Goal: Transaction & Acquisition: Book appointment/travel/reservation

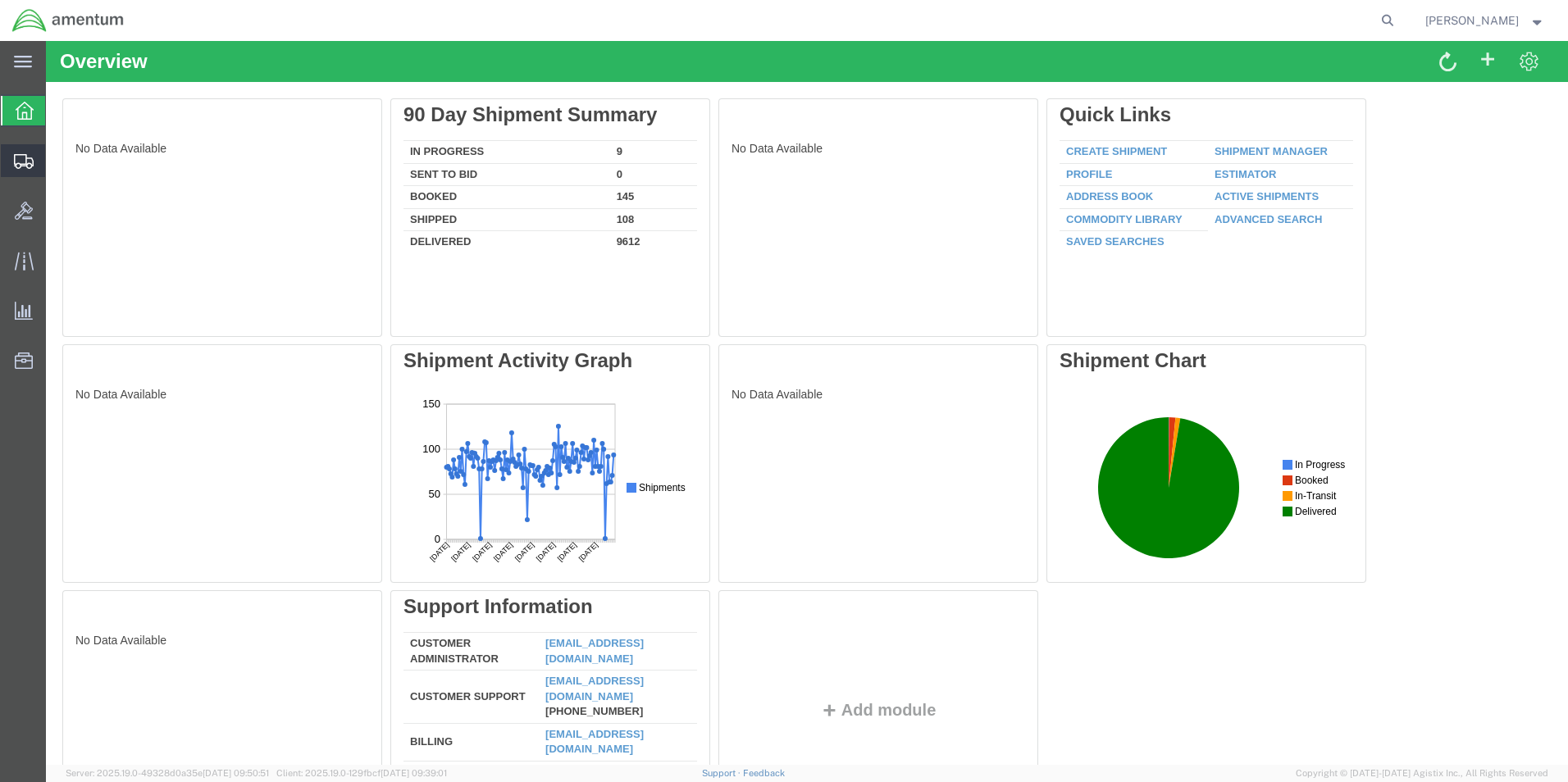
click at [0, 0] on span "Create from Template" at bounding box center [0, 0] width 0 height 0
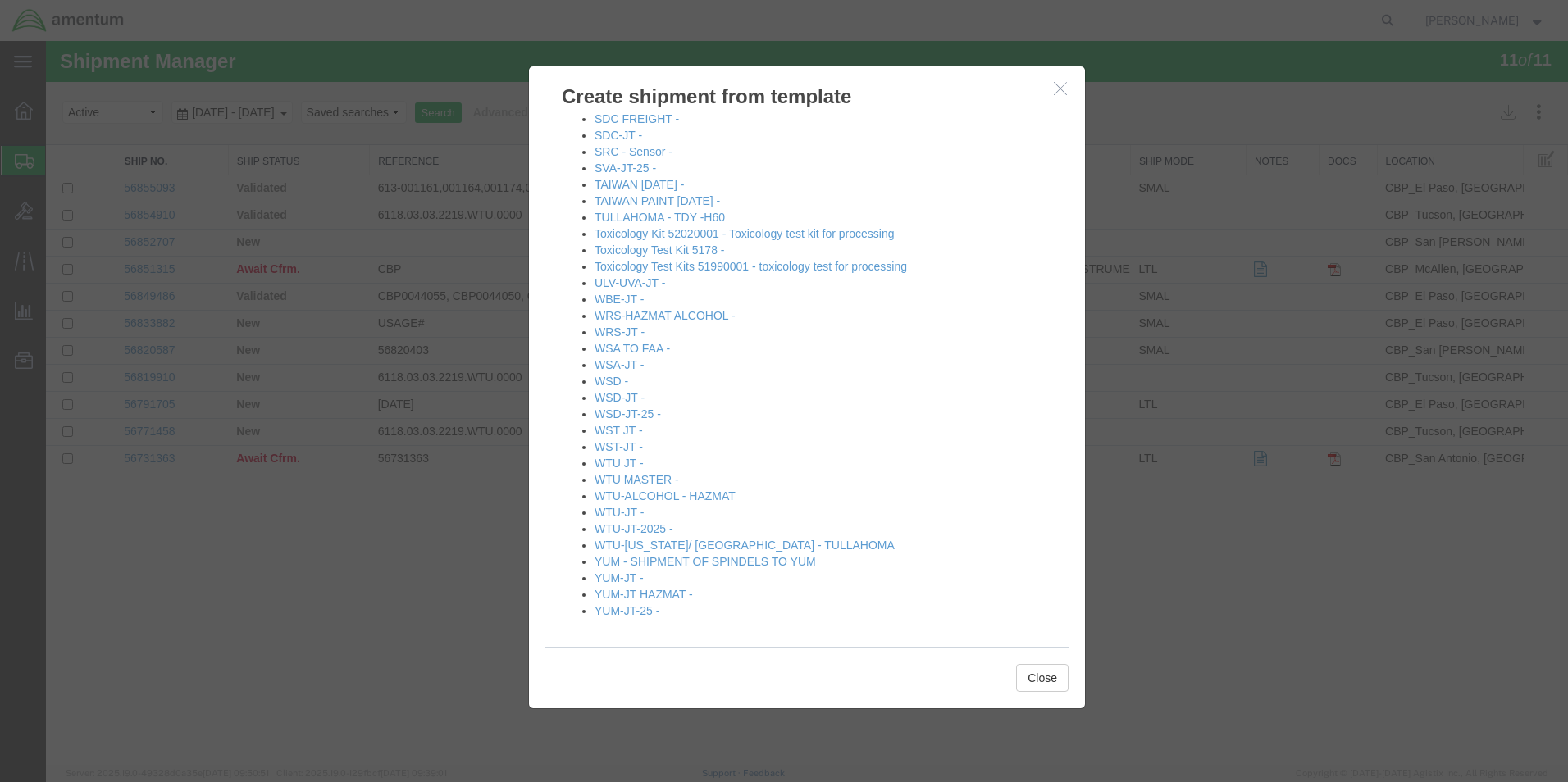
scroll to position [1575, 0]
click at [620, 447] on link "WST-JT -" at bounding box center [618, 446] width 49 height 13
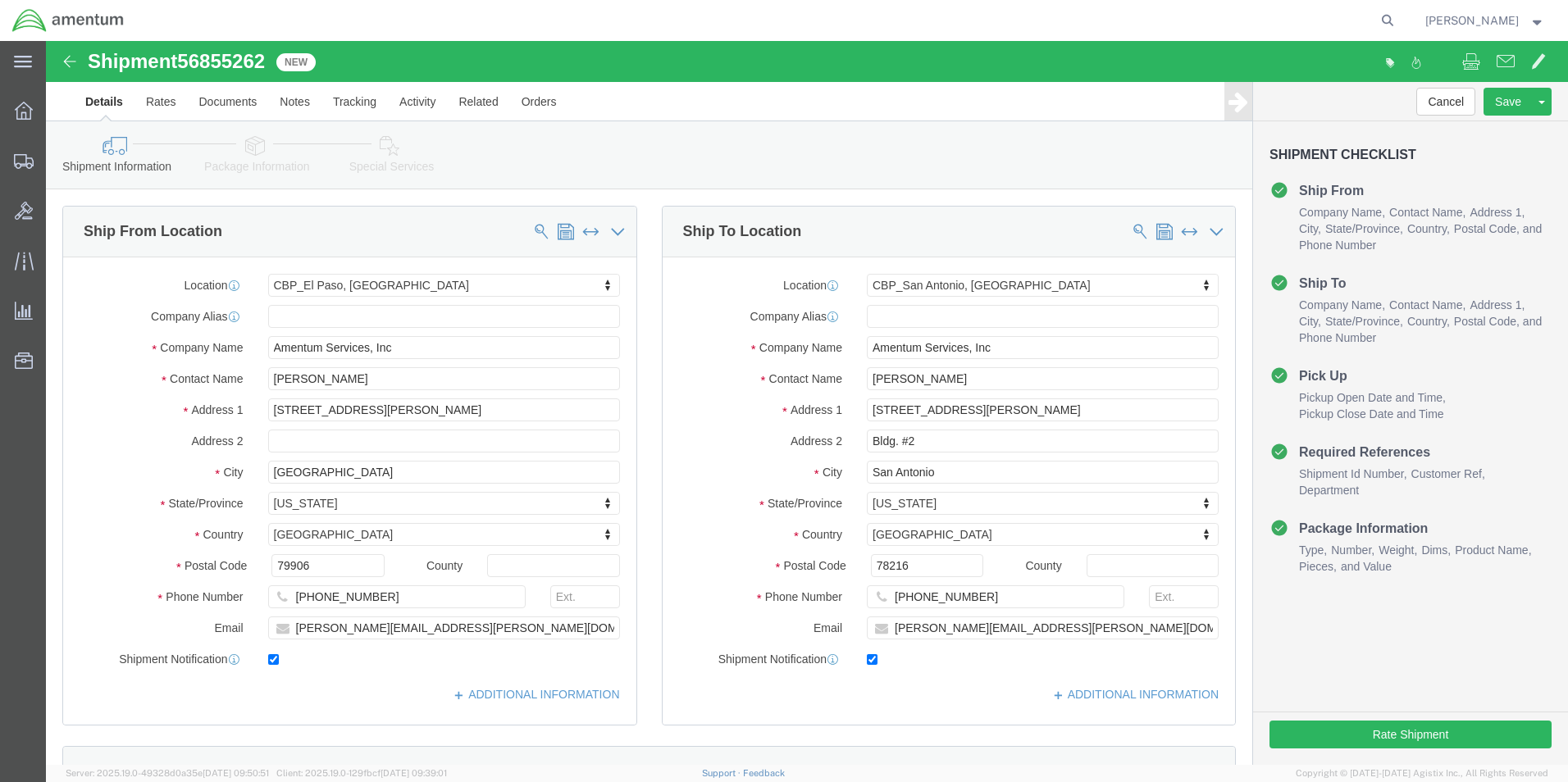
select select "49831"
select select "49945"
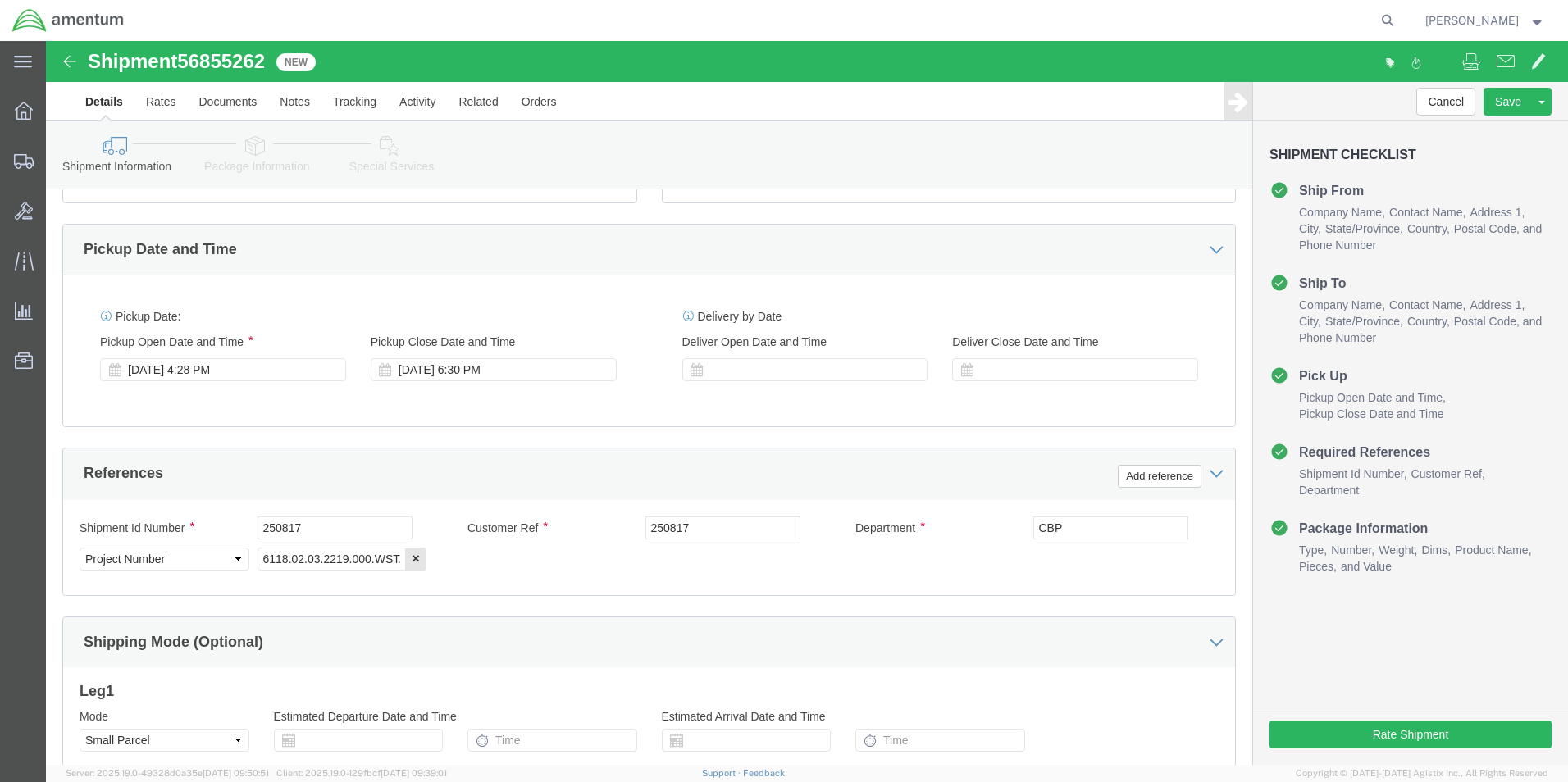
scroll to position [715, 0]
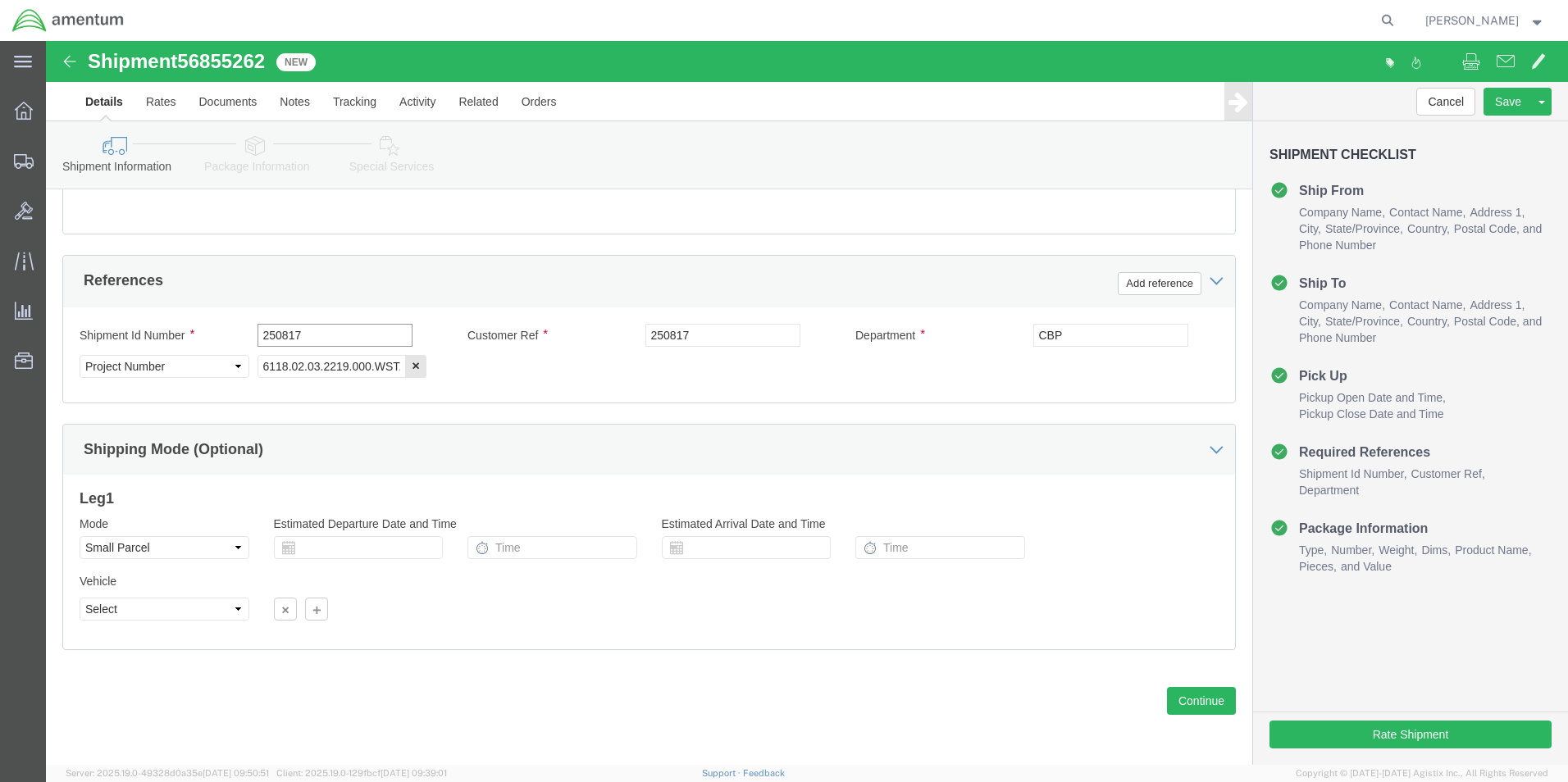
drag, startPoint x: 281, startPoint y: 293, endPoint x: 165, endPoint y: 297, distance: 116.1
click div "Shipment Id Number 250817"
type input "561-000981"
drag, startPoint x: 678, startPoint y: 299, endPoint x: 563, endPoint y: 293, distance: 115.2
click div "Customer Ref 250817"
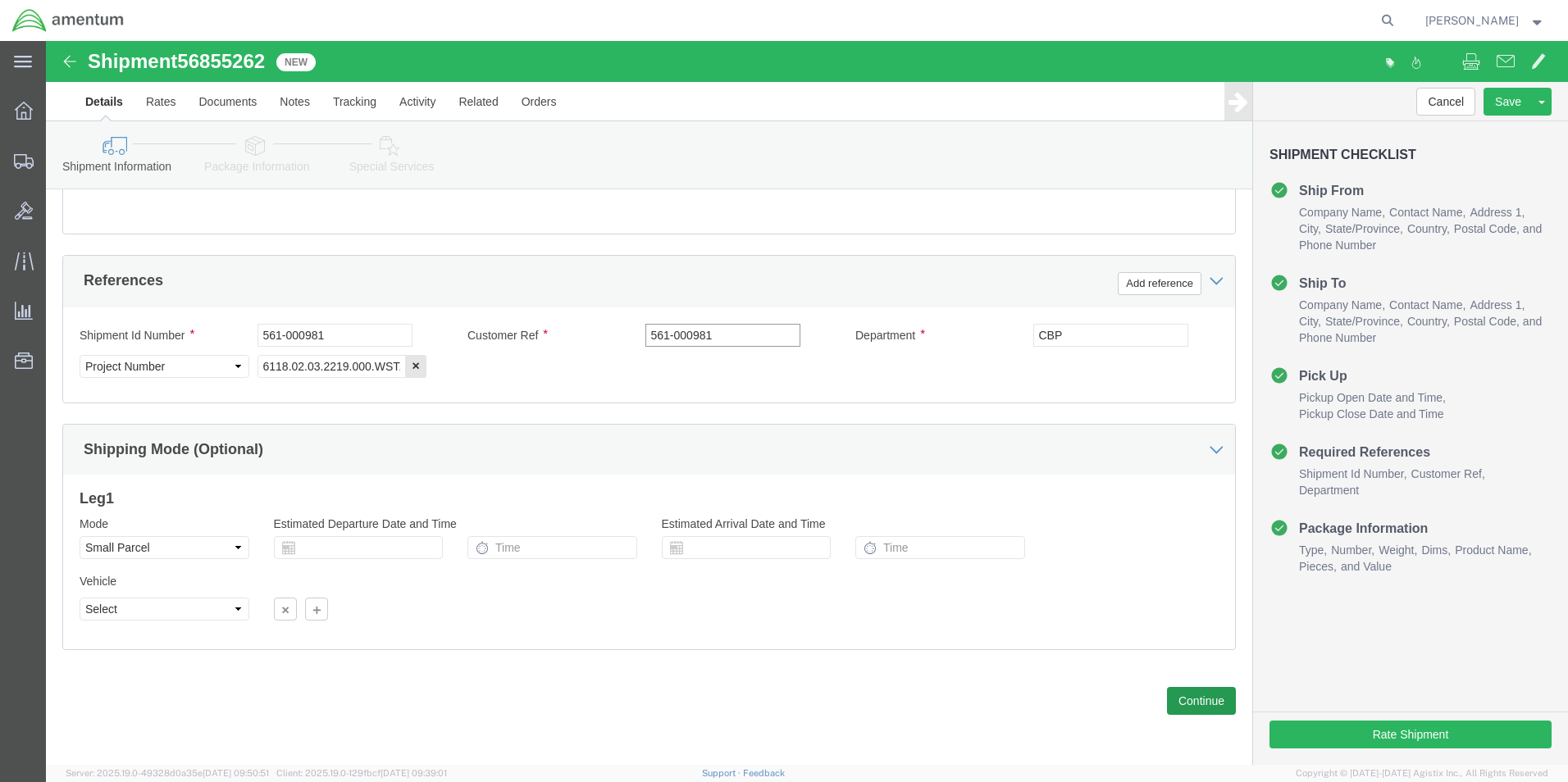
type input "561-000981"
click button "Continue"
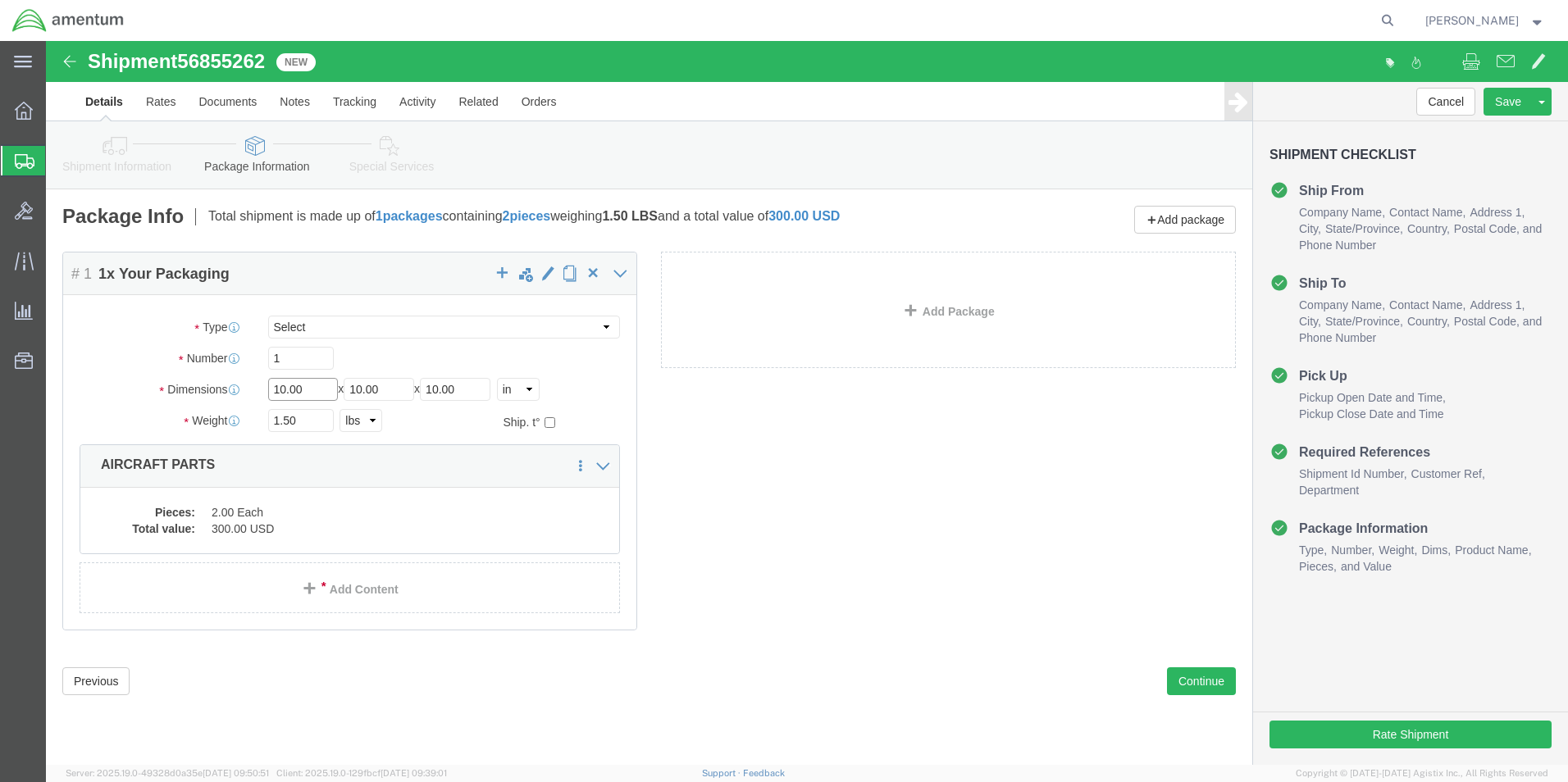
click input "10.00"
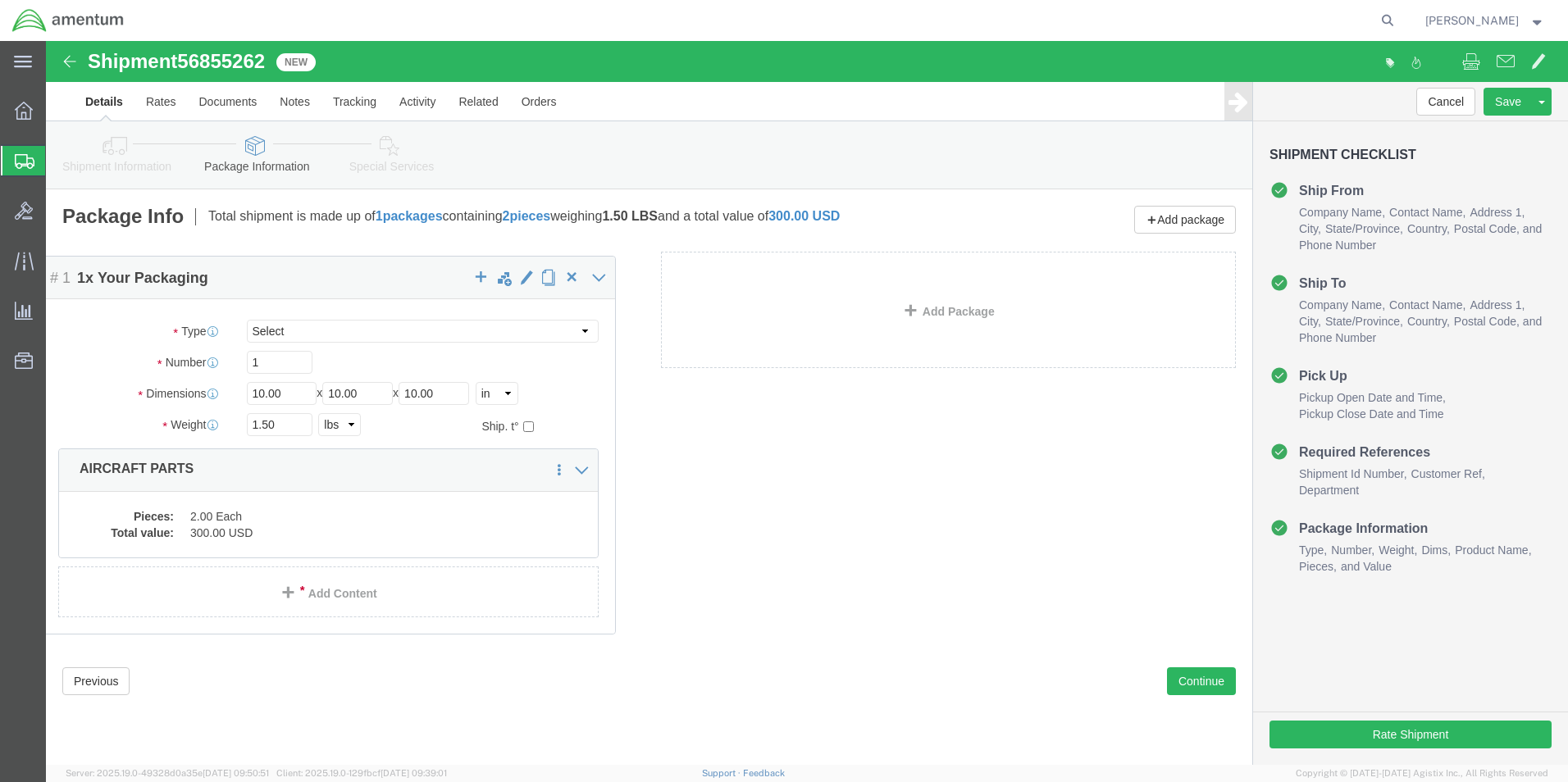
drag, startPoint x: 268, startPoint y: 366, endPoint x: 201, endPoint y: 363, distance: 67.1
click div "Package Content # 1 1 x Your Packaging Package Type Select Bale(s) Basket(s) Bo…"
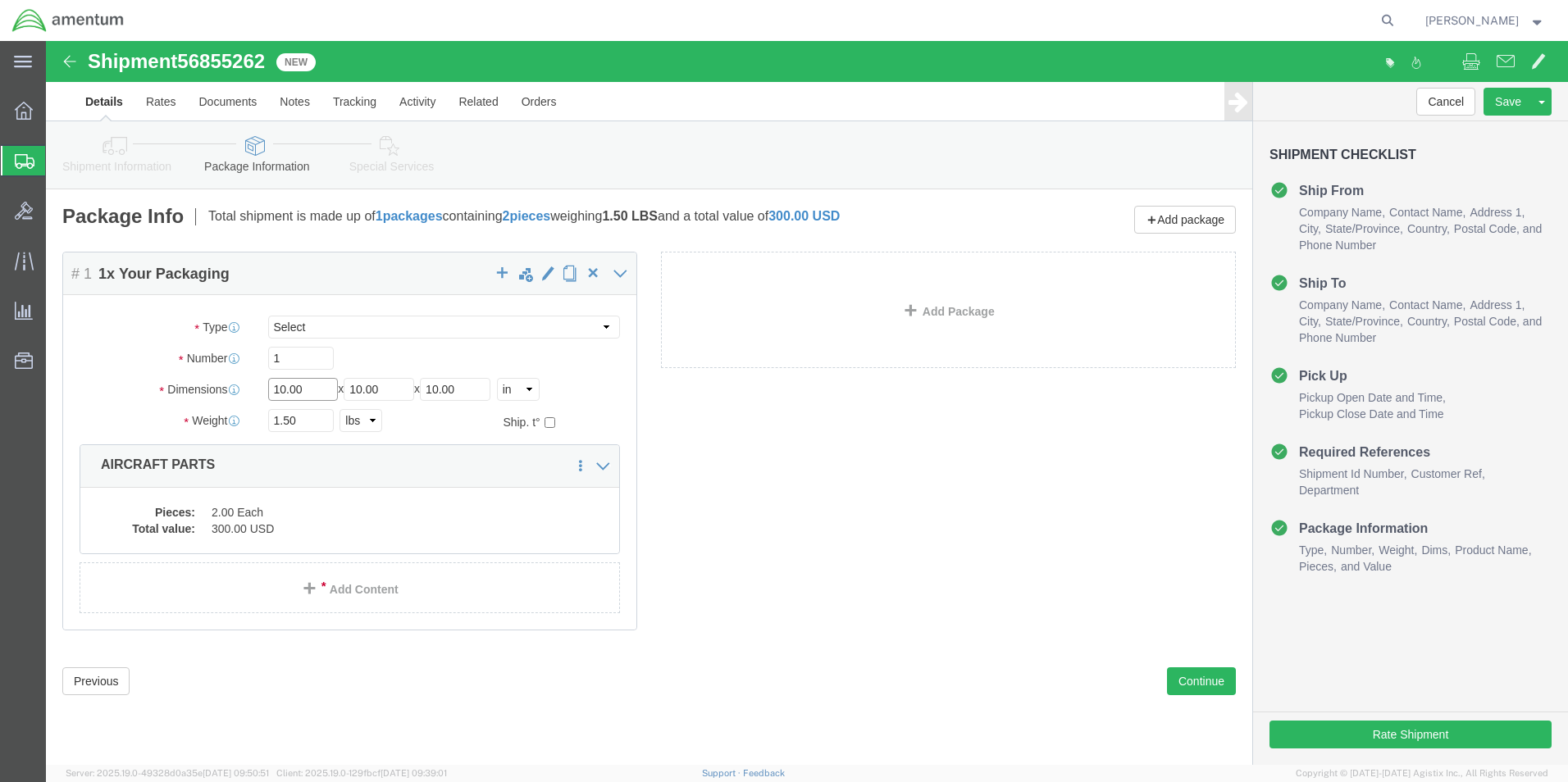
drag, startPoint x: 266, startPoint y: 355, endPoint x: 205, endPoint y: 357, distance: 61.0
click div "Dimensions Length 10.00 x Width 10.00 x Height 10.00 Select cm ft in"
type input "16"
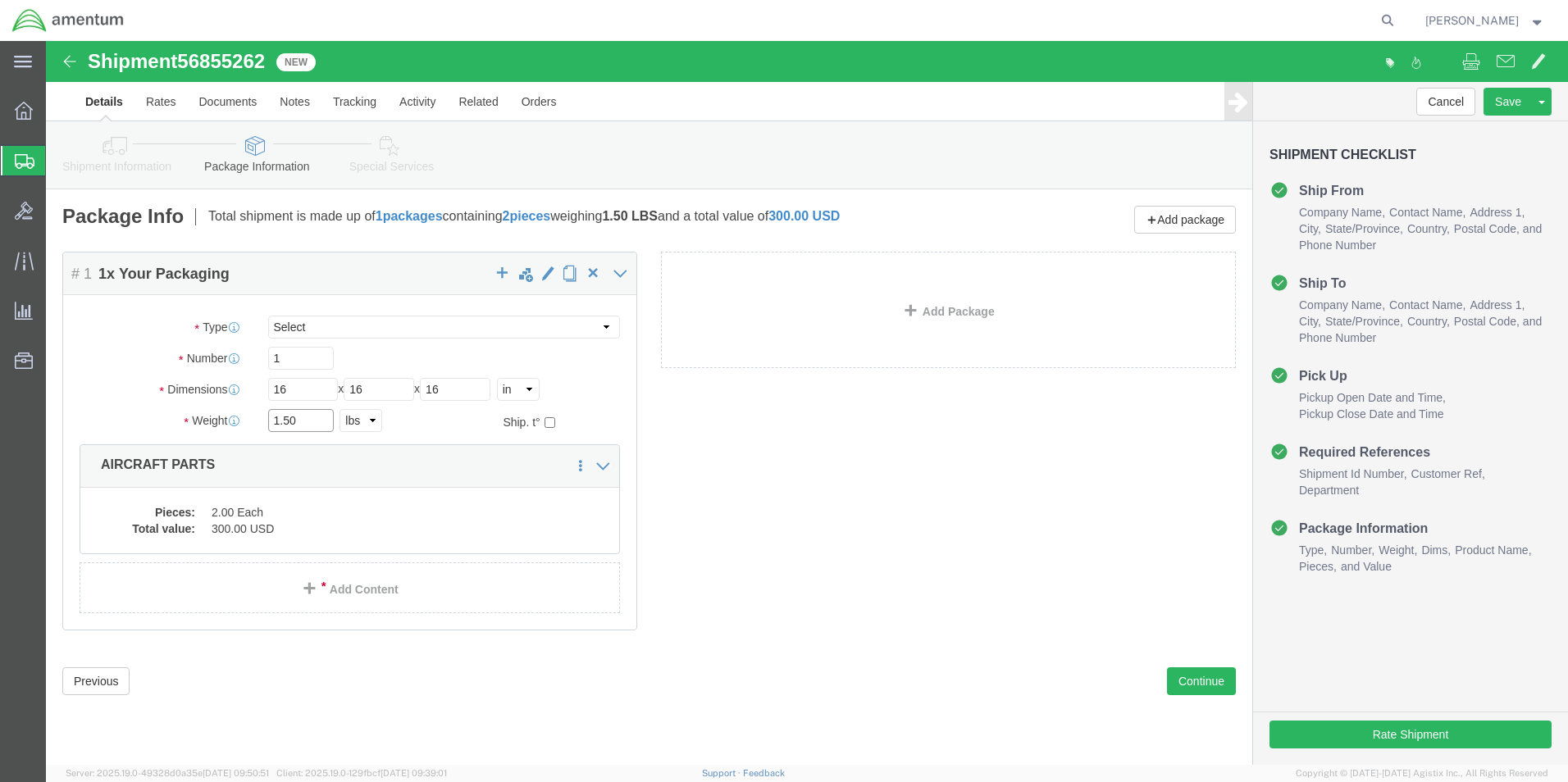
drag, startPoint x: 230, startPoint y: 386, endPoint x: 194, endPoint y: 382, distance: 36.2
click div "Weight 1.50 Select kgs lbs Ship. t°"
type input "14.20"
click dd "300.00 USD"
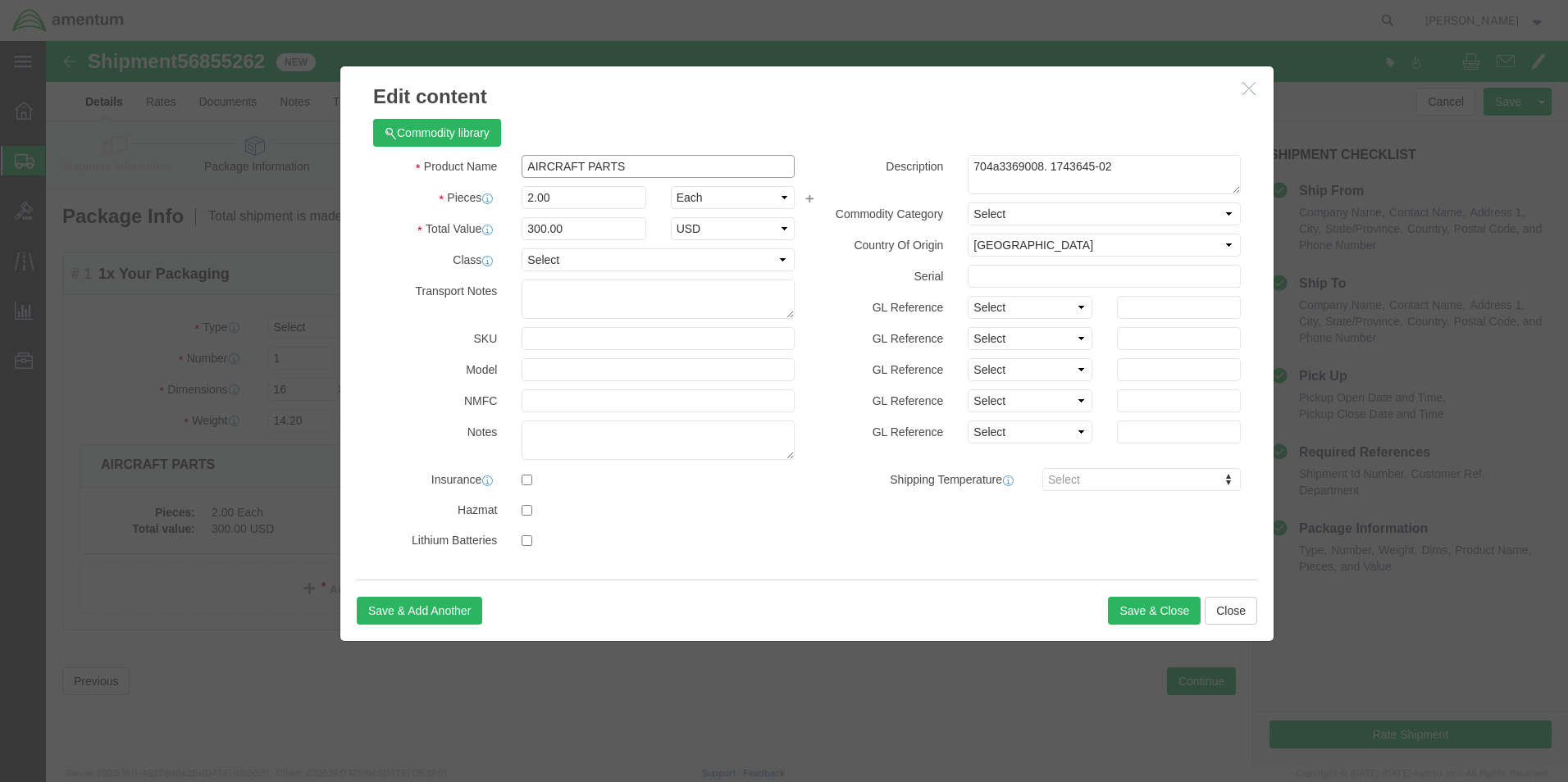
drag, startPoint x: 583, startPoint y: 122, endPoint x: 472, endPoint y: 129, distance: 111.2
click div "AIRCRAFT PARTS"
type input "shop items"
click h3 "Edit content"
drag, startPoint x: 529, startPoint y: 163, endPoint x: 465, endPoint y: 154, distance: 64.6
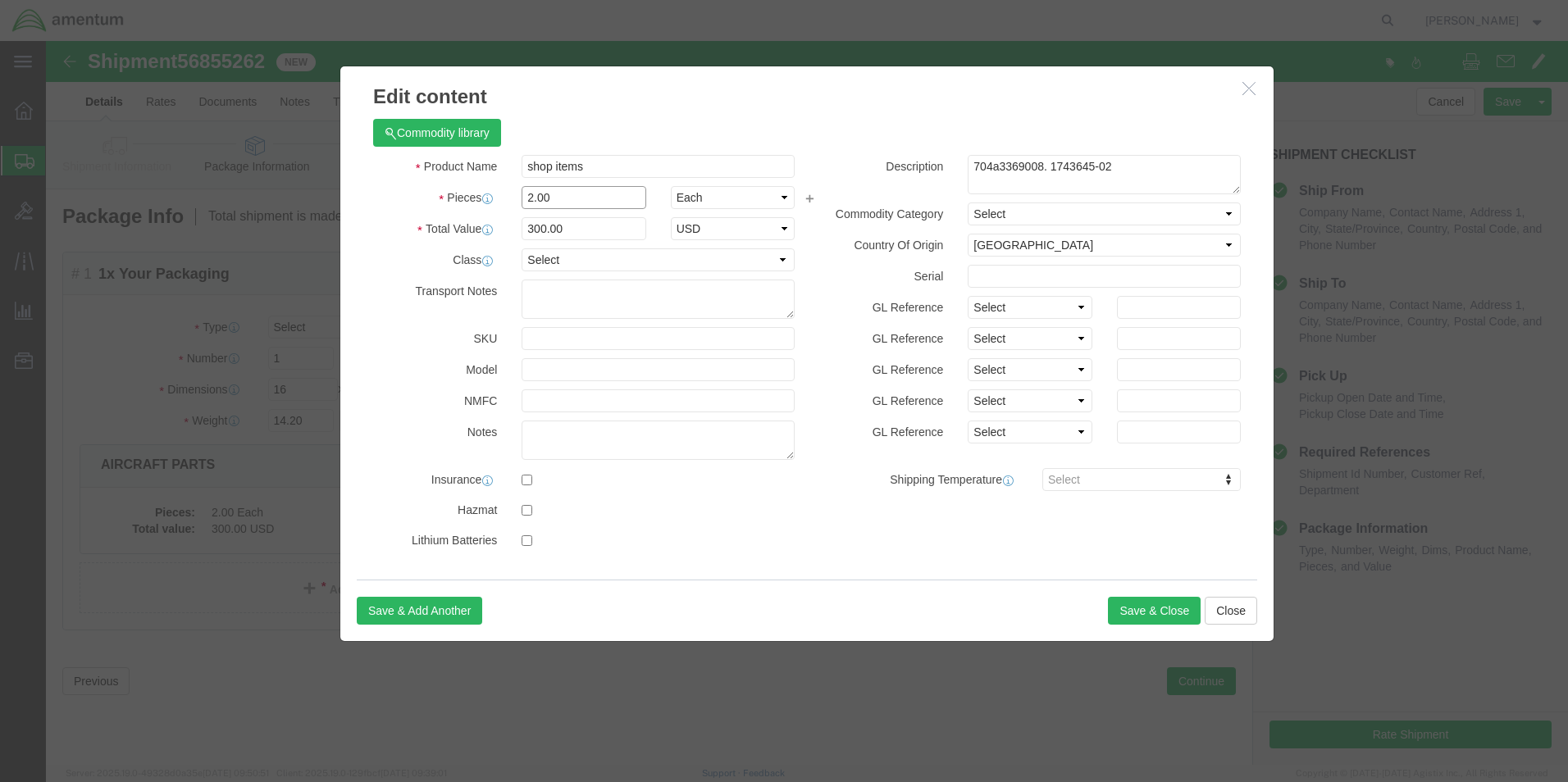
click div "2.00"
type input "7"
click h3 "Edit content"
drag, startPoint x: 532, startPoint y: 184, endPoint x: 441, endPoint y: 179, distance: 91.1
click div "Total Value 1050 Select ADP AED AFN ALL AMD AOA ARS ATS AUD AWG AZN BAM BBD BDT…"
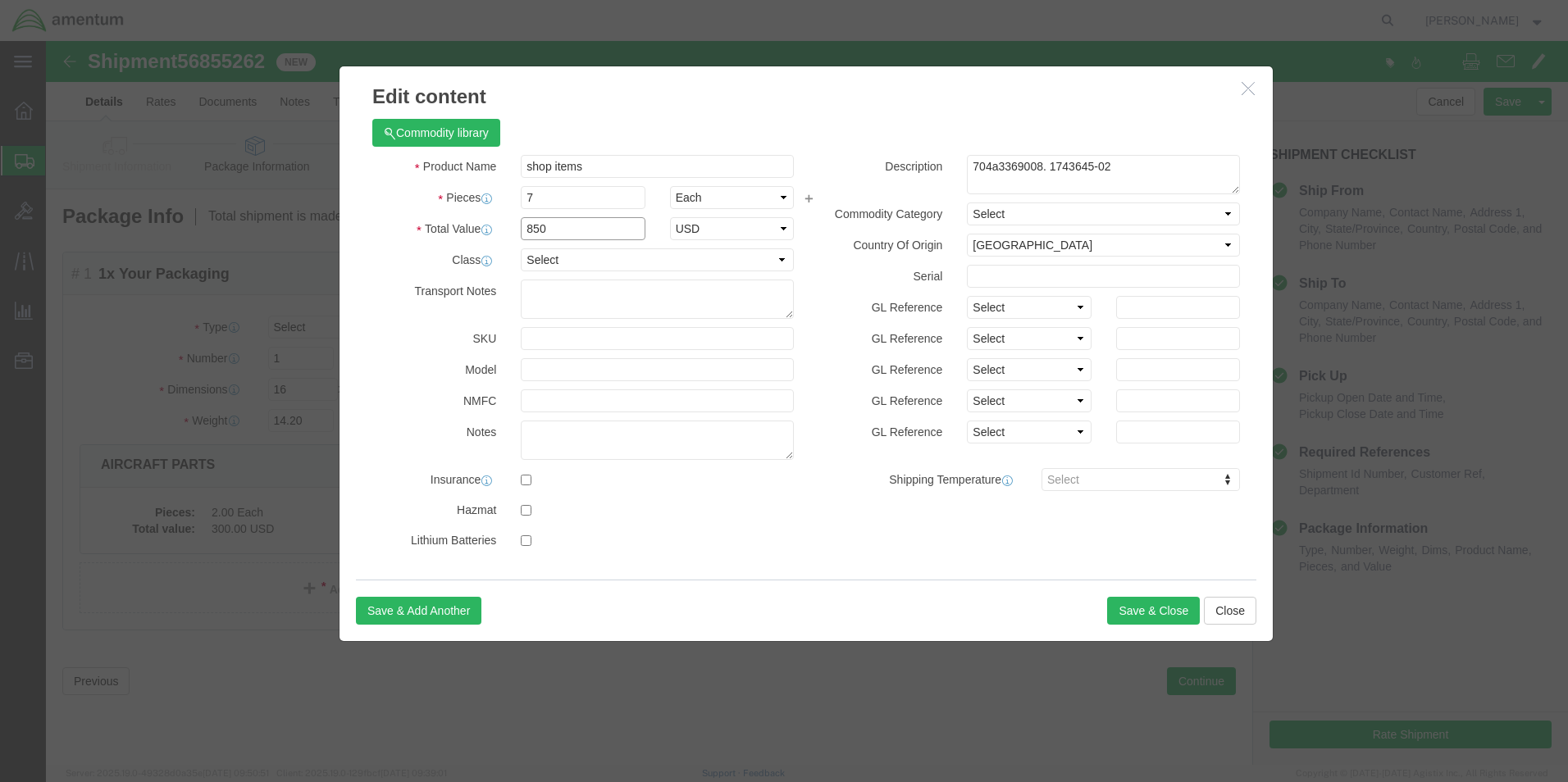
type input "850"
drag, startPoint x: 1099, startPoint y: 122, endPoint x: 859, endPoint y: 132, distance: 240.2
click div "Description 704a3369008. 1743645-02"
type textarea "M"
type textarea "Laminated, shims, rotor, Pintch (2) Orings"
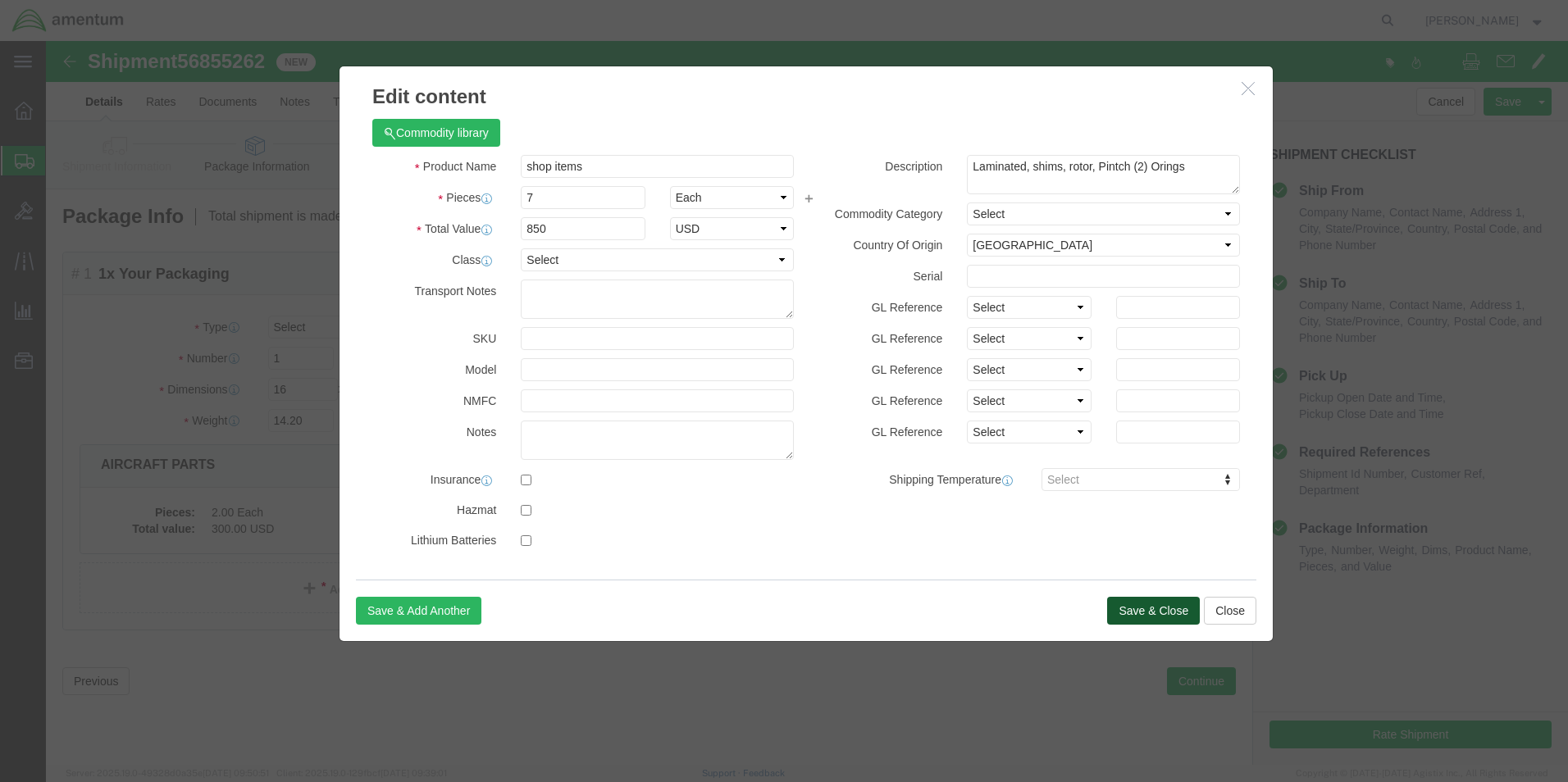
click button "Save & Close"
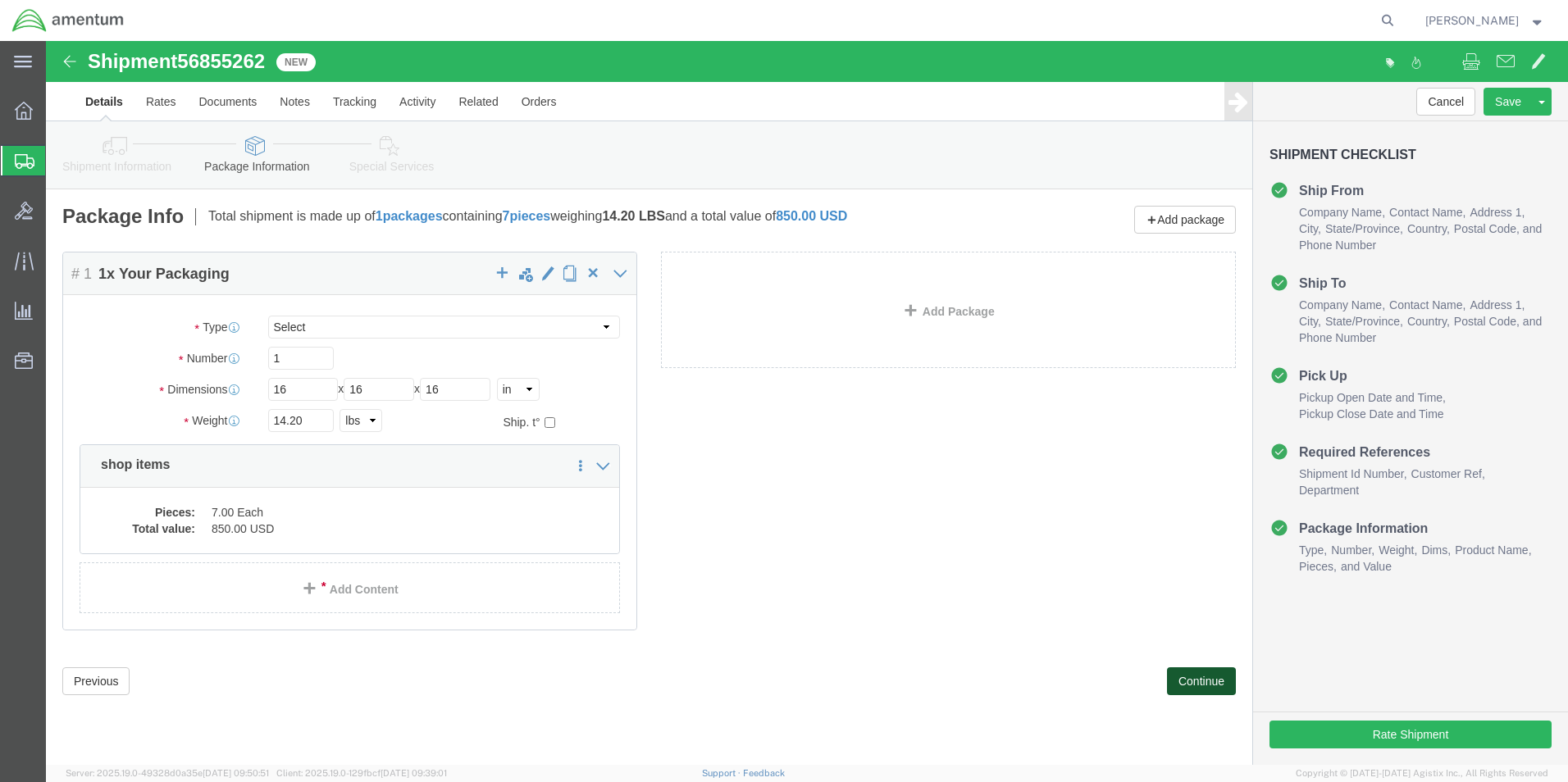
click button "Continue"
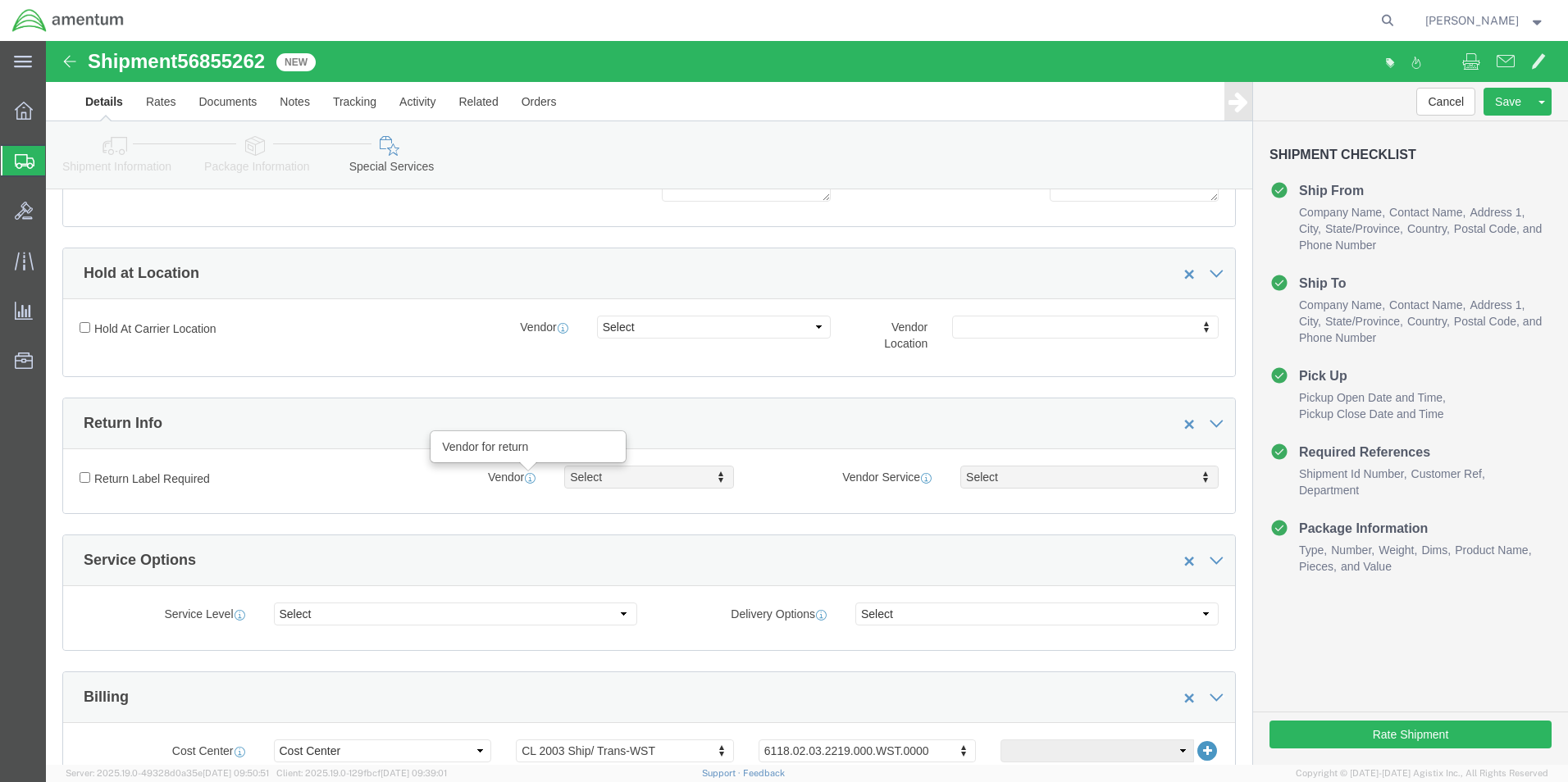
scroll to position [574, 0]
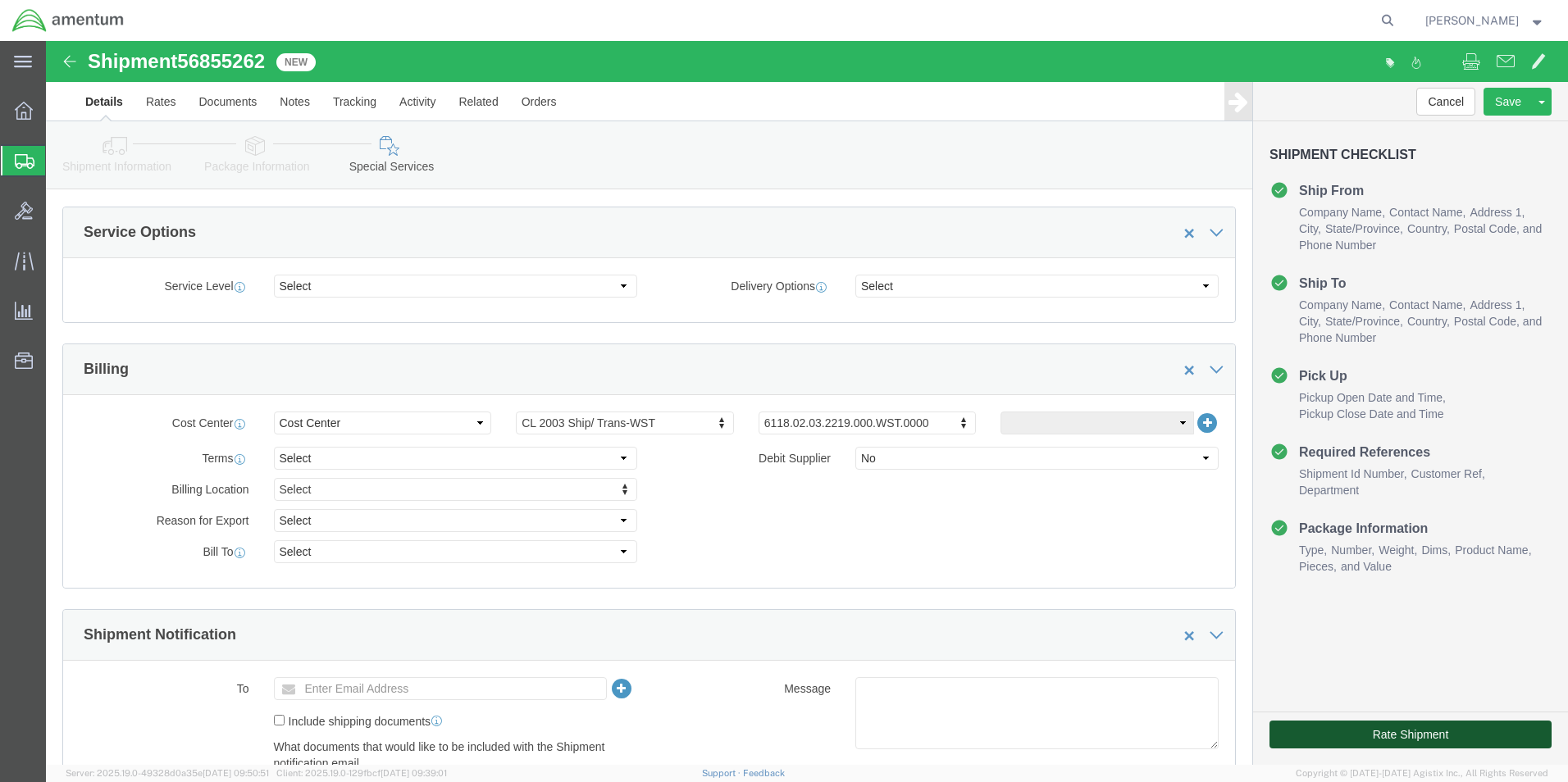
click button "Rate Shipment"
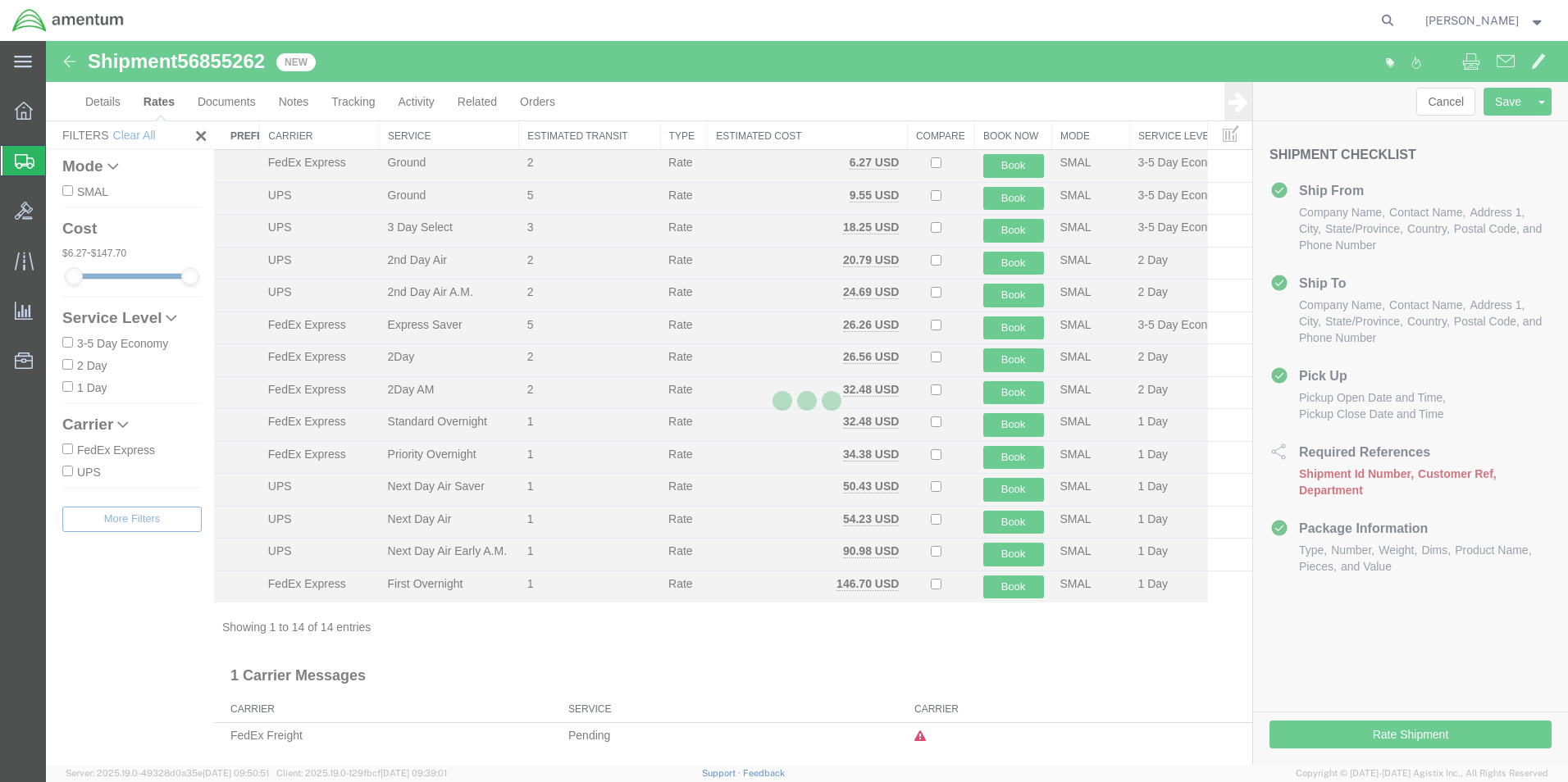
scroll to position [35, 0]
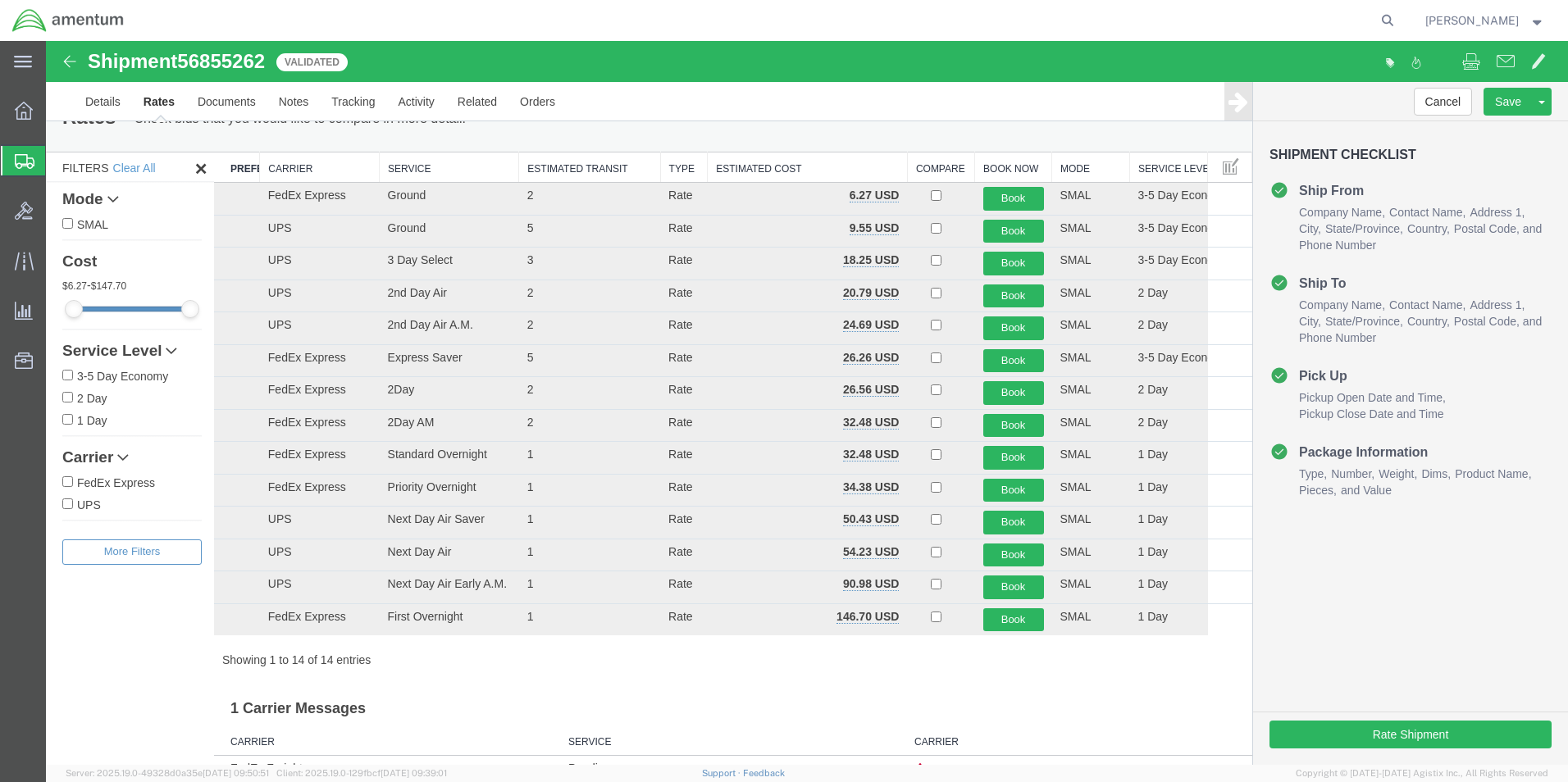
click at [283, 174] on th "Carrier" at bounding box center [320, 168] width 120 height 30
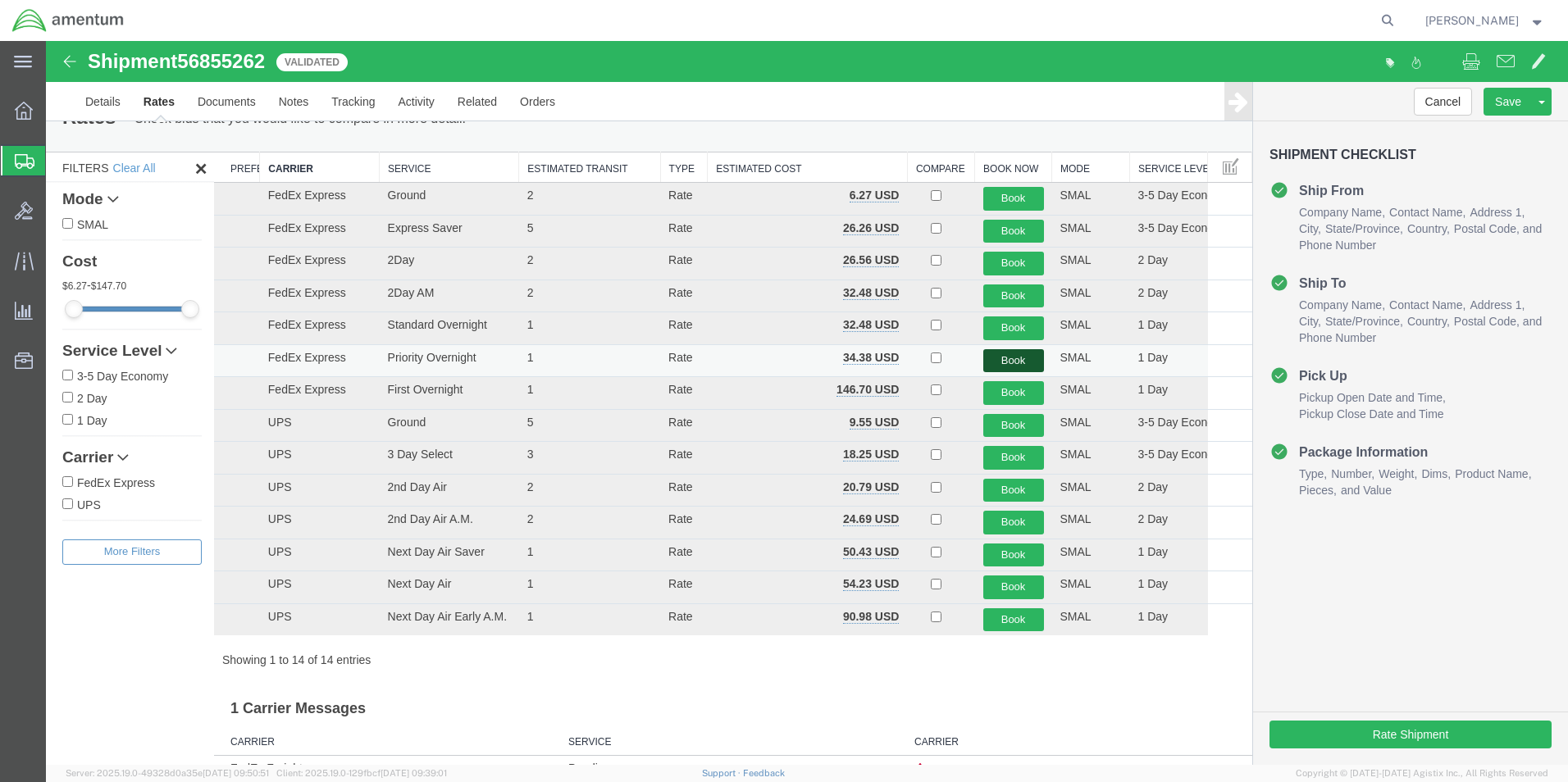
click at [994, 361] on button "Book" at bounding box center [1013, 361] width 61 height 24
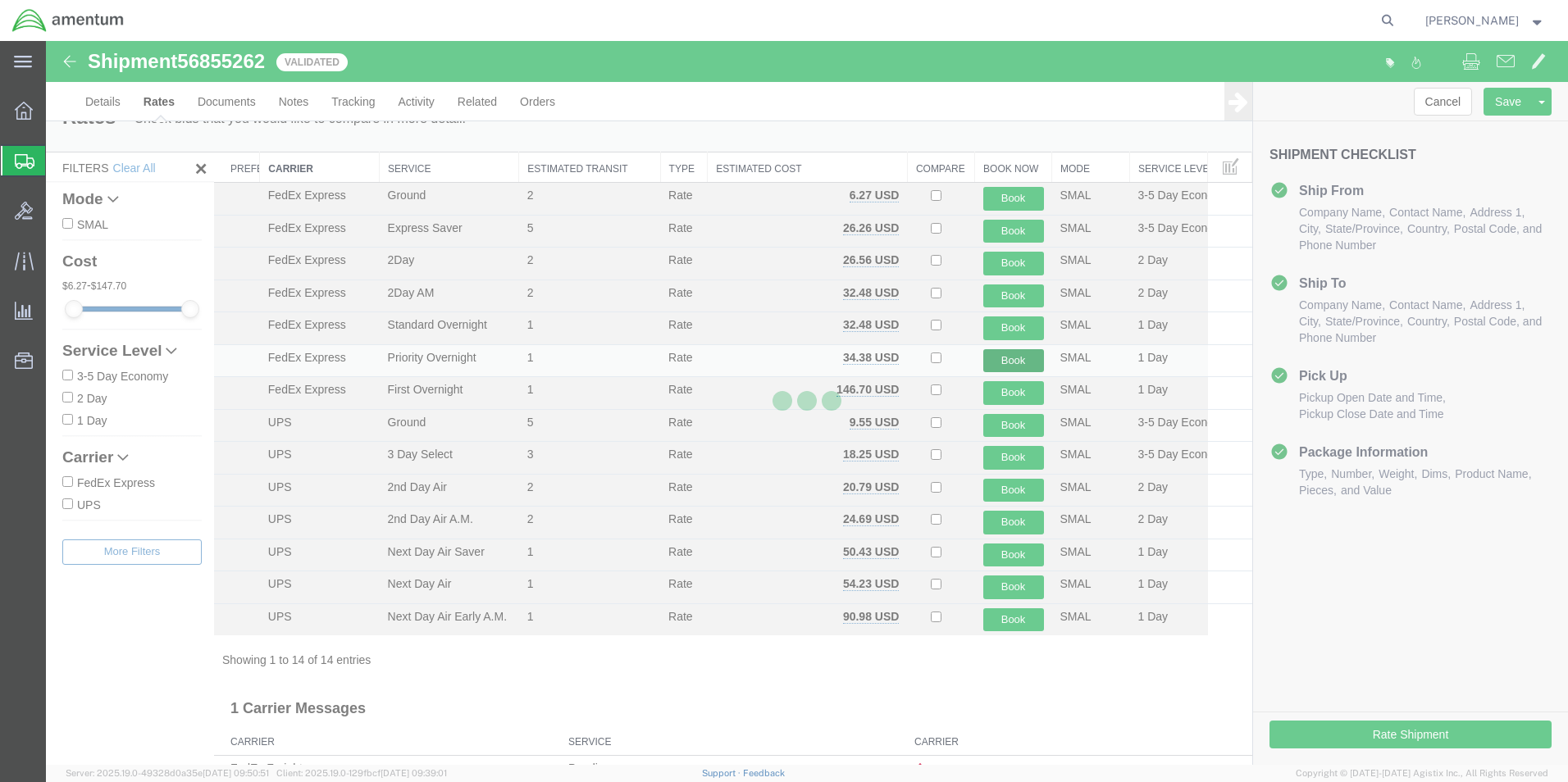
scroll to position [0, 0]
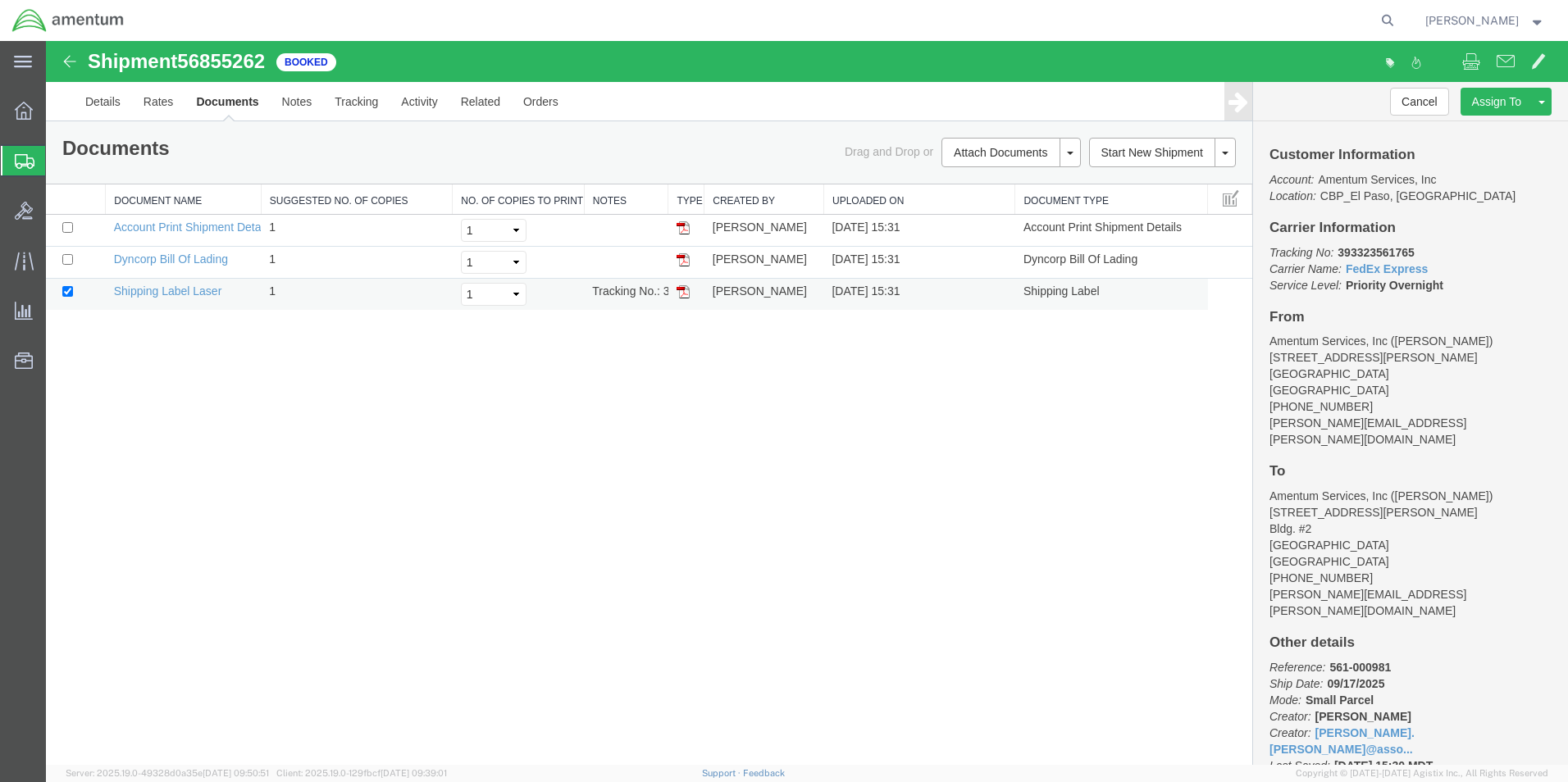
click at [678, 293] on img at bounding box center [682, 291] width 13 height 13
click at [0, 0] on span "Create from Template" at bounding box center [0, 0] width 0 height 0
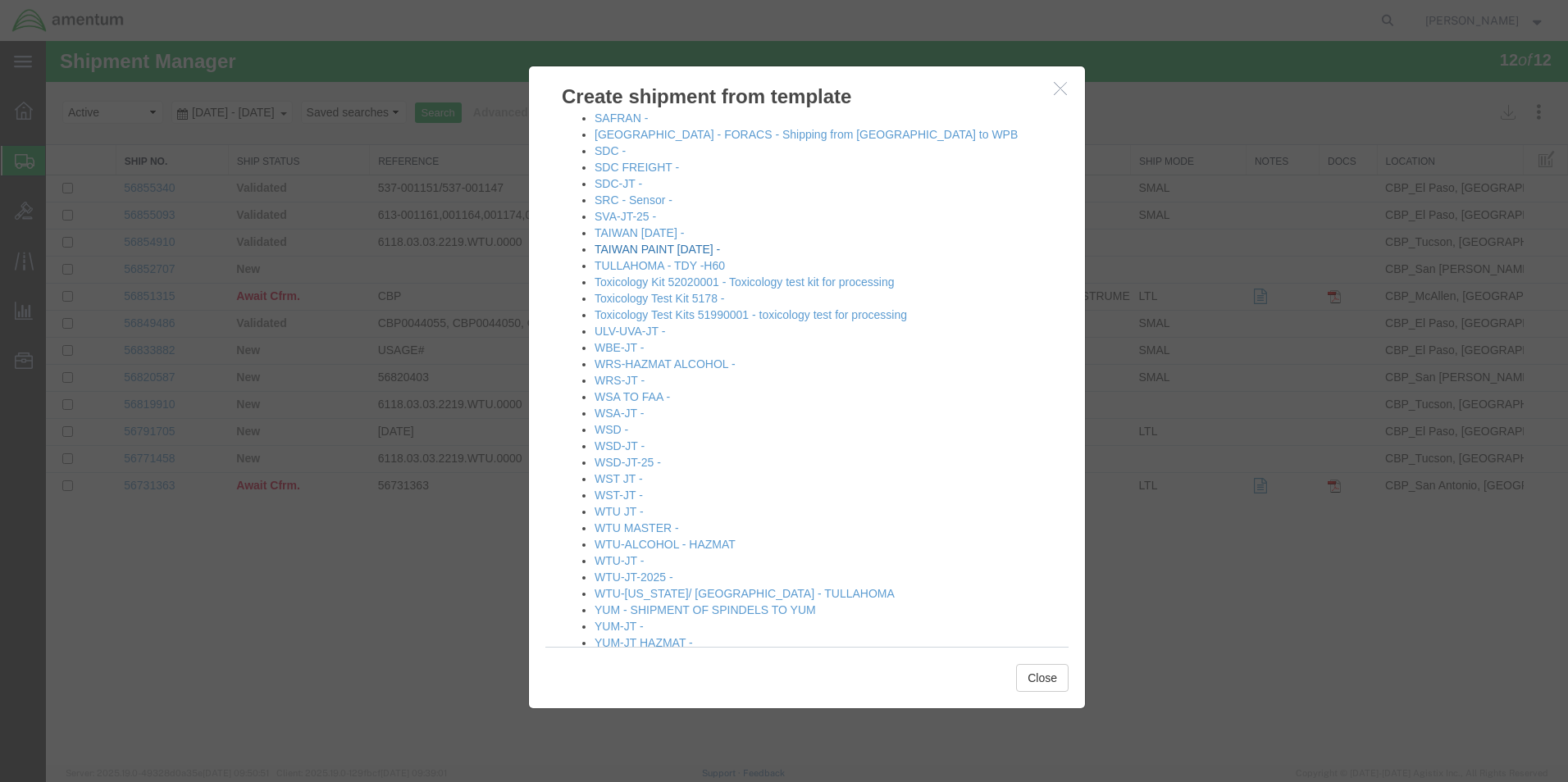
scroll to position [1575, 0]
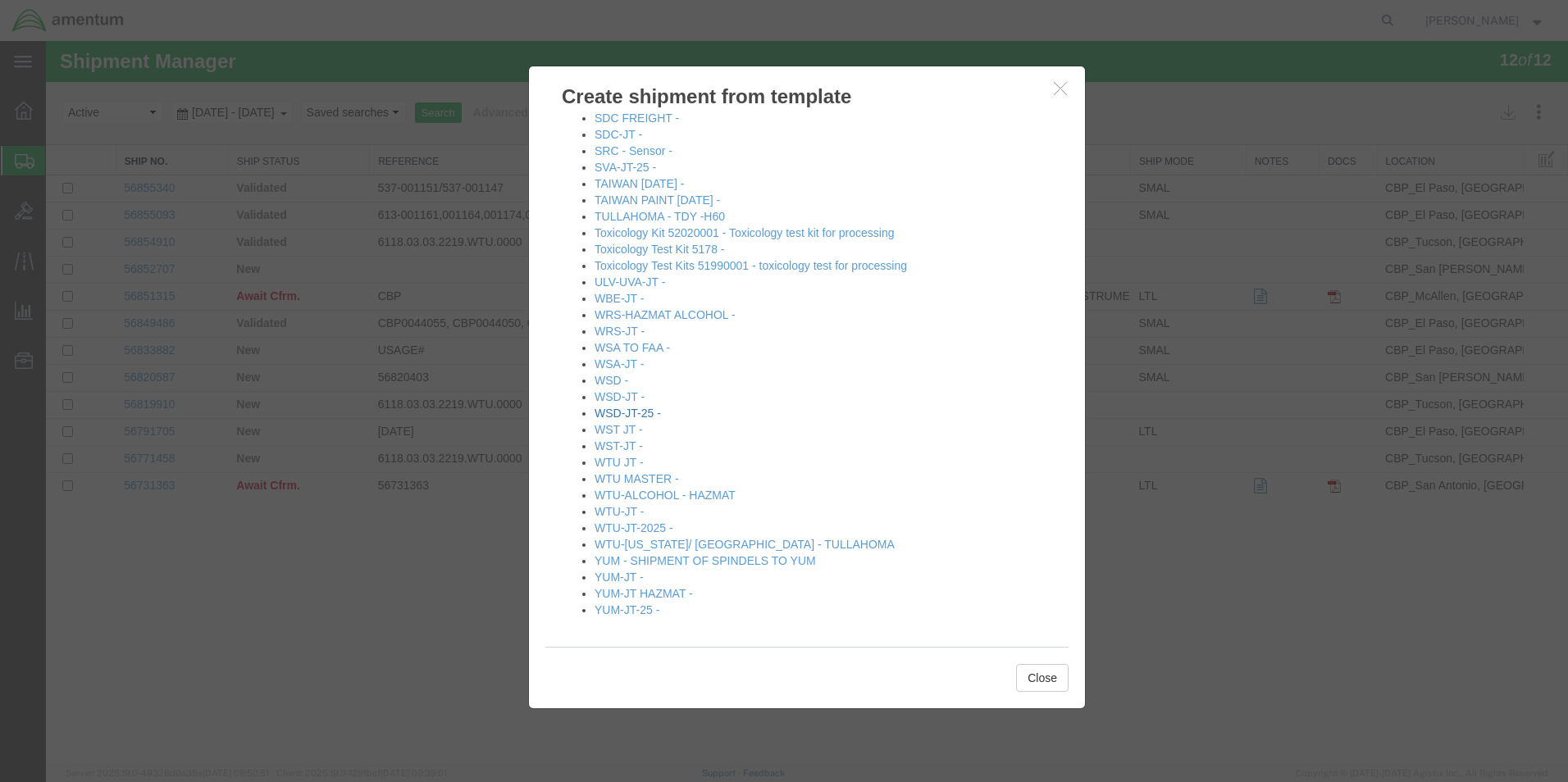
click at [626, 413] on link "WSD-JT-25 -" at bounding box center [627, 413] width 66 height 13
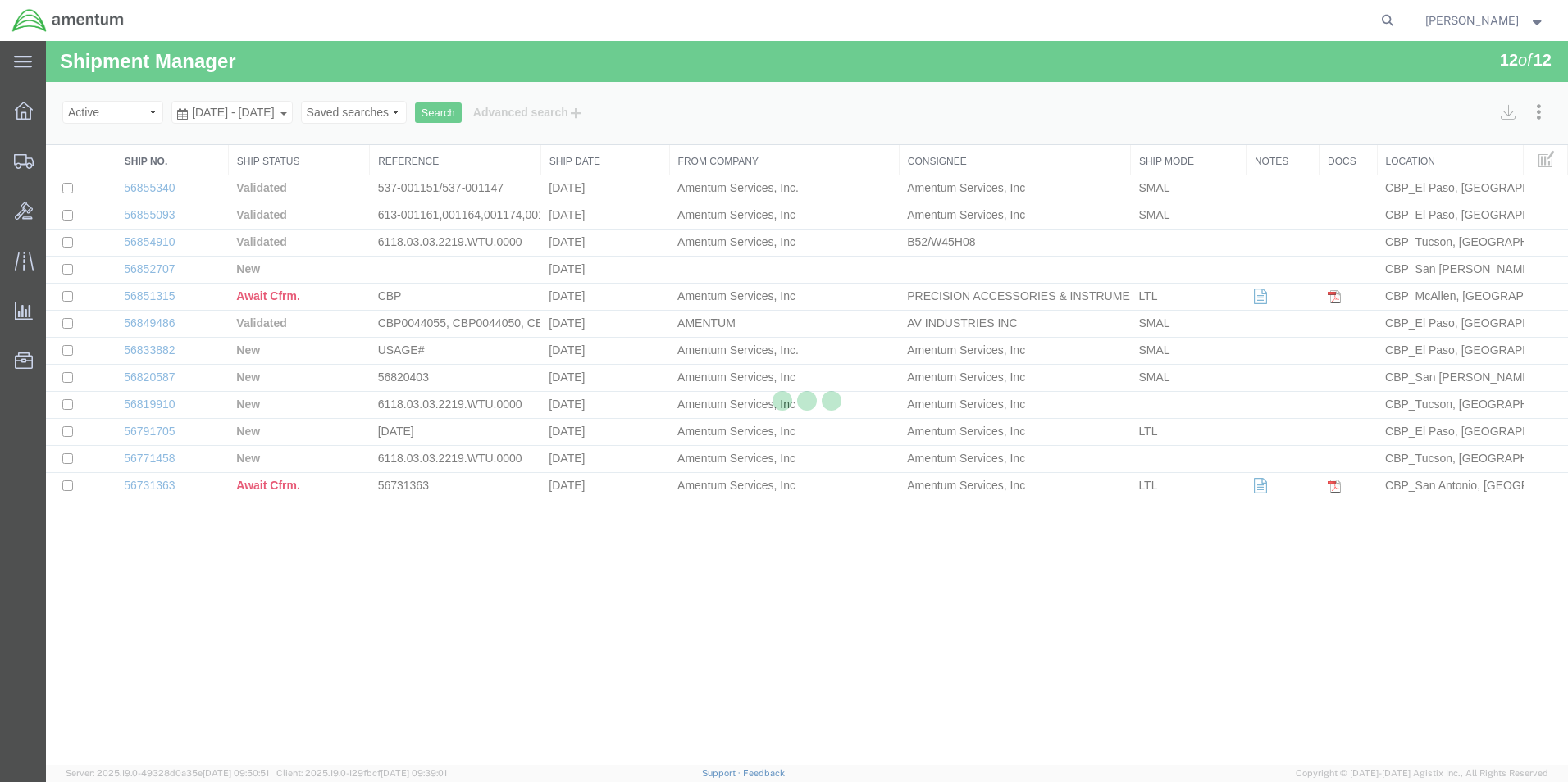
select select "49831"
select select "49946"
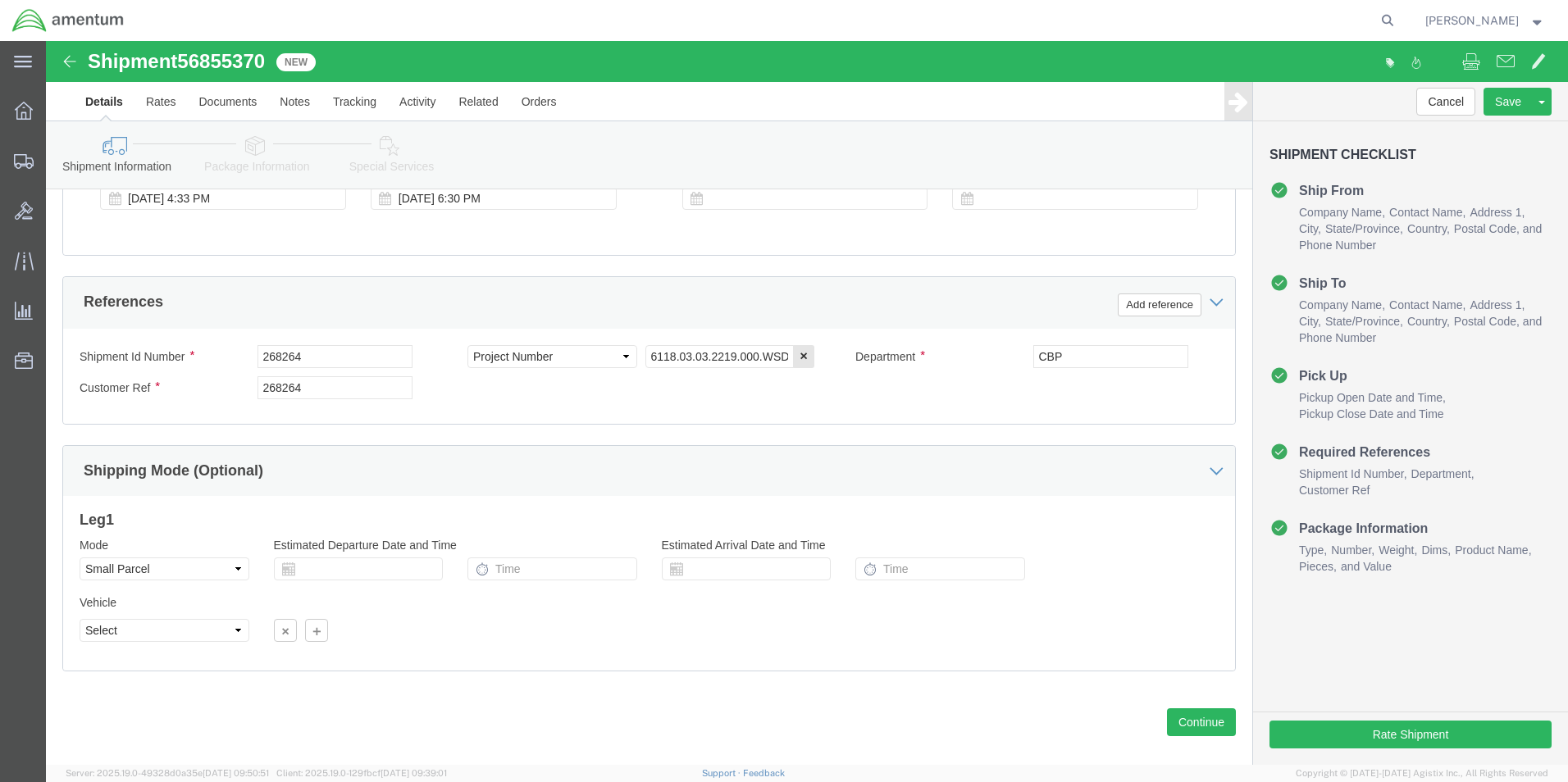
scroll to position [715, 0]
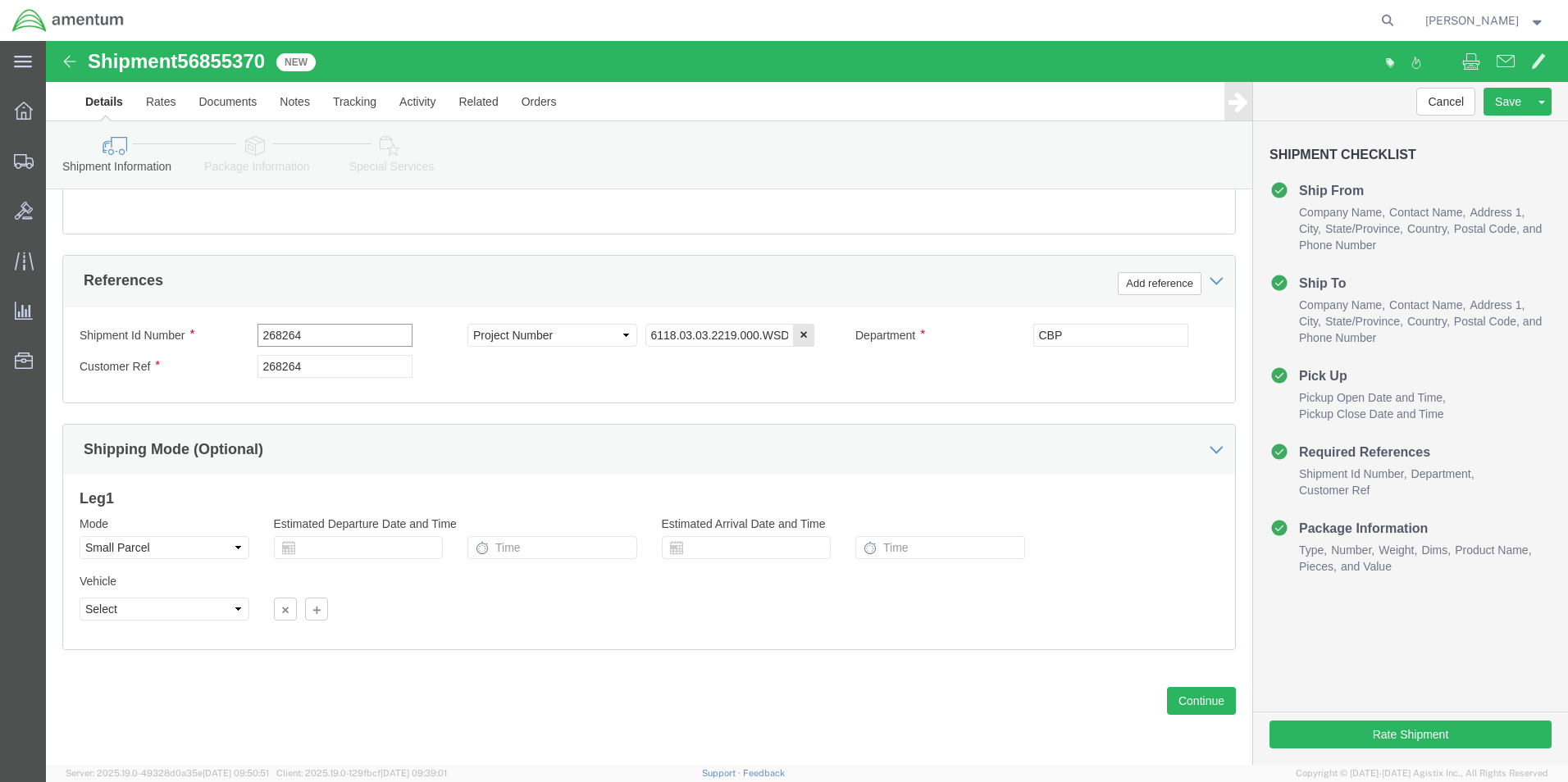
drag, startPoint x: 284, startPoint y: 297, endPoint x: 151, endPoint y: 300, distance: 133.0
click div "Shipment Id Number 268264"
type input "519-001260"
drag, startPoint x: 284, startPoint y: 328, endPoint x: 154, endPoint y: 325, distance: 130.0
click div "Customer Ref 268264"
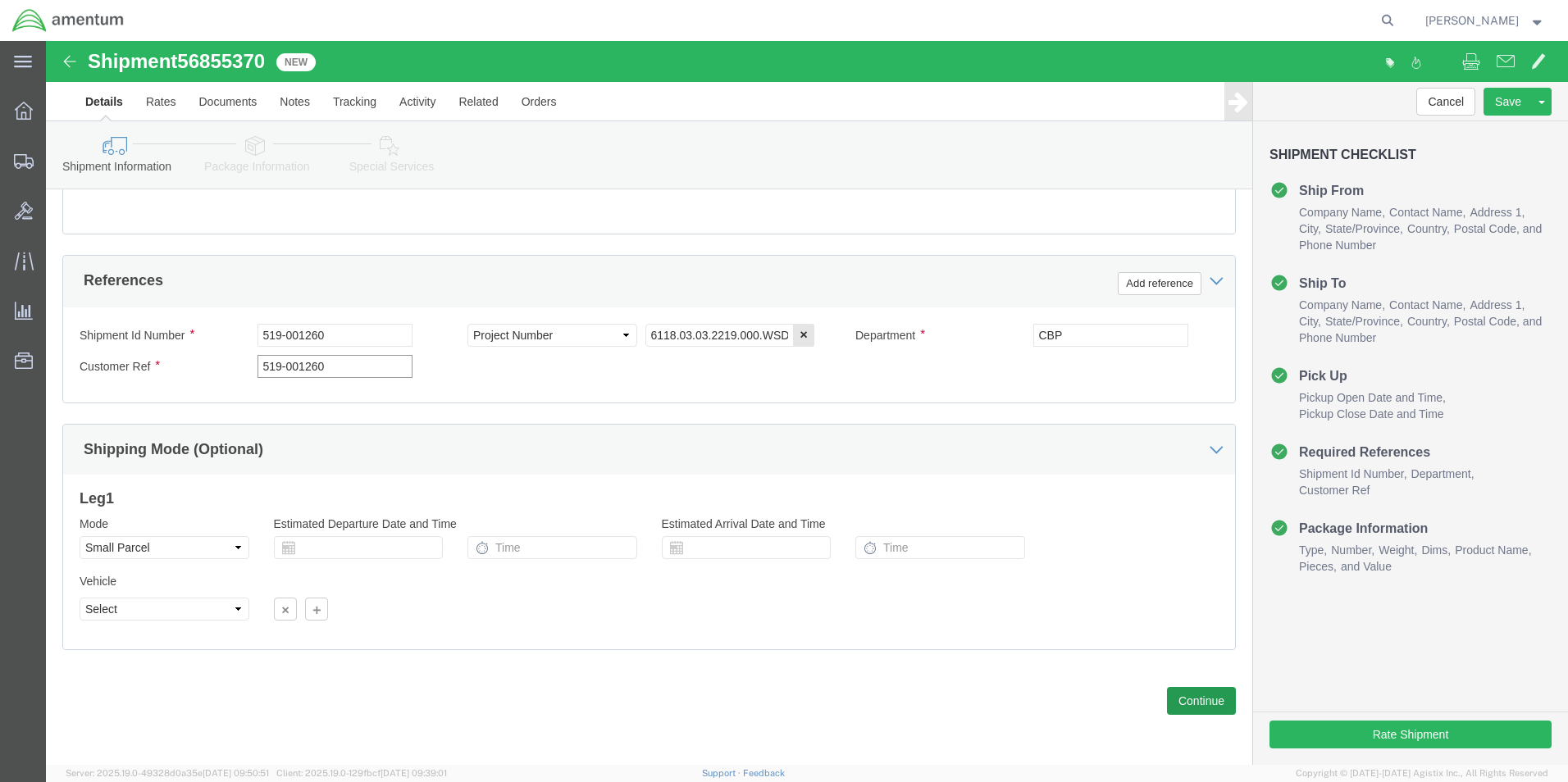
type input "519-001260"
click button "Continue"
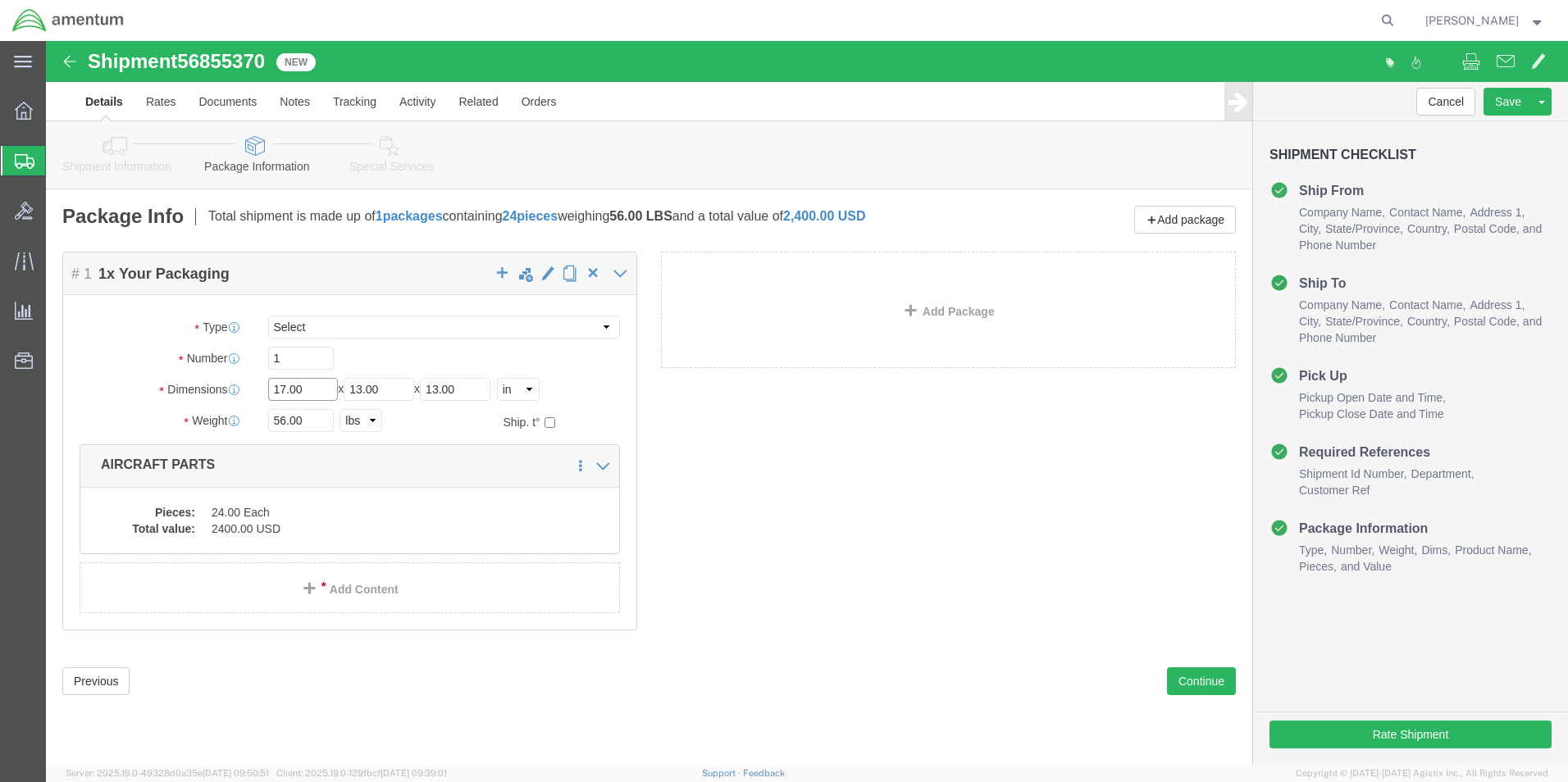
drag, startPoint x: 275, startPoint y: 346, endPoint x: 203, endPoint y: 353, distance: 72.3
click div "Dimensions Length 17.00 x Width 13.00 x Height 13.00 Select cm ft in"
type input "8"
type input "6"
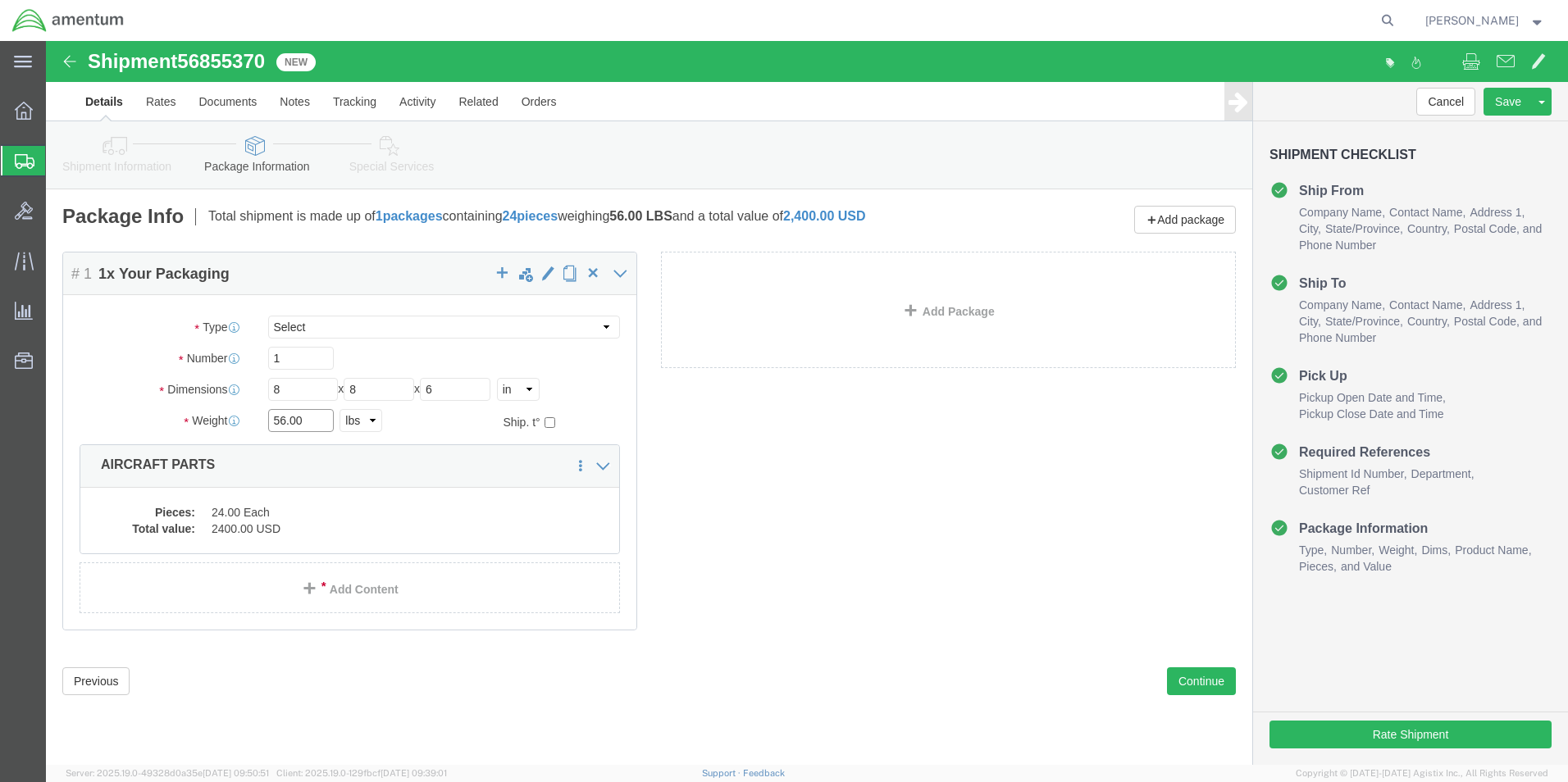
drag, startPoint x: 261, startPoint y: 387, endPoint x: 191, endPoint y: 379, distance: 70.5
click div "Weight 56.00 Select kgs lbs Ship. t°"
type input "1.25"
click dd "24.00 Each"
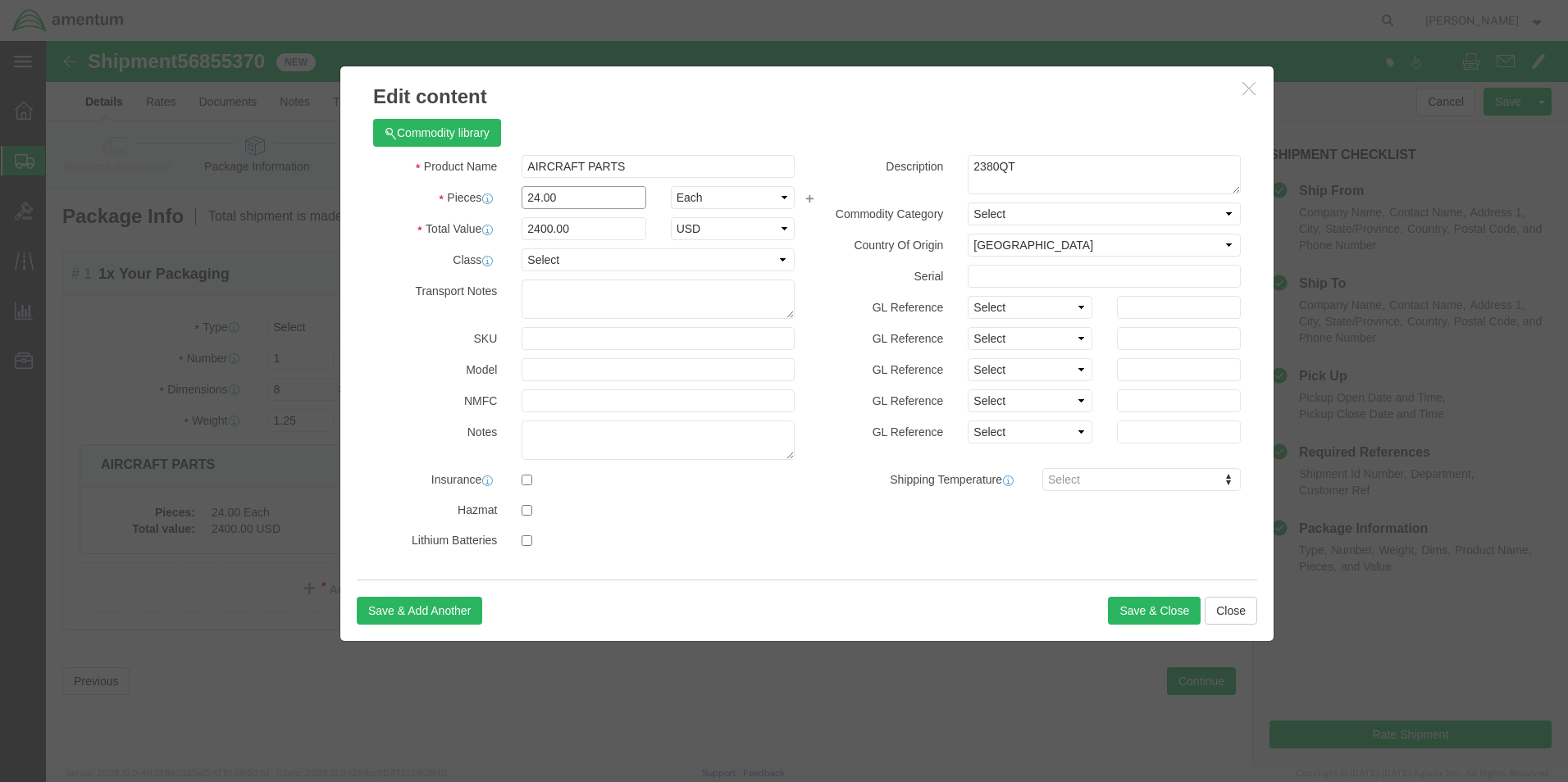
drag, startPoint x: 527, startPoint y: 149, endPoint x: 487, endPoint y: 159, distance: 41.2
click input "24.00"
type input "2"
type input "1"
click h3 "Edit content"
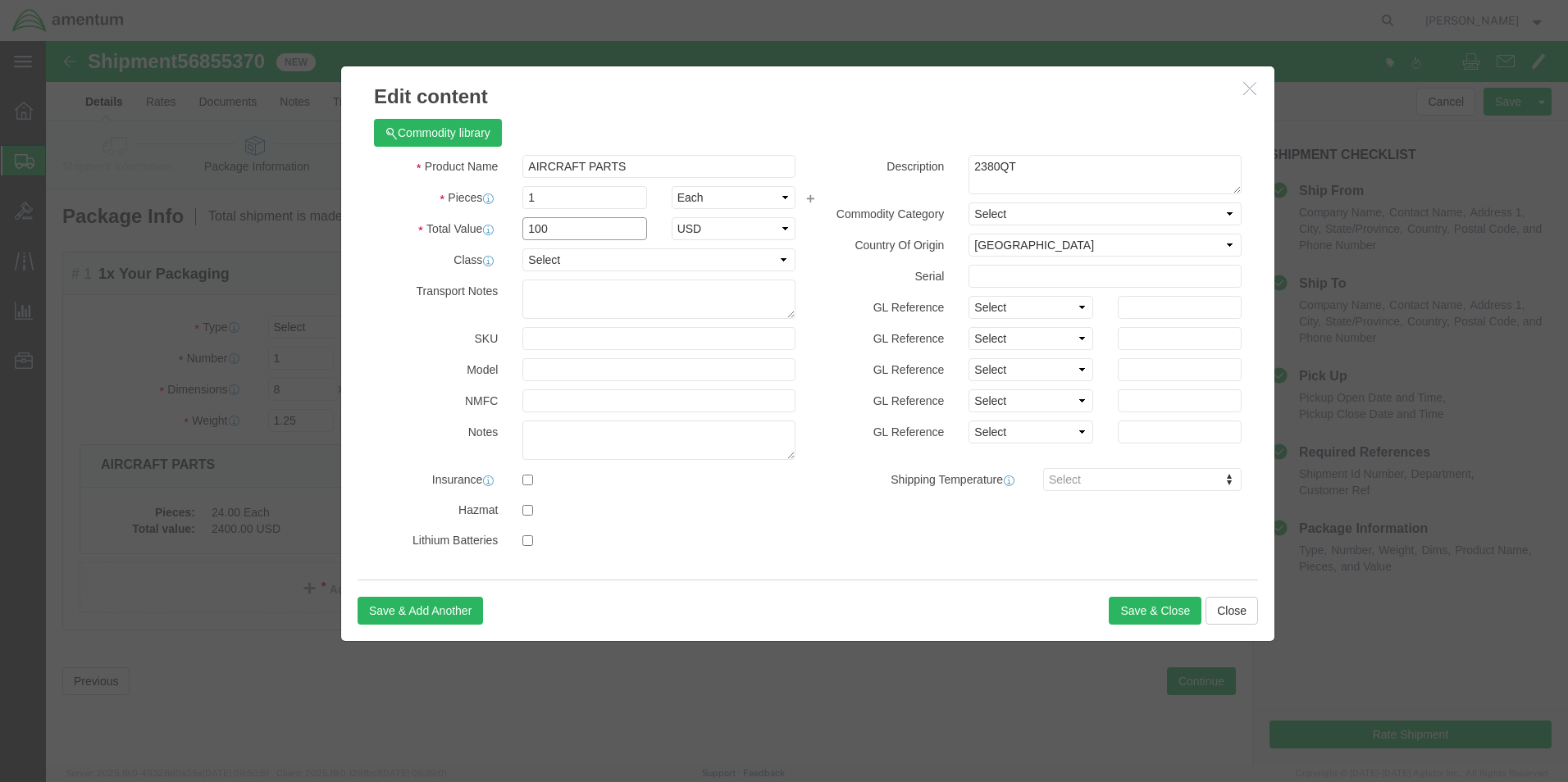
drag, startPoint x: 531, startPoint y: 182, endPoint x: 455, endPoint y: 184, distance: 76.0
click div "Total Value 100 Select ADP AED AFN ALL AMD AOA ARS ATS AUD AWG AZN BAM BBD BDT …"
type input "450"
drag, startPoint x: 1007, startPoint y: 139, endPoint x: 862, endPoint y: 121, distance: 146.1
click div "Description 2380QT"
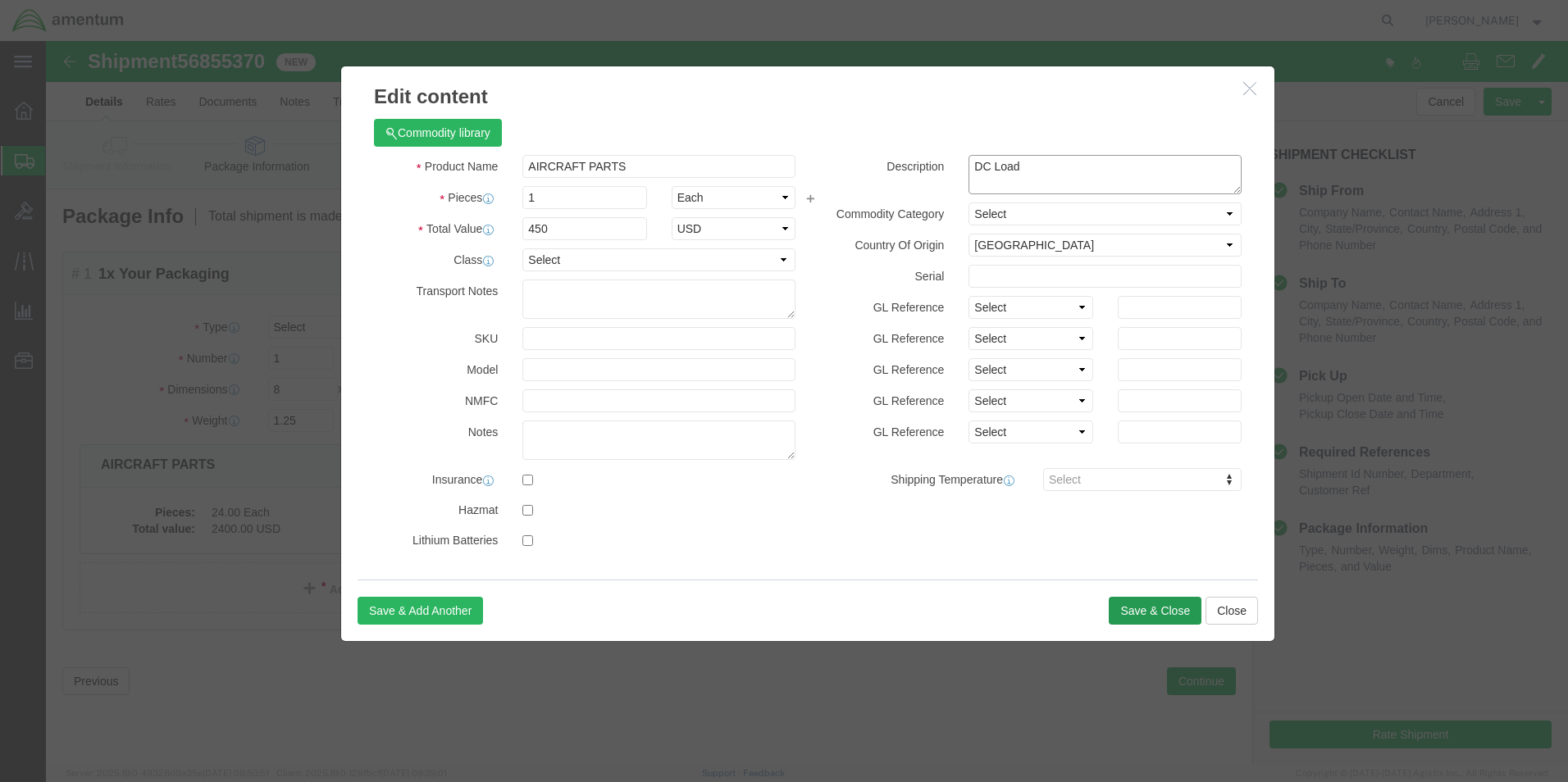
type textarea "DC Load"
click button "Save & Close"
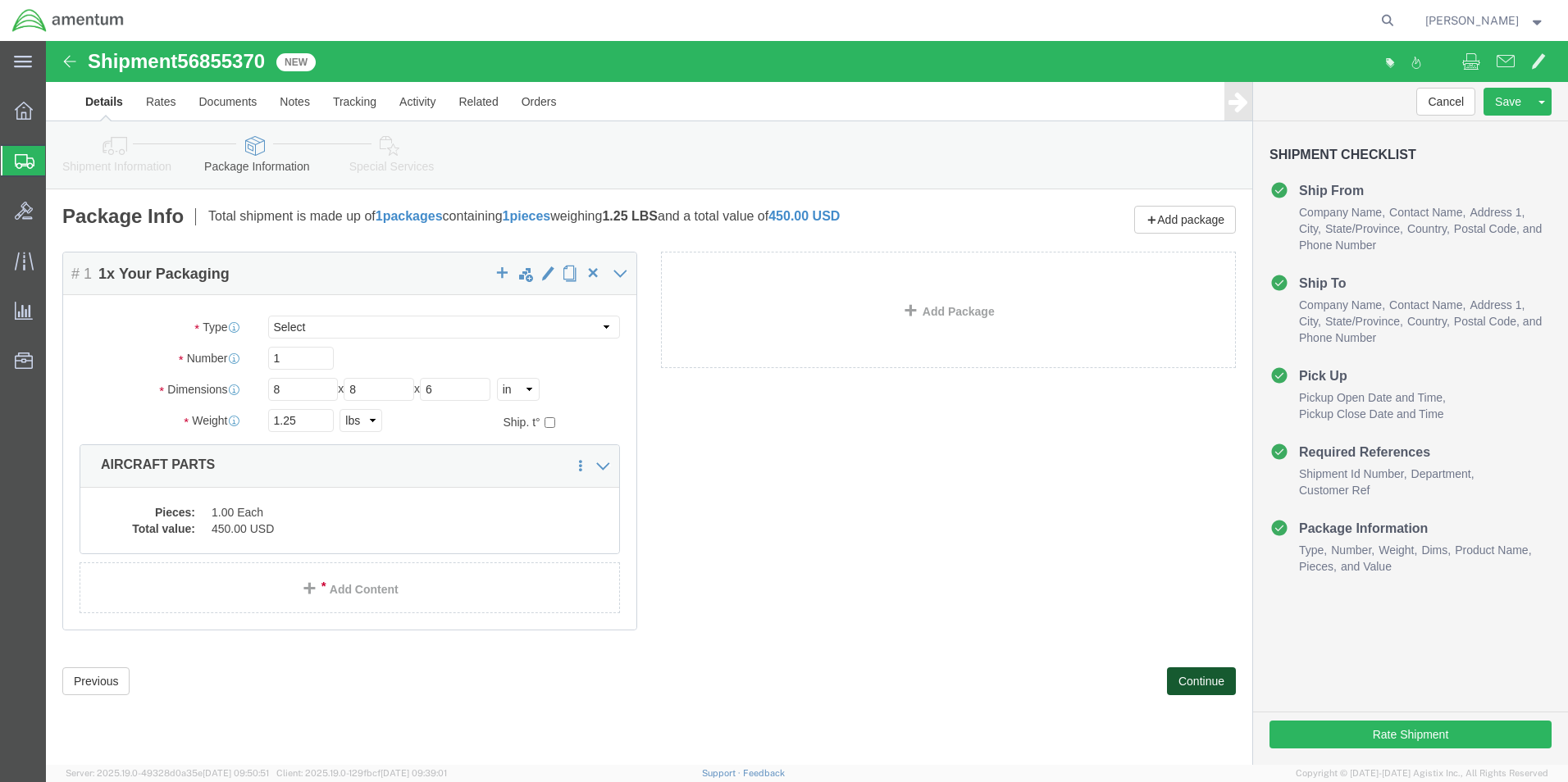
click button "Continue"
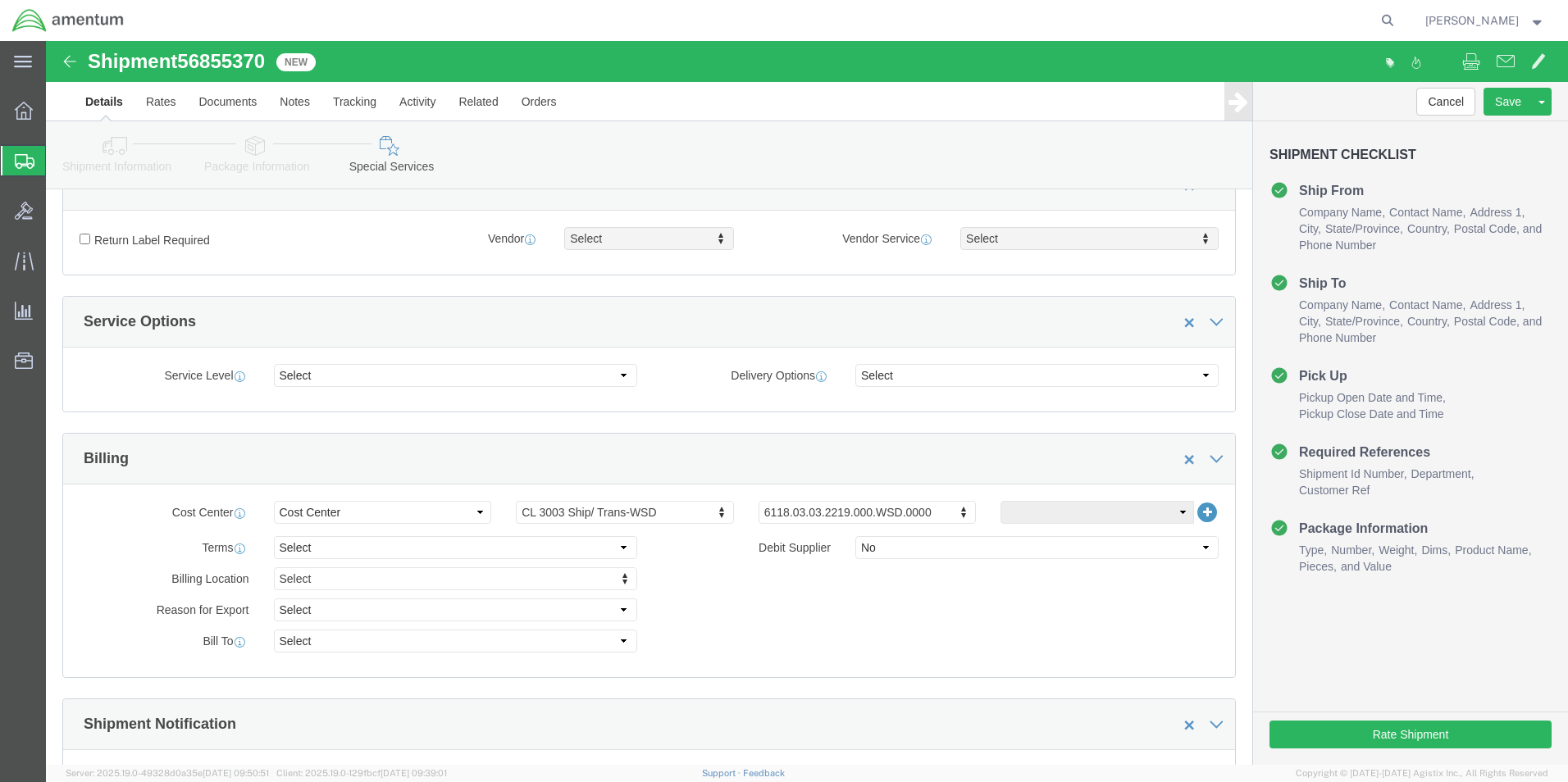
scroll to position [492, 0]
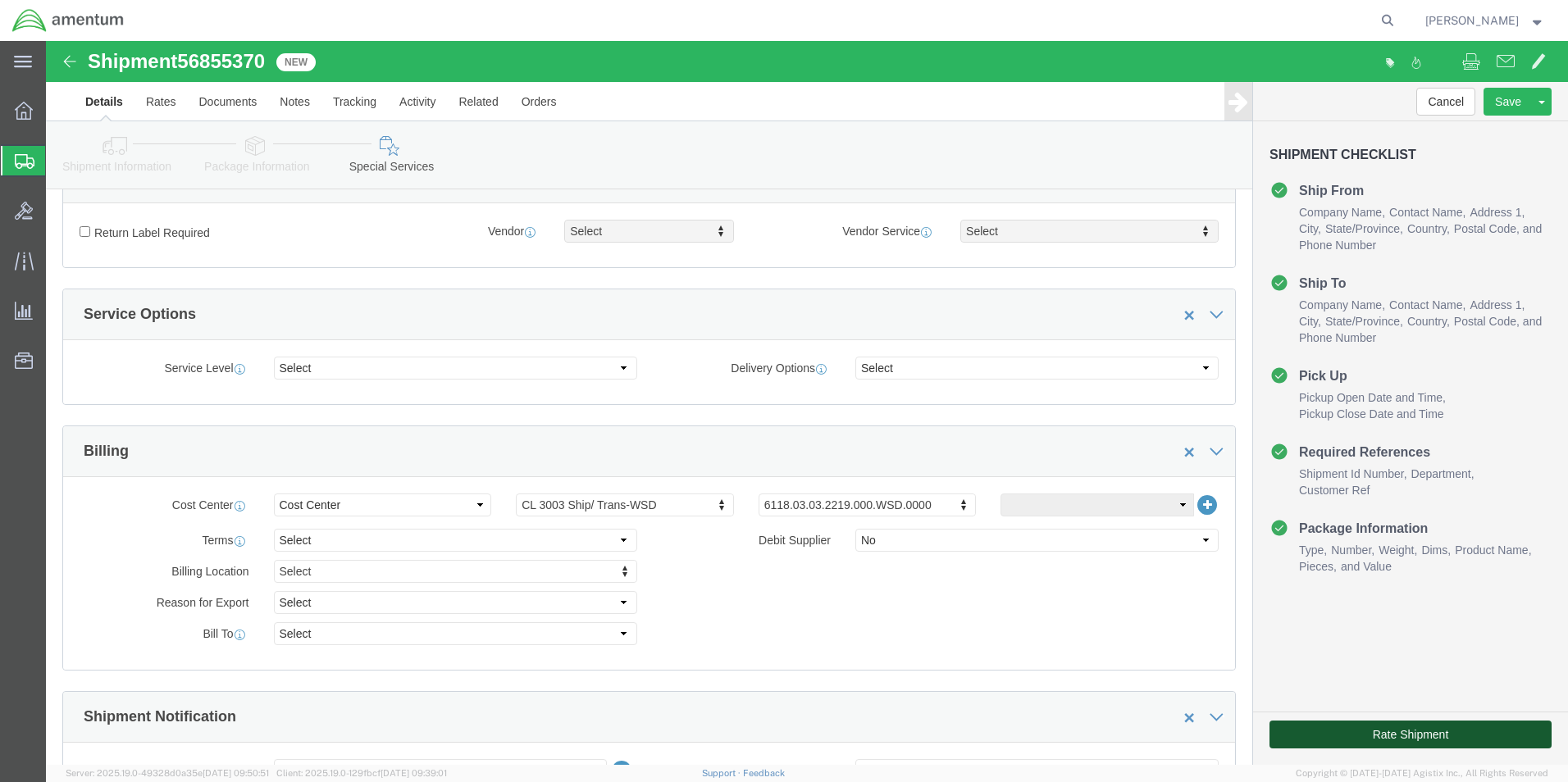
click button "Rate Shipment"
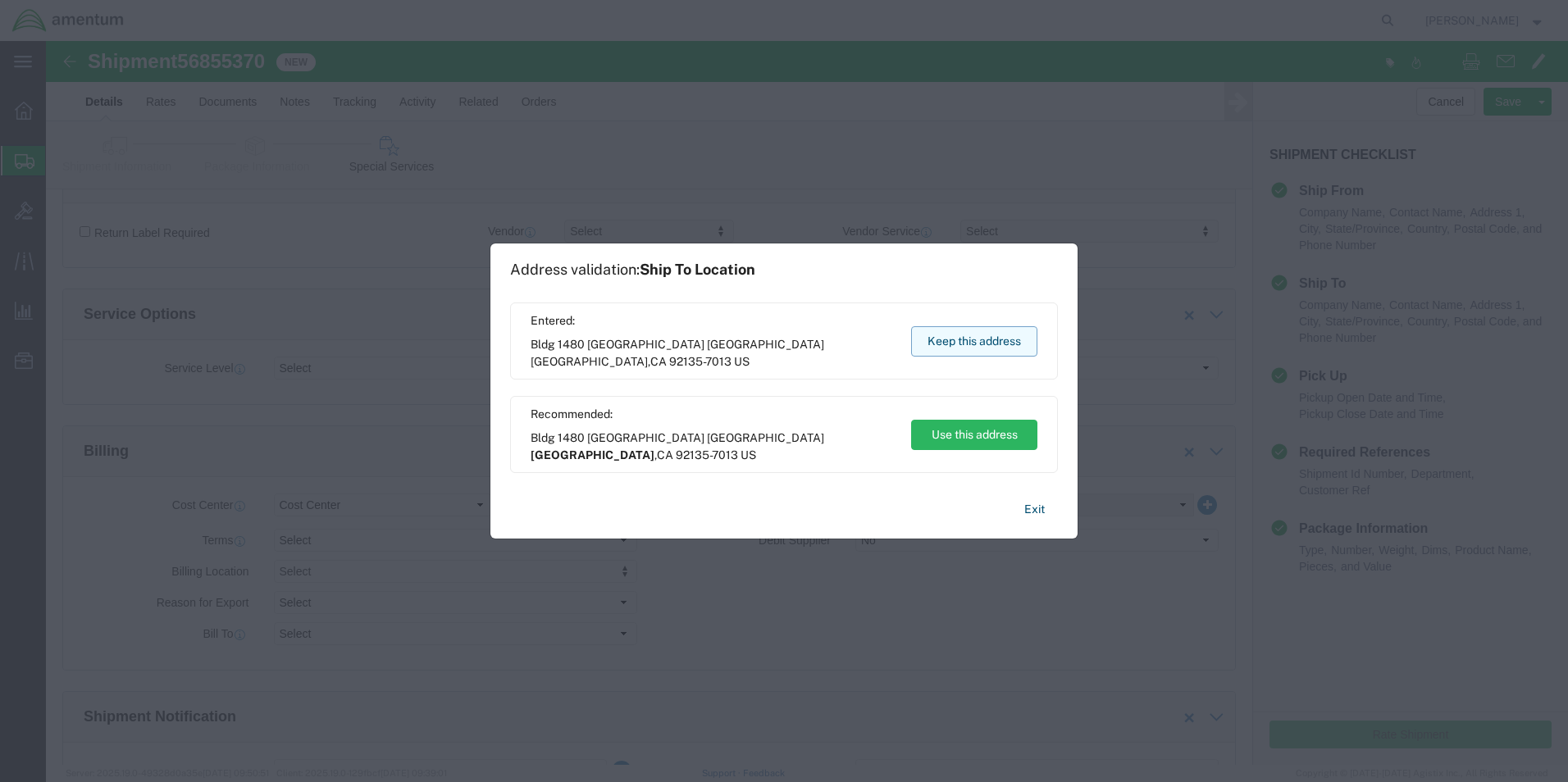
click at [994, 346] on button "Keep this address" at bounding box center [974, 342] width 126 height 30
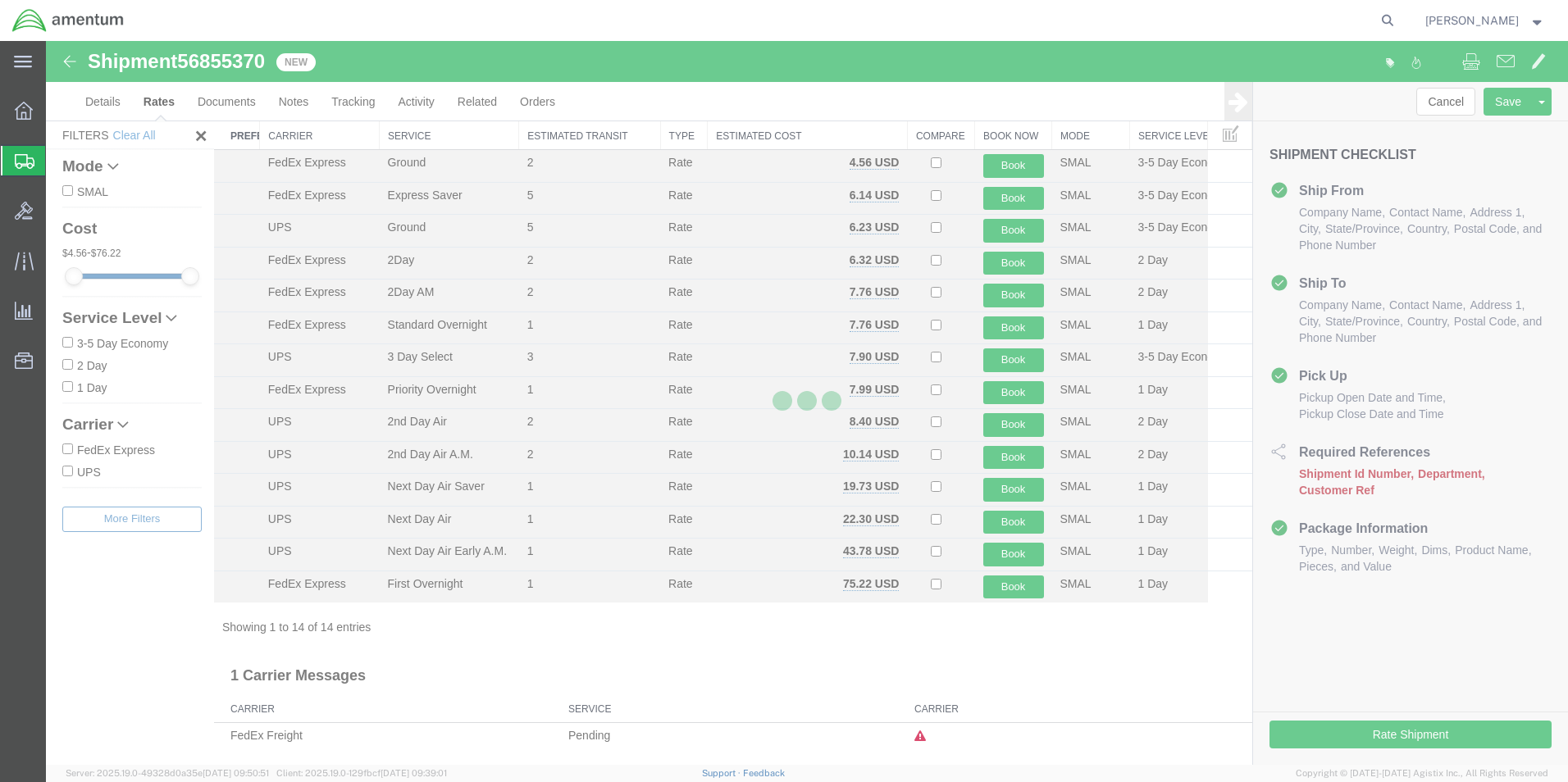
scroll to position [35, 0]
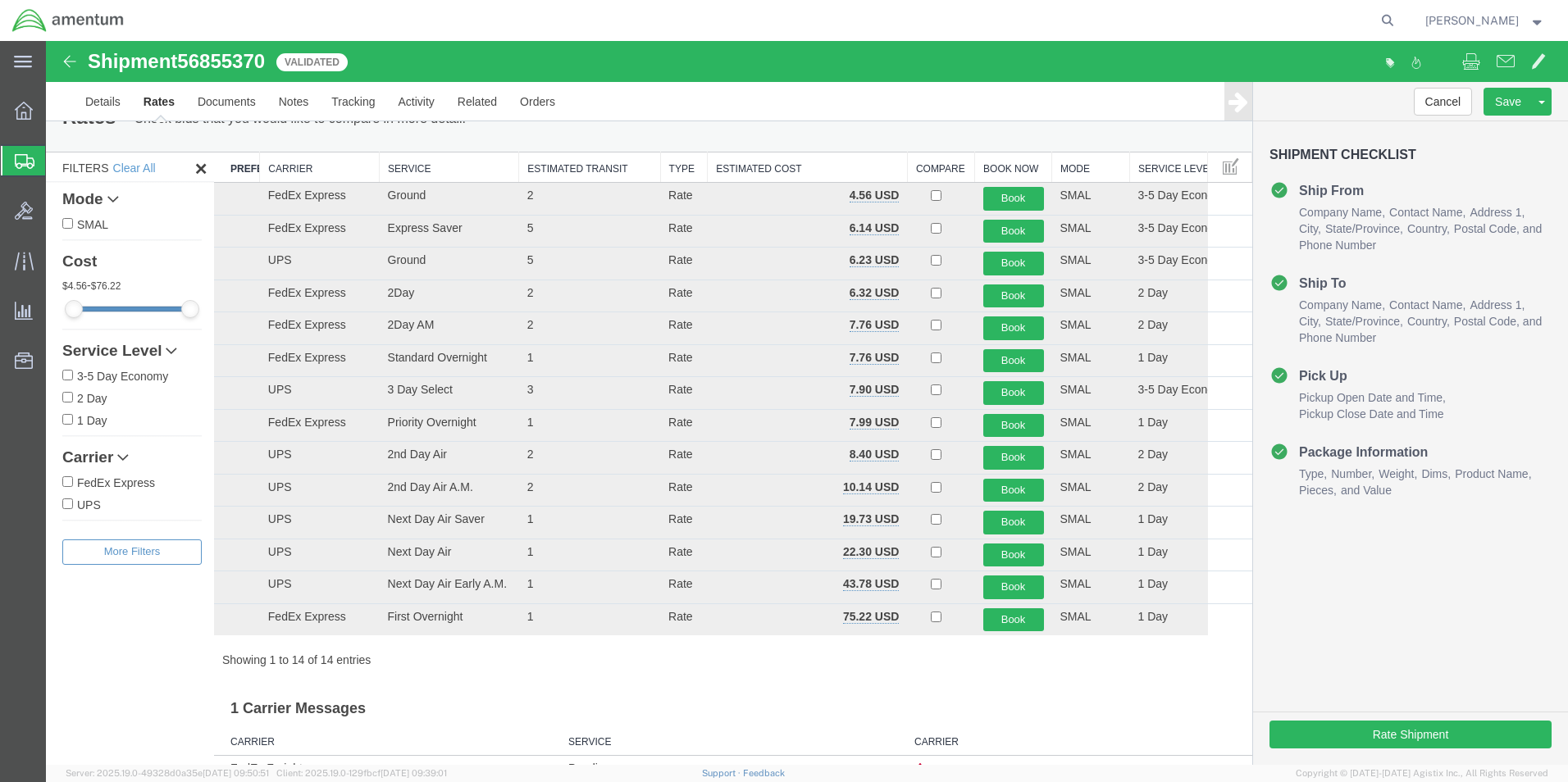
click at [290, 158] on th "Carrier" at bounding box center [320, 168] width 120 height 30
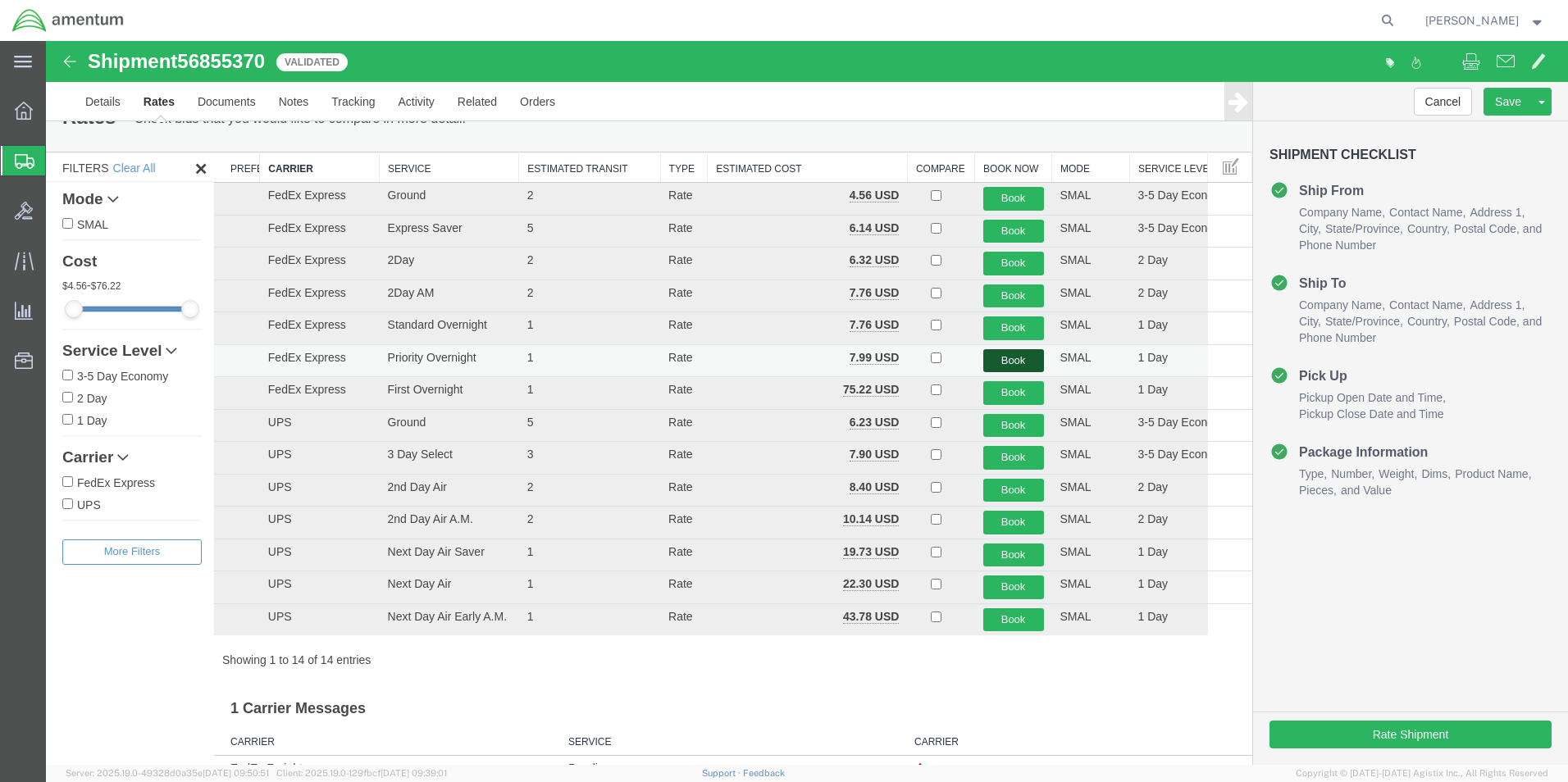
click at [1003, 353] on button "Book" at bounding box center [1013, 361] width 61 height 24
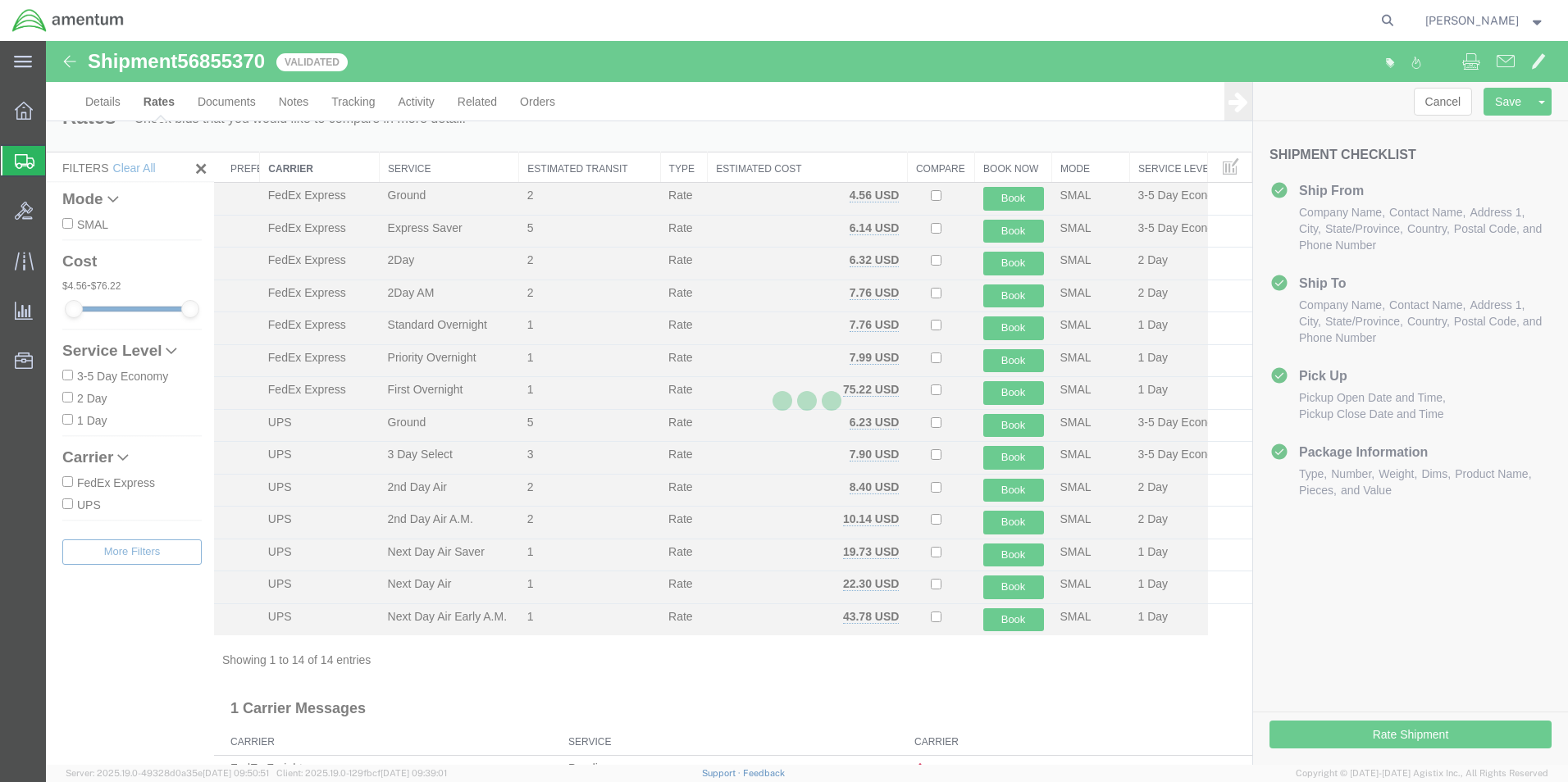
scroll to position [0, 0]
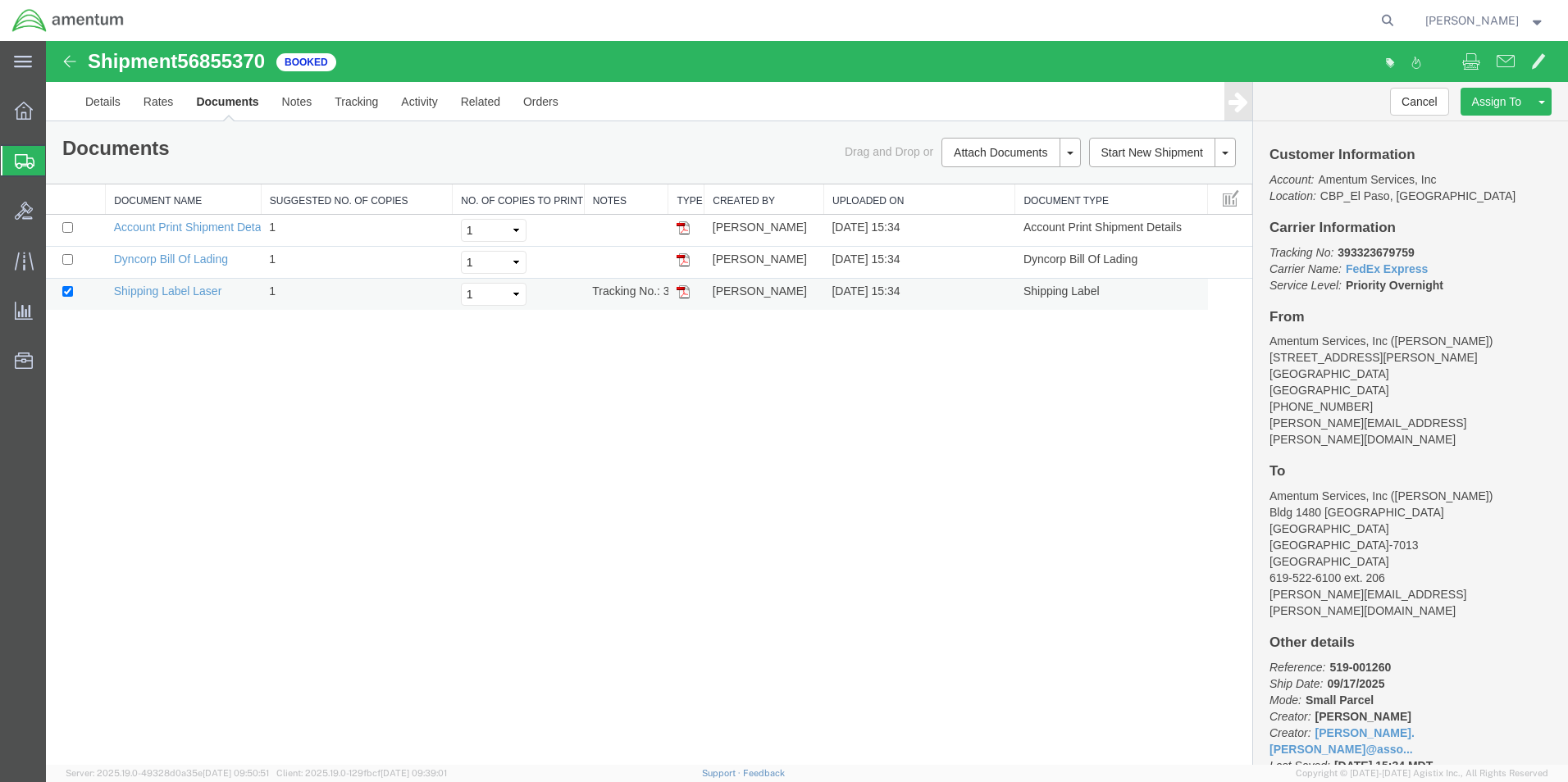
click at [681, 293] on img at bounding box center [682, 291] width 13 height 13
click at [0, 0] on span "Create from Template" at bounding box center [0, 0] width 0 height 0
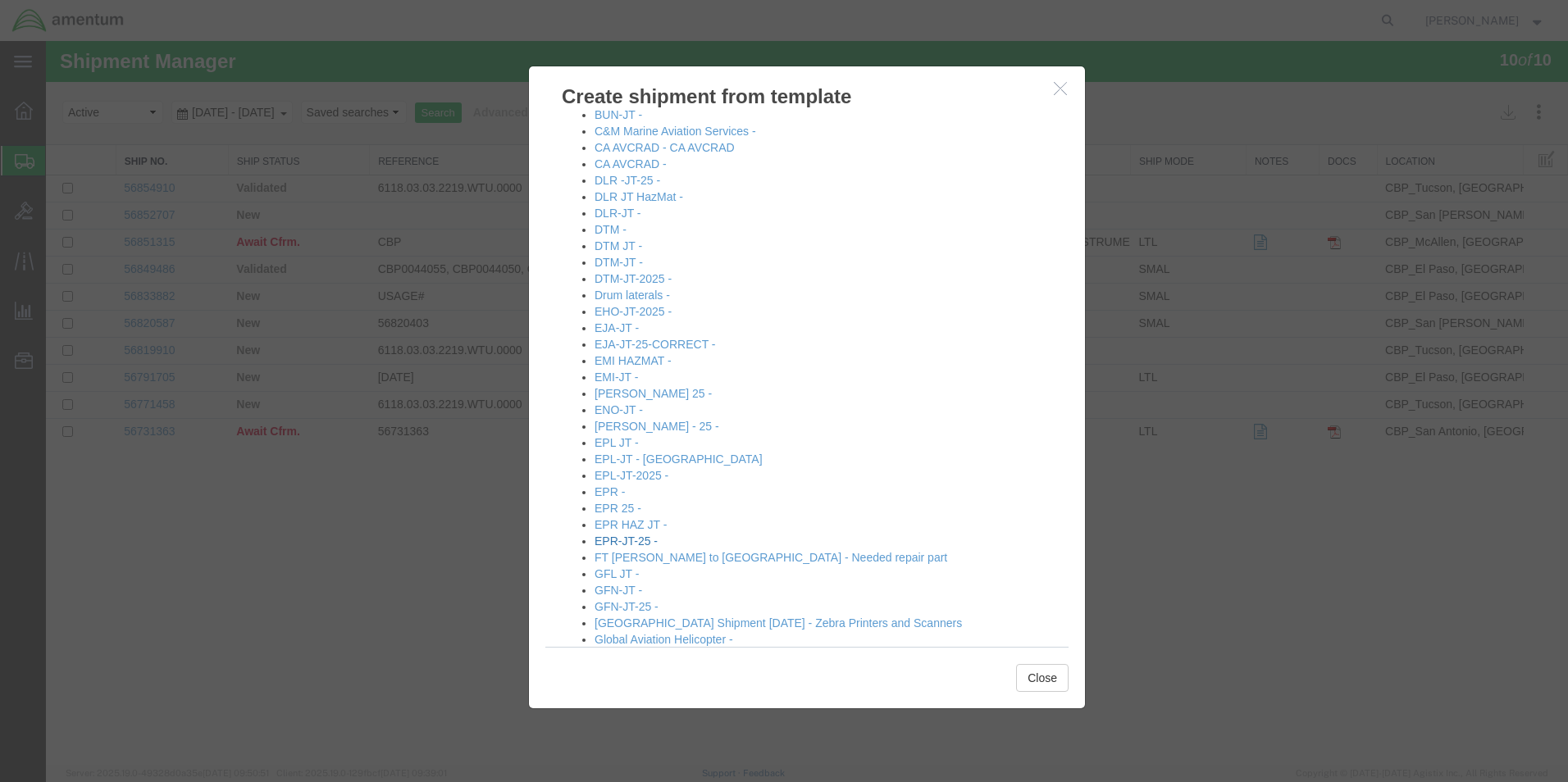
scroll to position [327, 0]
click at [666, 350] on link "EJA-JT-25-CORRECT -" at bounding box center [654, 348] width 121 height 13
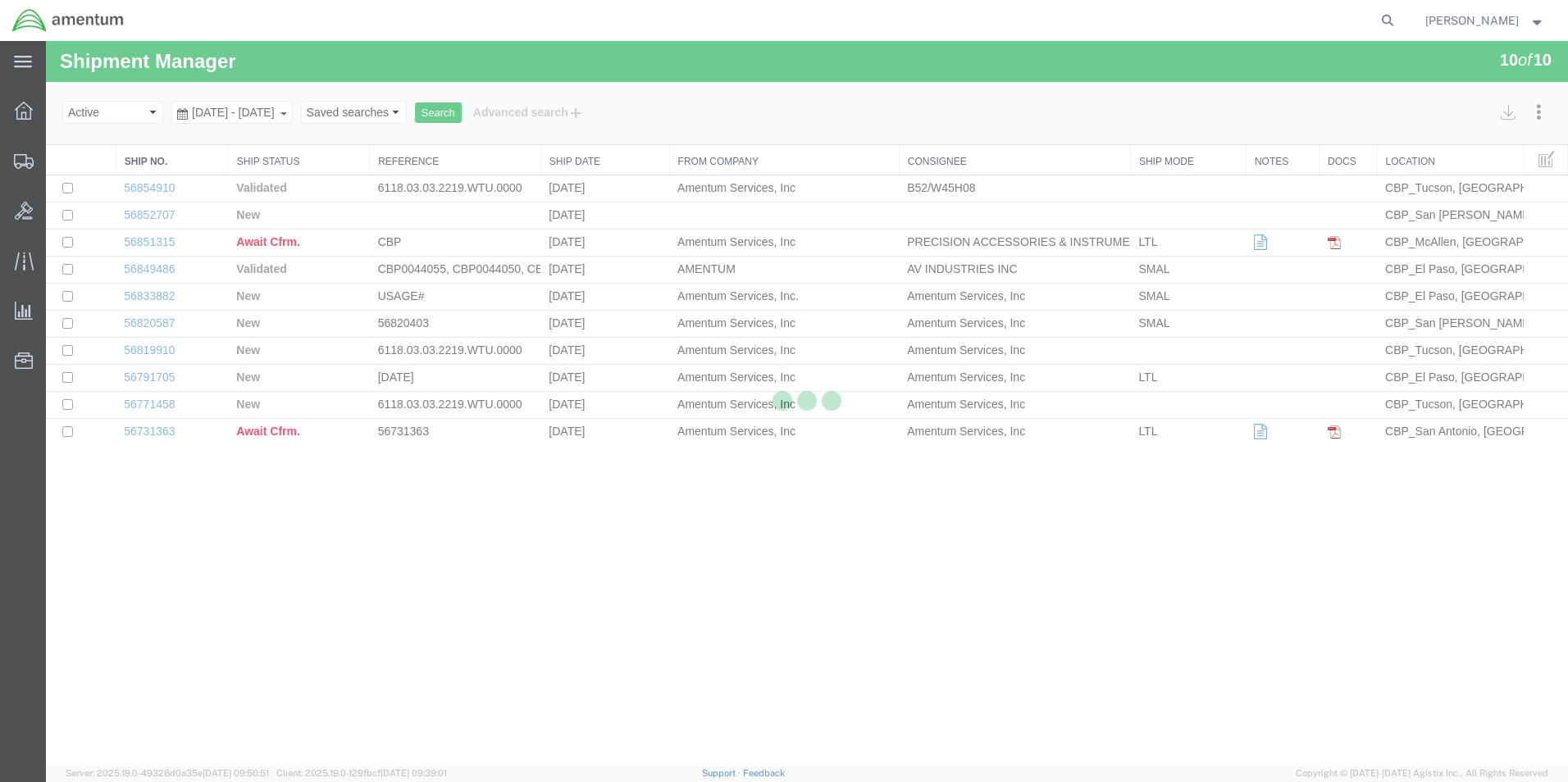
select select "49831"
select select "49930"
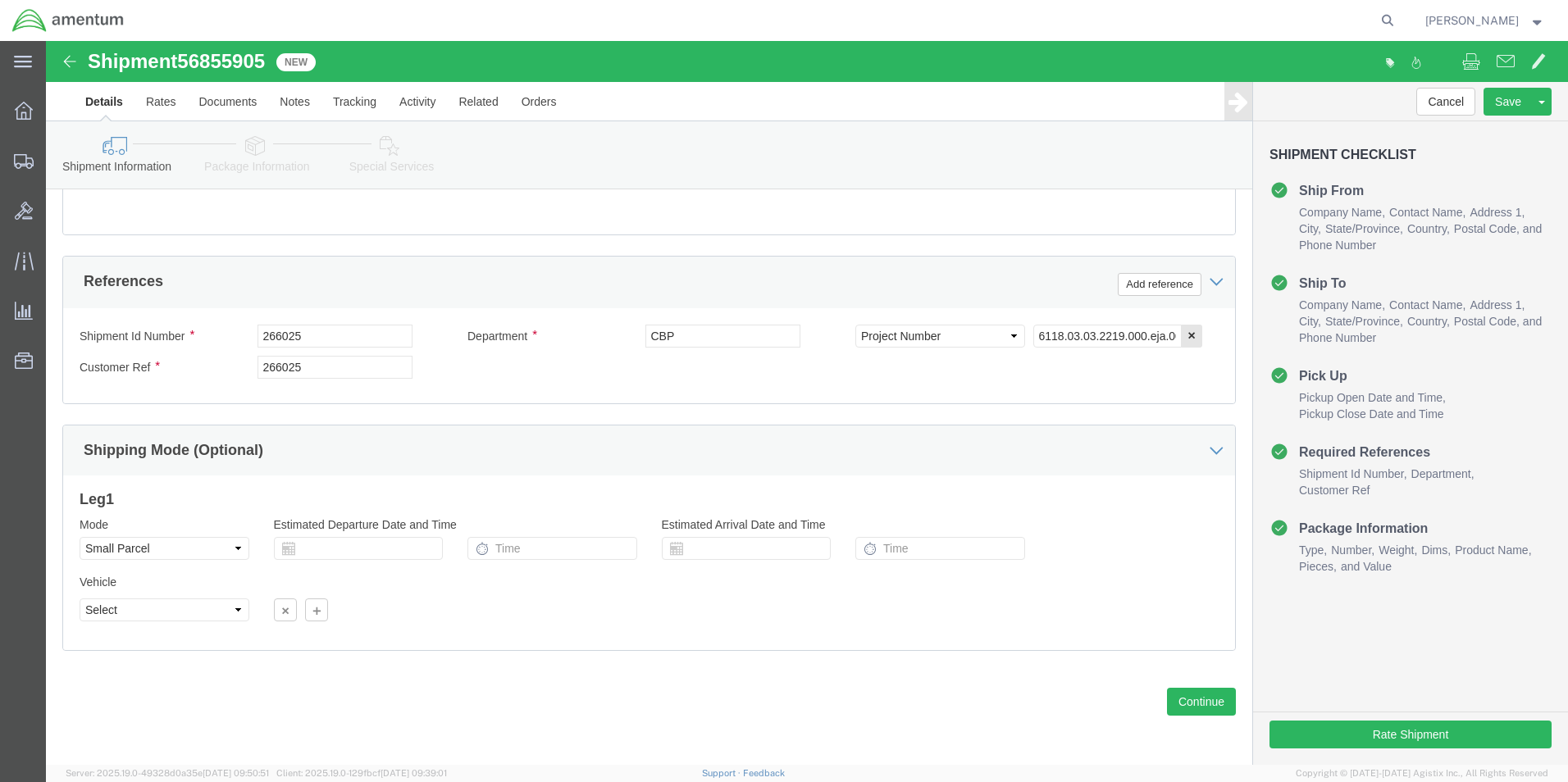
scroll to position [715, 0]
drag, startPoint x: 303, startPoint y: 293, endPoint x: 176, endPoint y: 297, distance: 127.1
click div "Shipment Id Number 266025"
drag, startPoint x: 315, startPoint y: 293, endPoint x: 182, endPoint y: 306, distance: 133.6
click div "Shipment Id Number 577-001439"
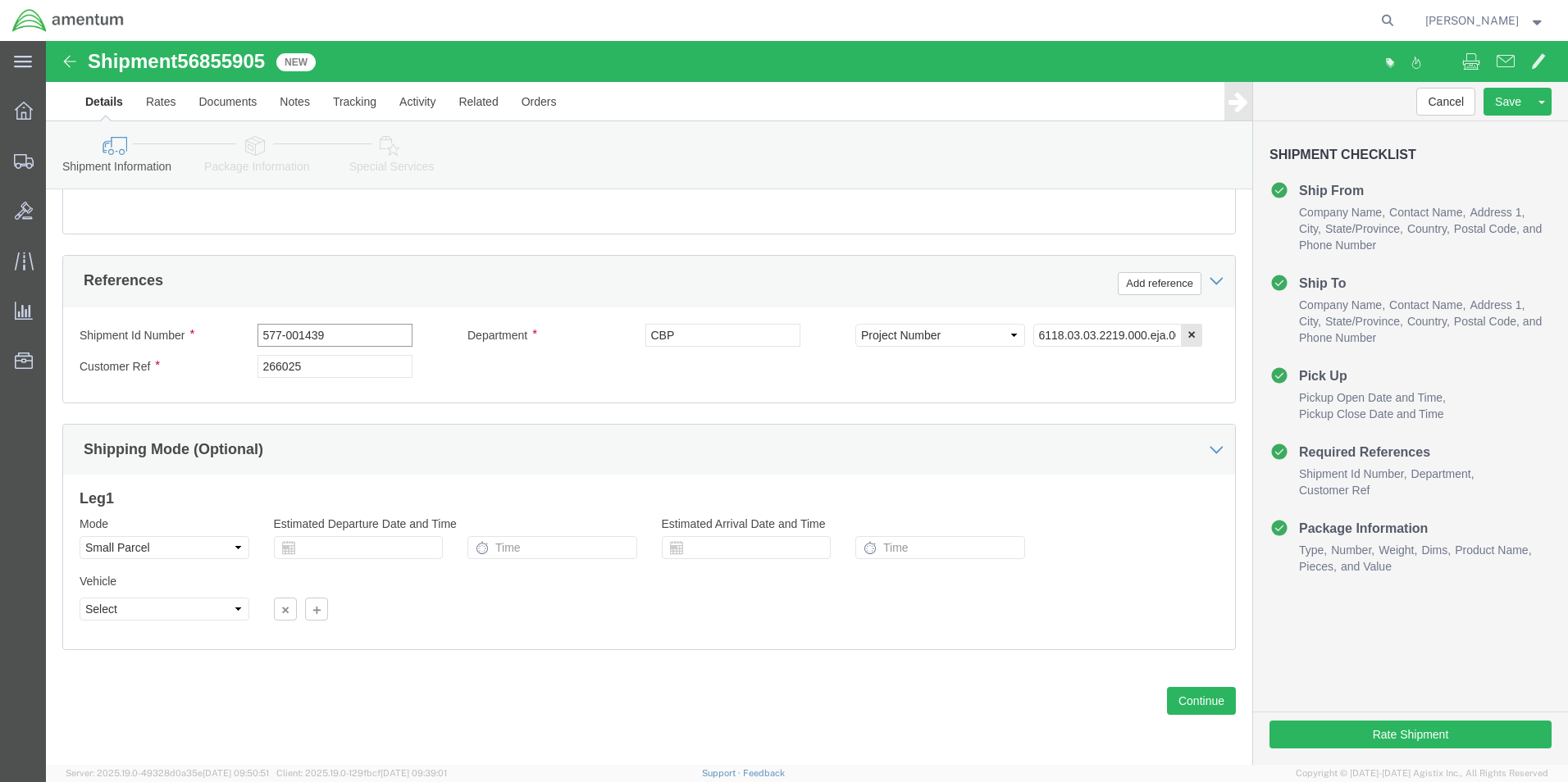
type input "577-001439"
drag, startPoint x: 291, startPoint y: 329, endPoint x: 191, endPoint y: 327, distance: 100.0
click div "Customer Ref 266025"
paste input "577-001439"
type input "577-001439"
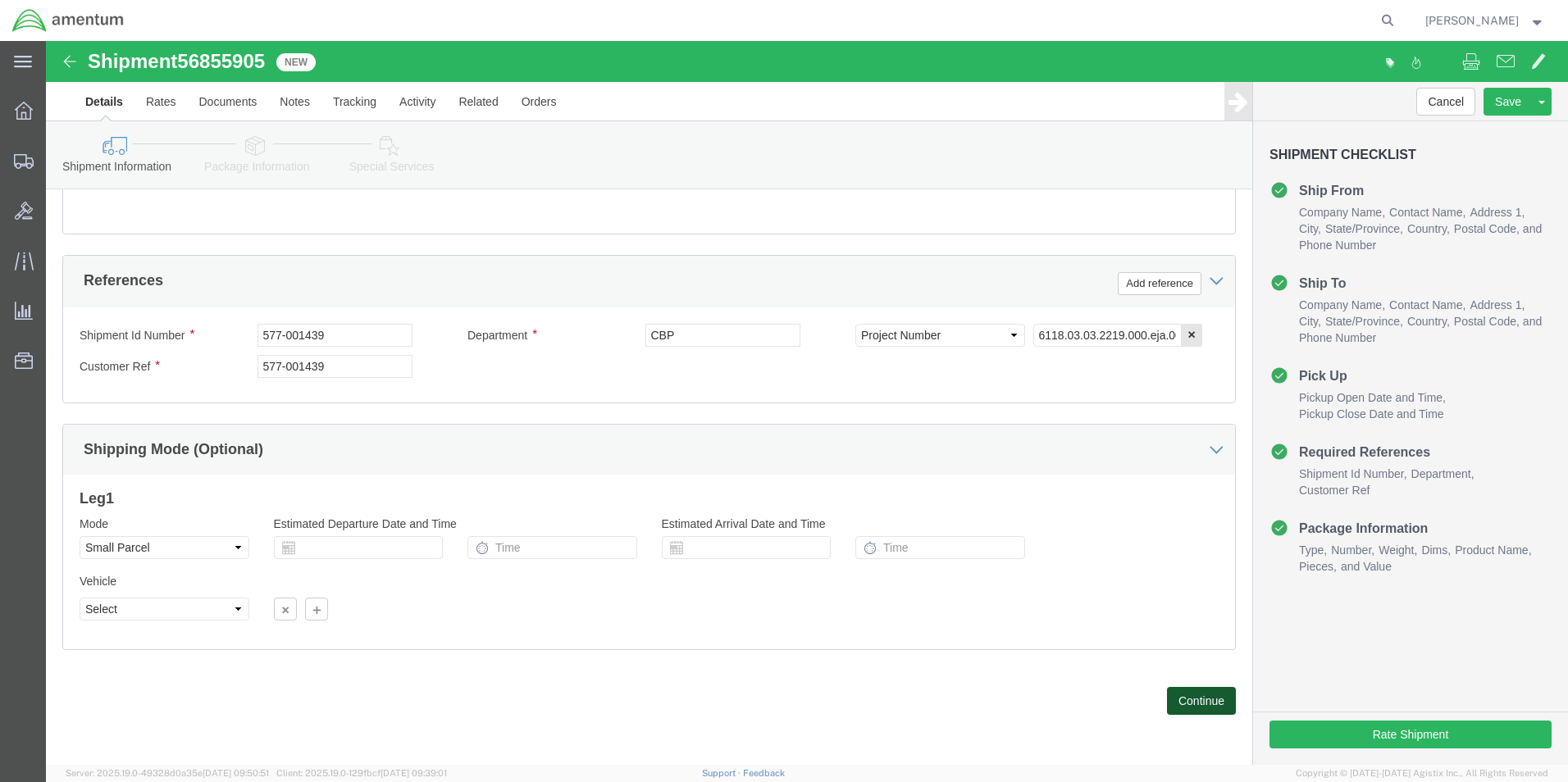
click button "Continue"
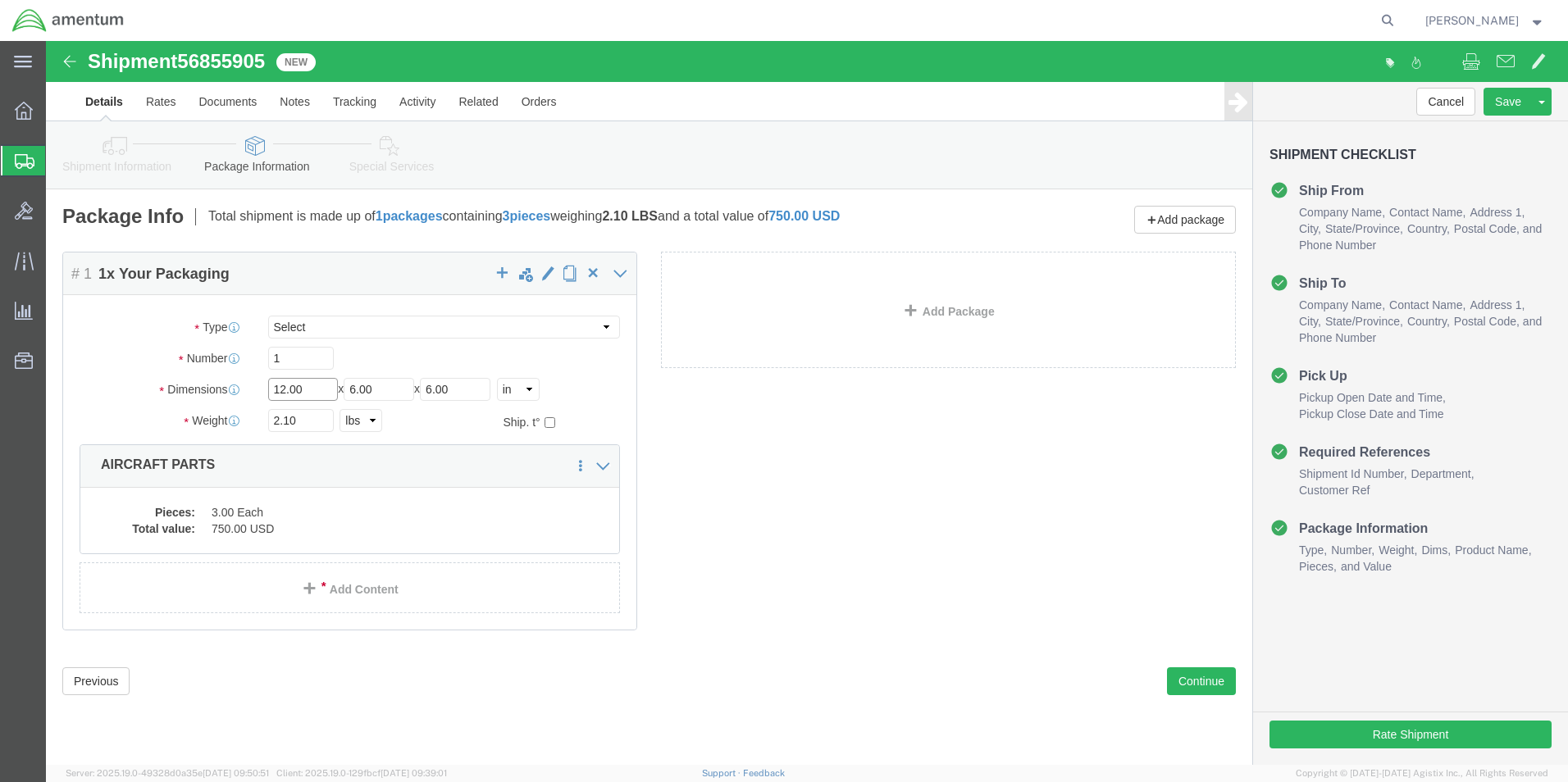
drag, startPoint x: 286, startPoint y: 346, endPoint x: 205, endPoint y: 350, distance: 81.1
click div "Dimensions Length 12.00 x Width 6.00 x Height 6.00 Select cm ft in"
type input "36"
type input "18"
type input "12"
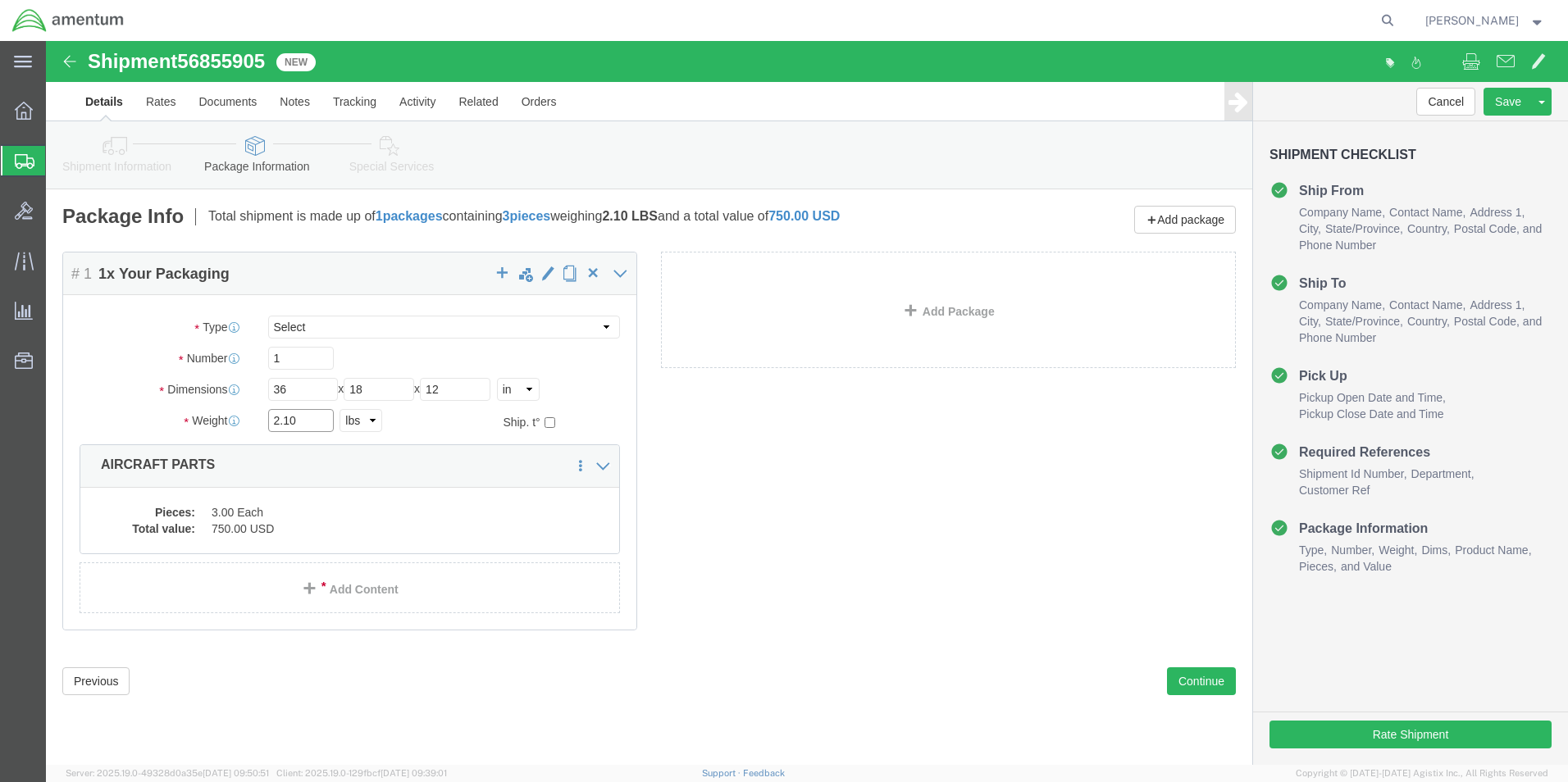
drag, startPoint x: 249, startPoint y: 389, endPoint x: 188, endPoint y: 386, distance: 61.1
click div "Weight 2.10 Select kgs lbs Ship. t°"
type input "13.20"
click dd "3.00 Each"
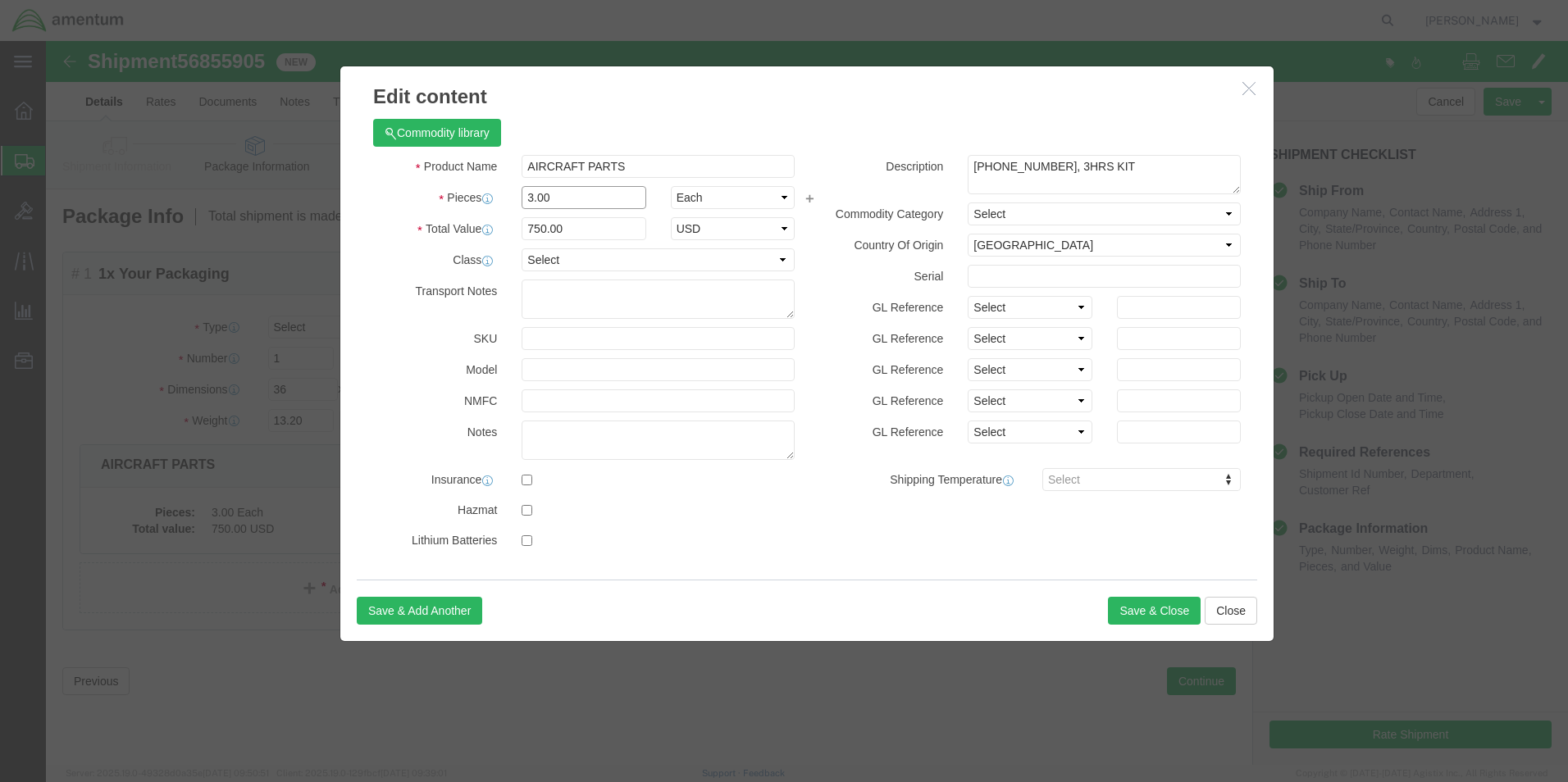
drag, startPoint x: 516, startPoint y: 147, endPoint x: 465, endPoint y: 154, distance: 51.5
click div "3.00"
type input "6"
click div "Commodity library Product Name AIRCRAFT PARTS Pieces 6 Select Bag Barrels 100Bo…"
drag, startPoint x: 511, startPoint y: 180, endPoint x: 444, endPoint y: 192, distance: 68.1
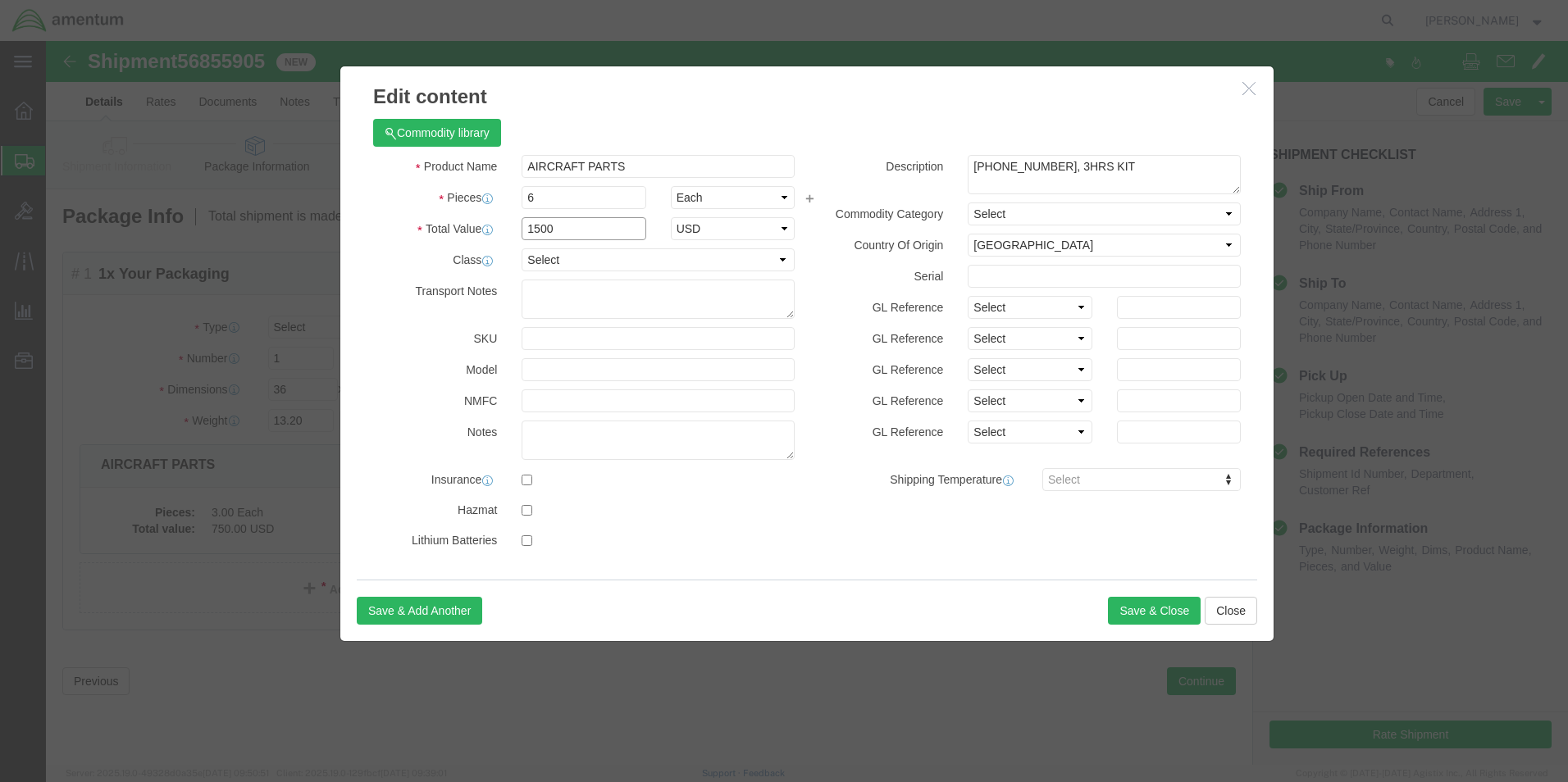
click div "Total Value 1500 Select ADP AED AFN ALL AMD AOA ARS ATS AUD AWG AZN BAM BBD BDT…"
type input "850"
drag, startPoint x: 1068, startPoint y: 131, endPoint x: 886, endPoint y: 123, distance: 182.2
click div "Description [PHONE_NUMBER], 3HRS KIT"
type textarea "Depressors, dischargers, spring assy, seals,"
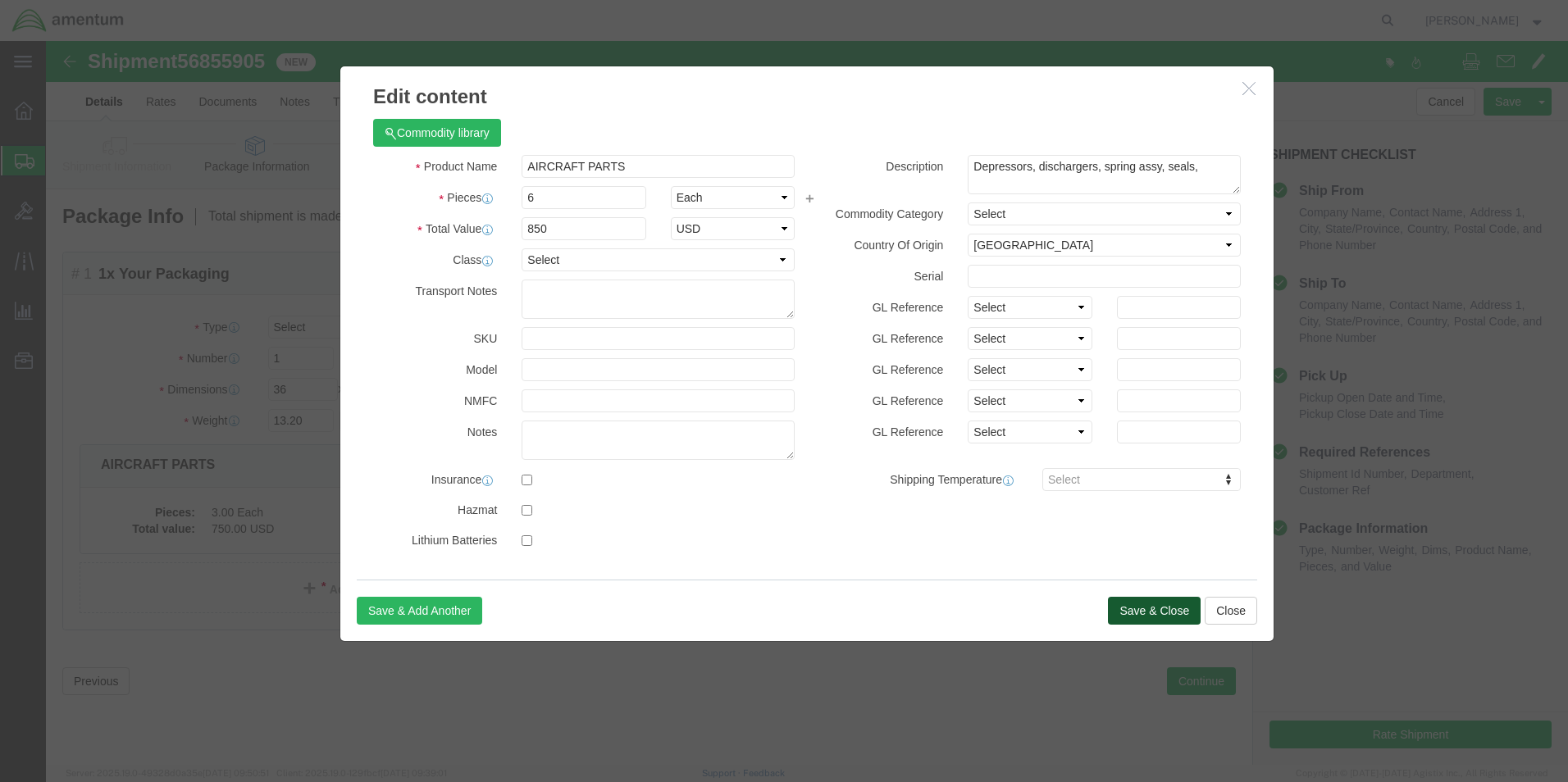
click button "Save & Close"
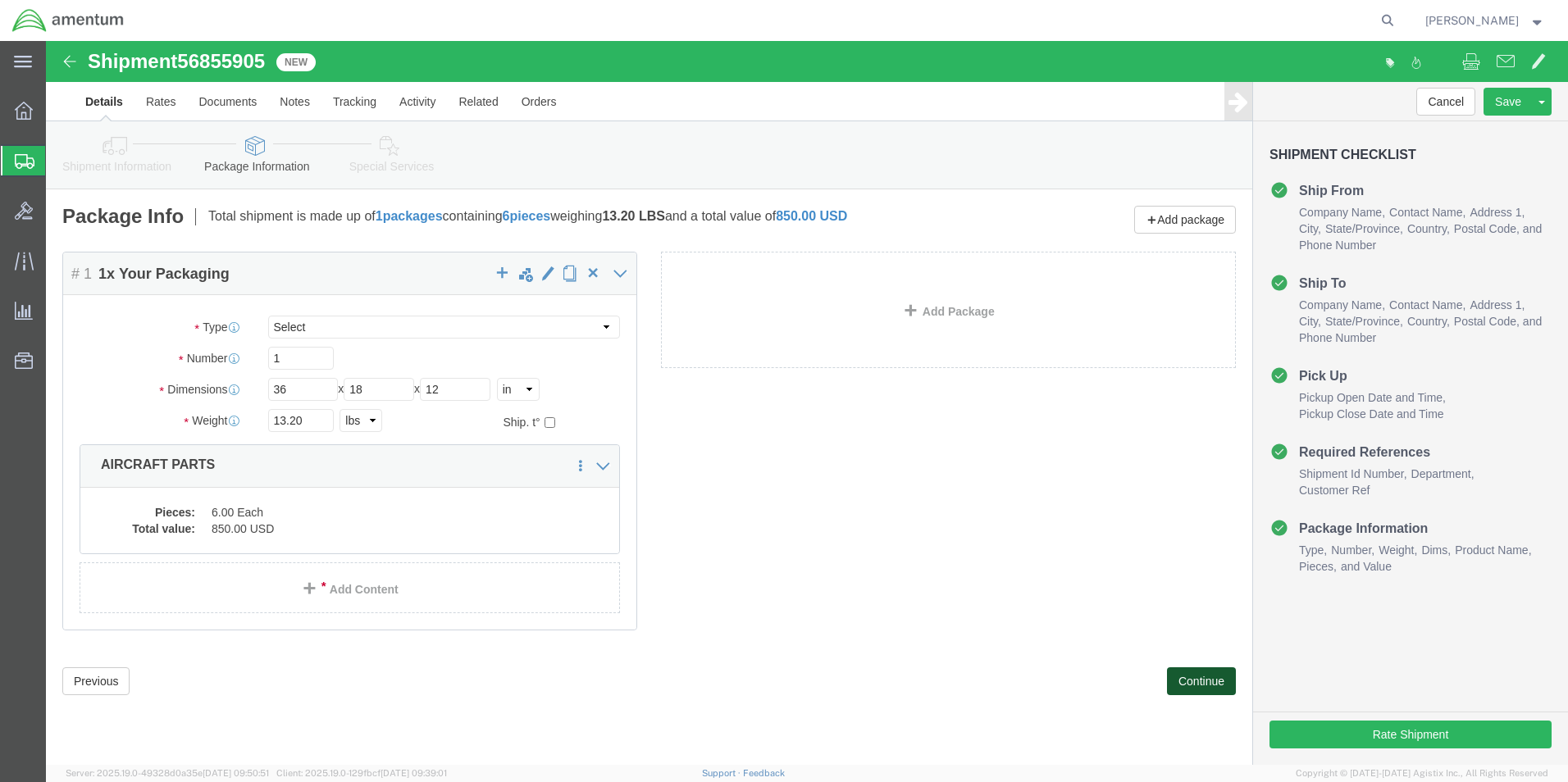
click button "Continue"
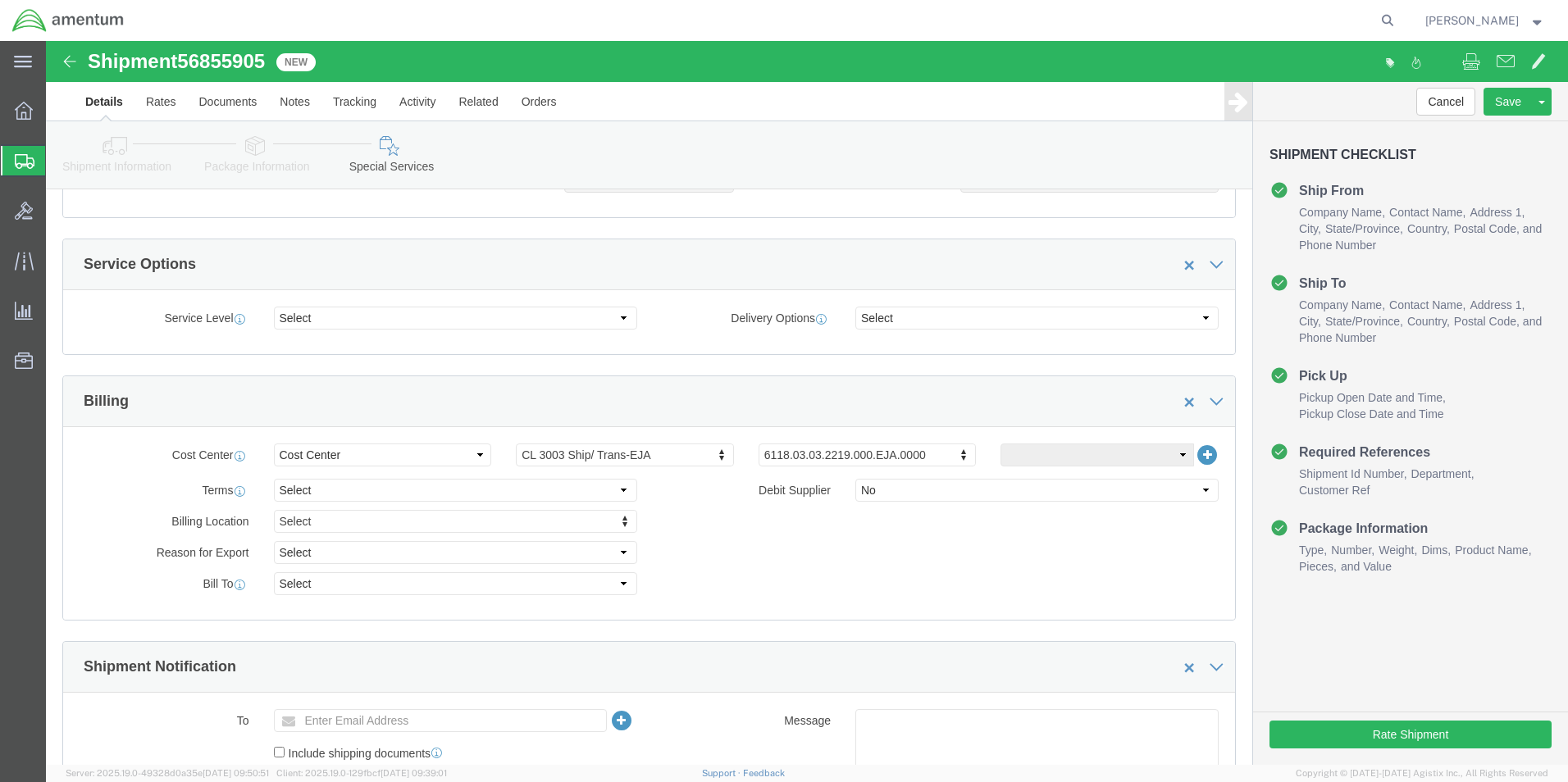
scroll to position [410, 0]
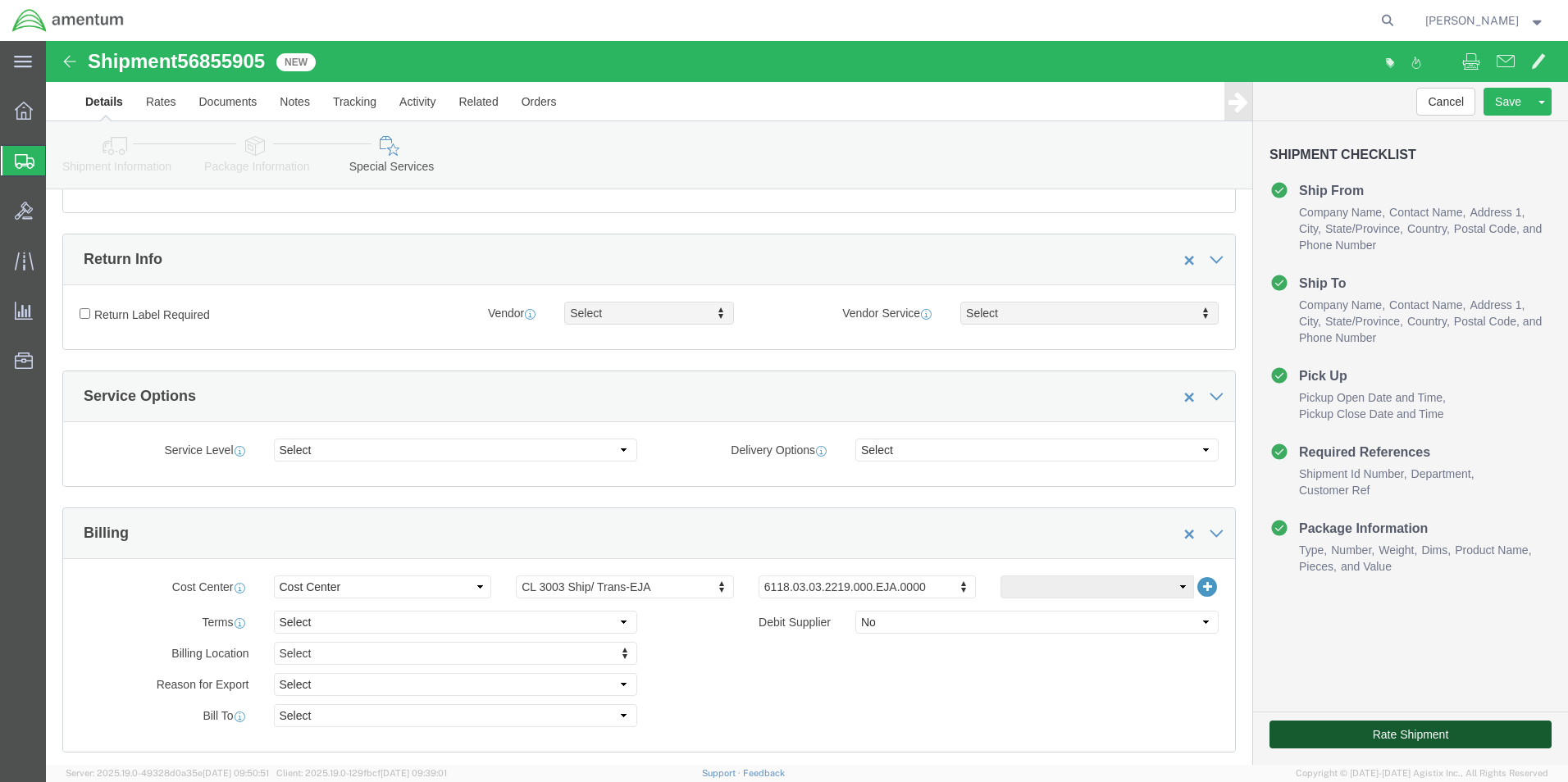
click button "Rate Shipment"
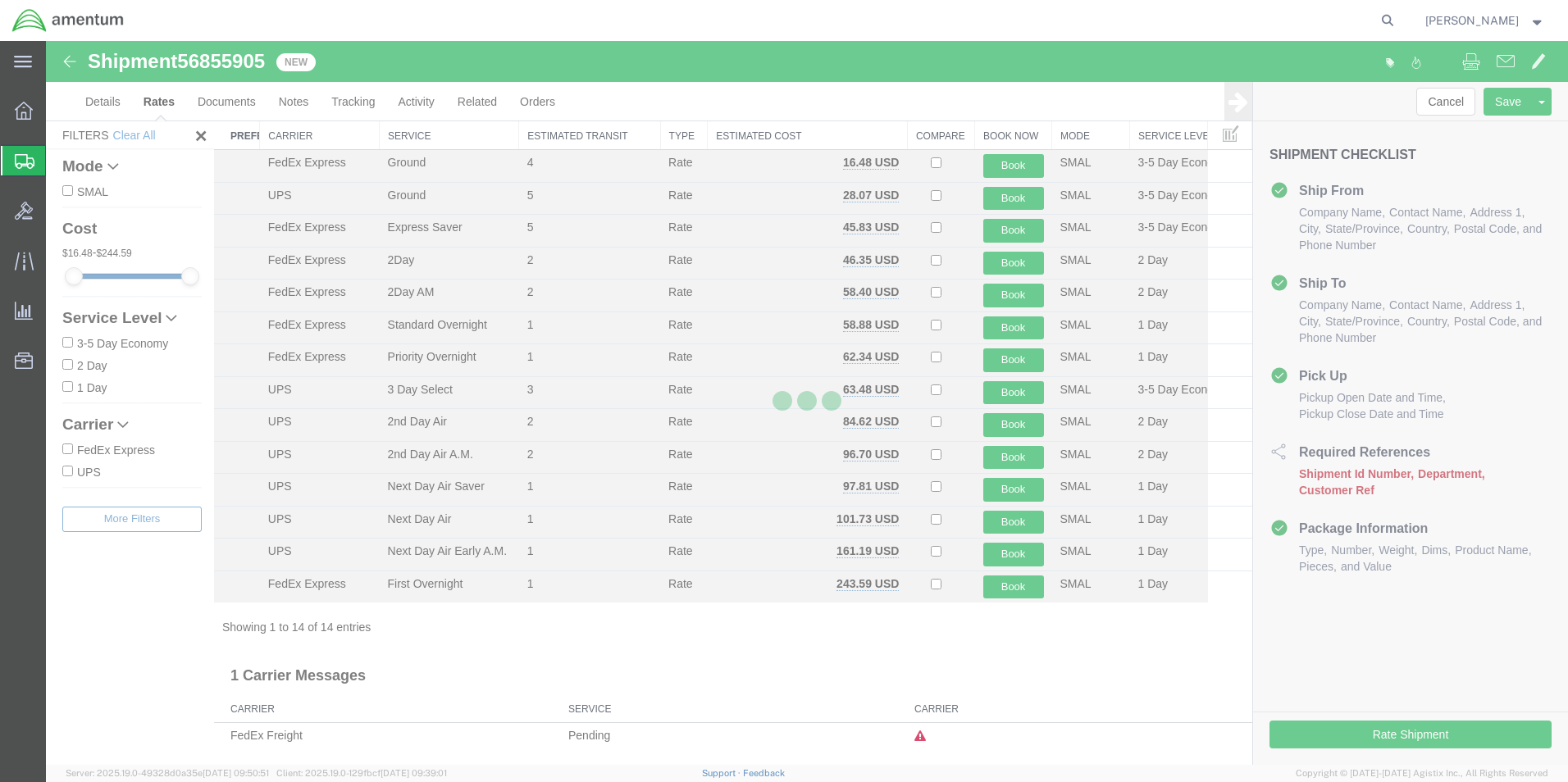
scroll to position [35, 0]
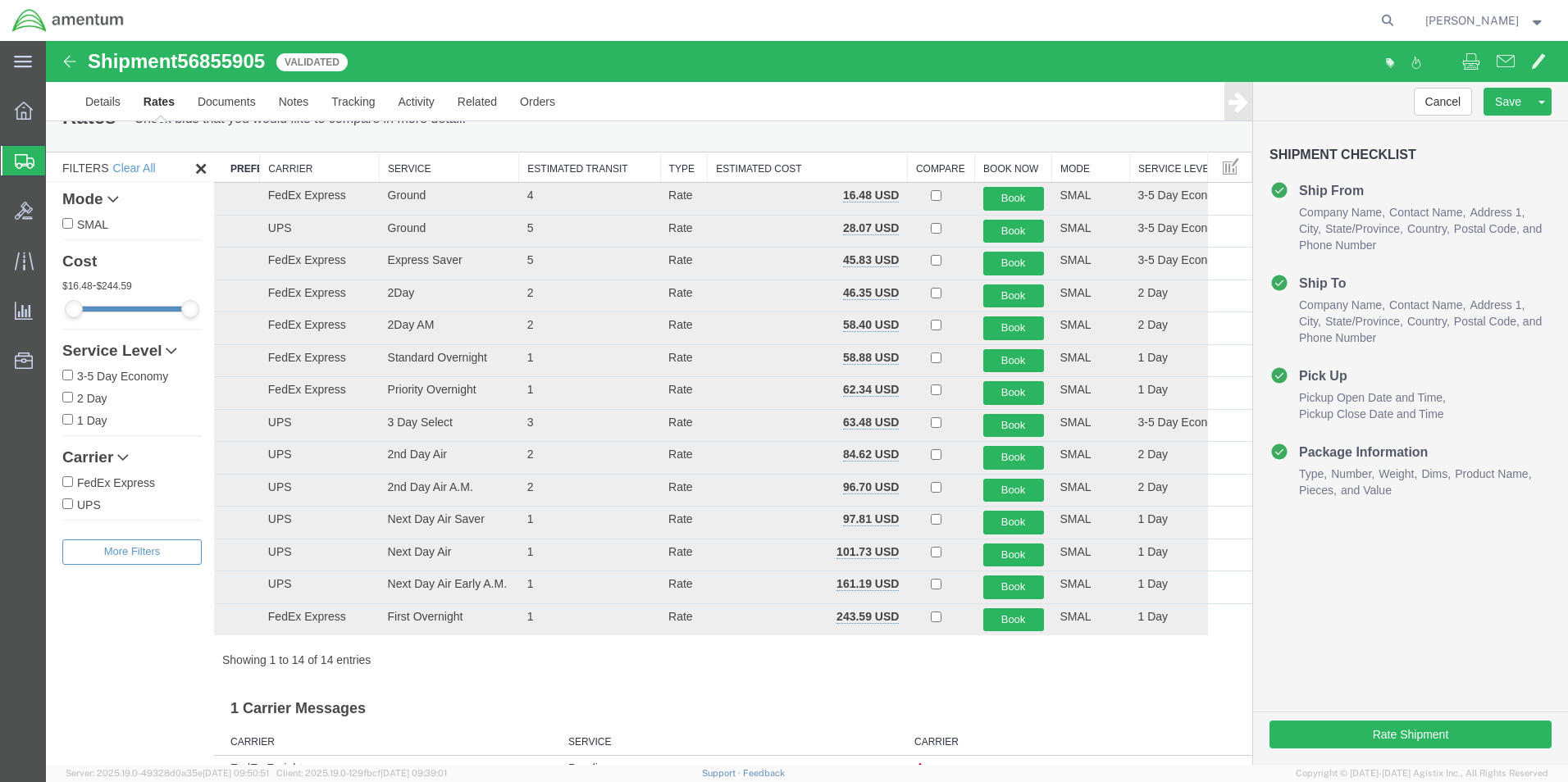
click at [283, 168] on th "Carrier" at bounding box center [320, 168] width 120 height 30
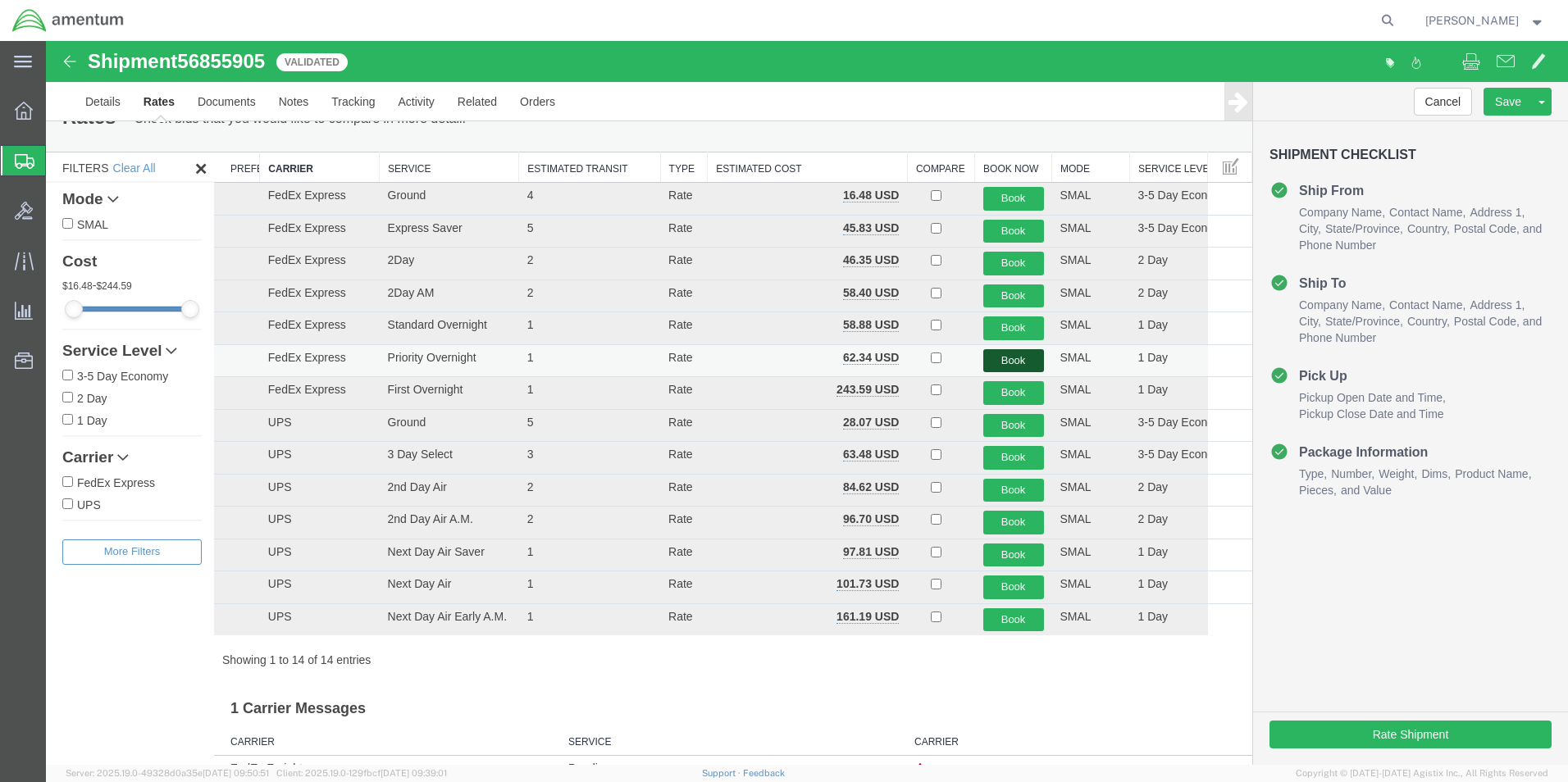
click at [1000, 359] on button "Book" at bounding box center [1013, 361] width 61 height 24
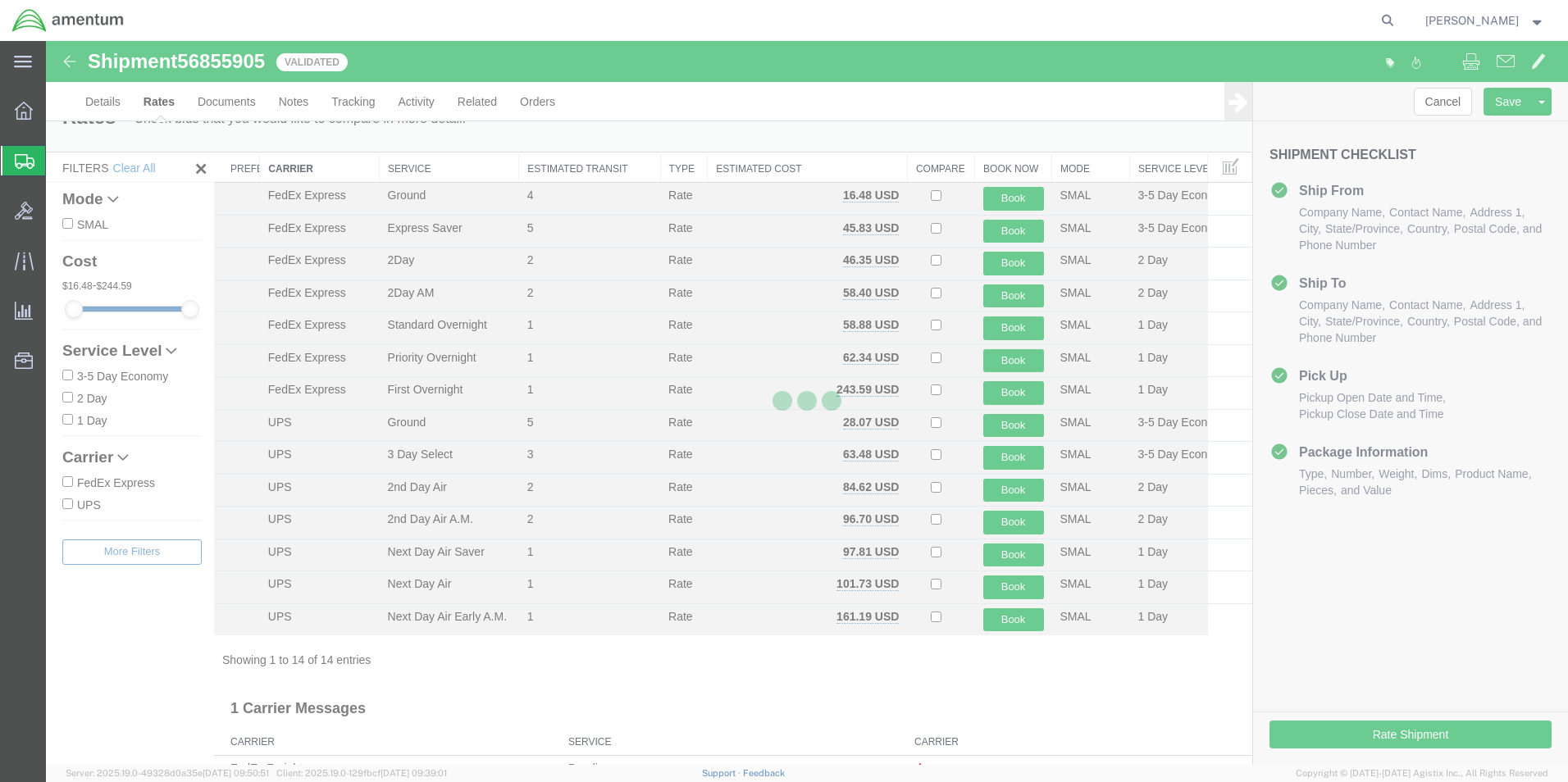
scroll to position [0, 0]
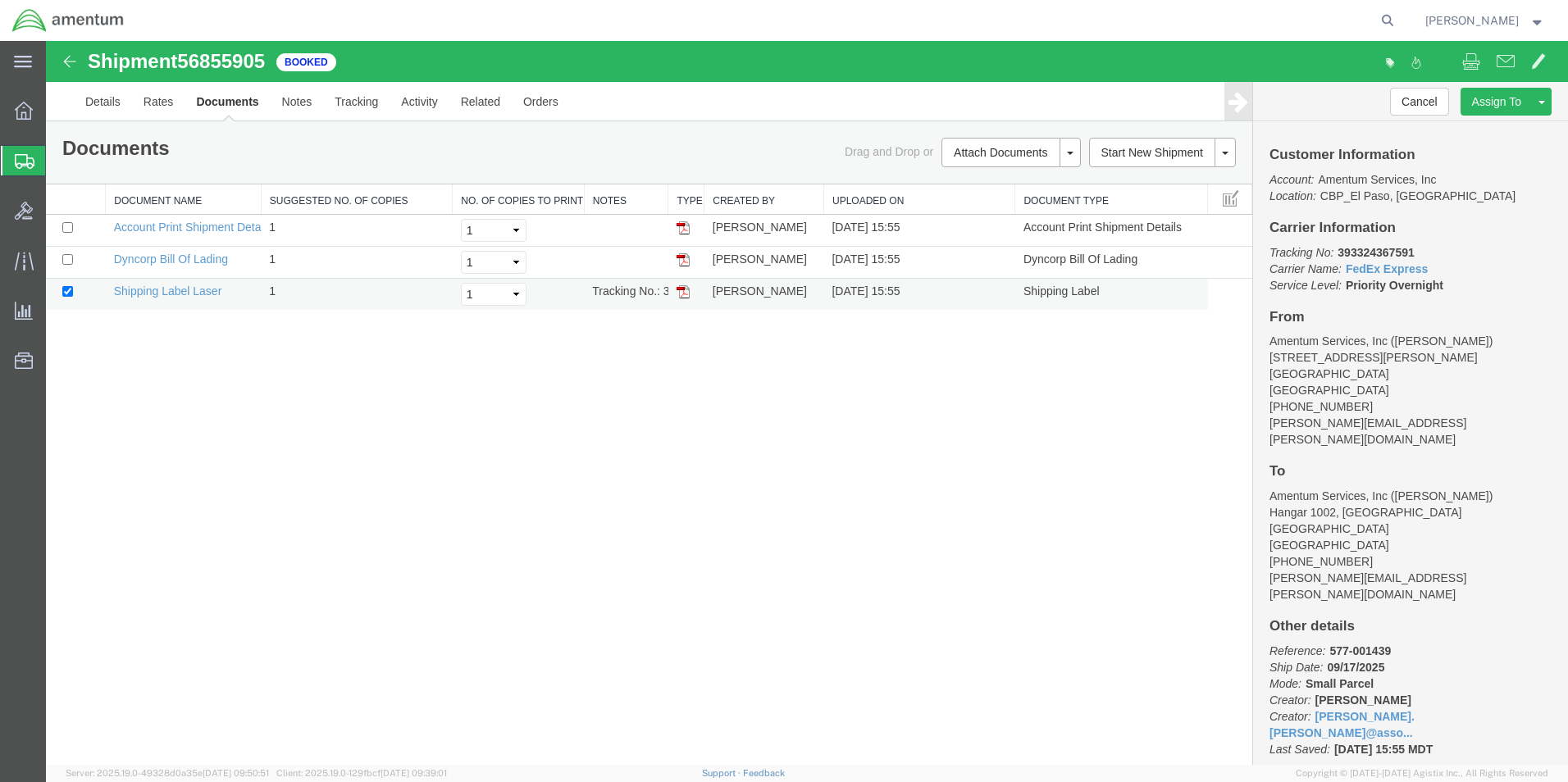
click at [676, 294] on img at bounding box center [682, 291] width 13 height 13
